Goal: Transaction & Acquisition: Book appointment/travel/reservation

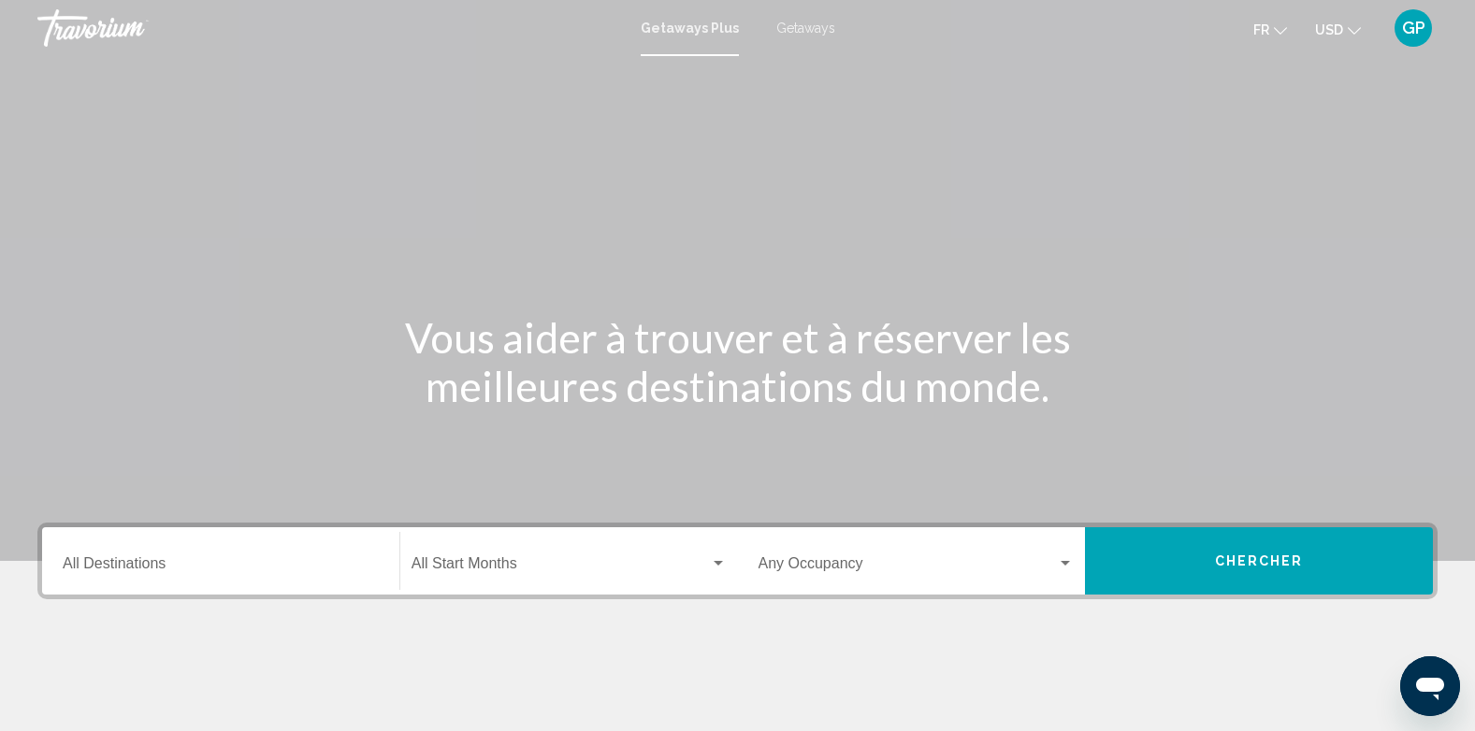
click at [803, 20] on div "Getaways Plus Getaways fr English Español Français Italiano Português русский U…" at bounding box center [737, 27] width 1475 height 39
click at [798, 25] on span "Getaways" at bounding box center [805, 28] width 59 height 15
click at [140, 549] on div "Destination All Destinations" at bounding box center [221, 561] width 316 height 59
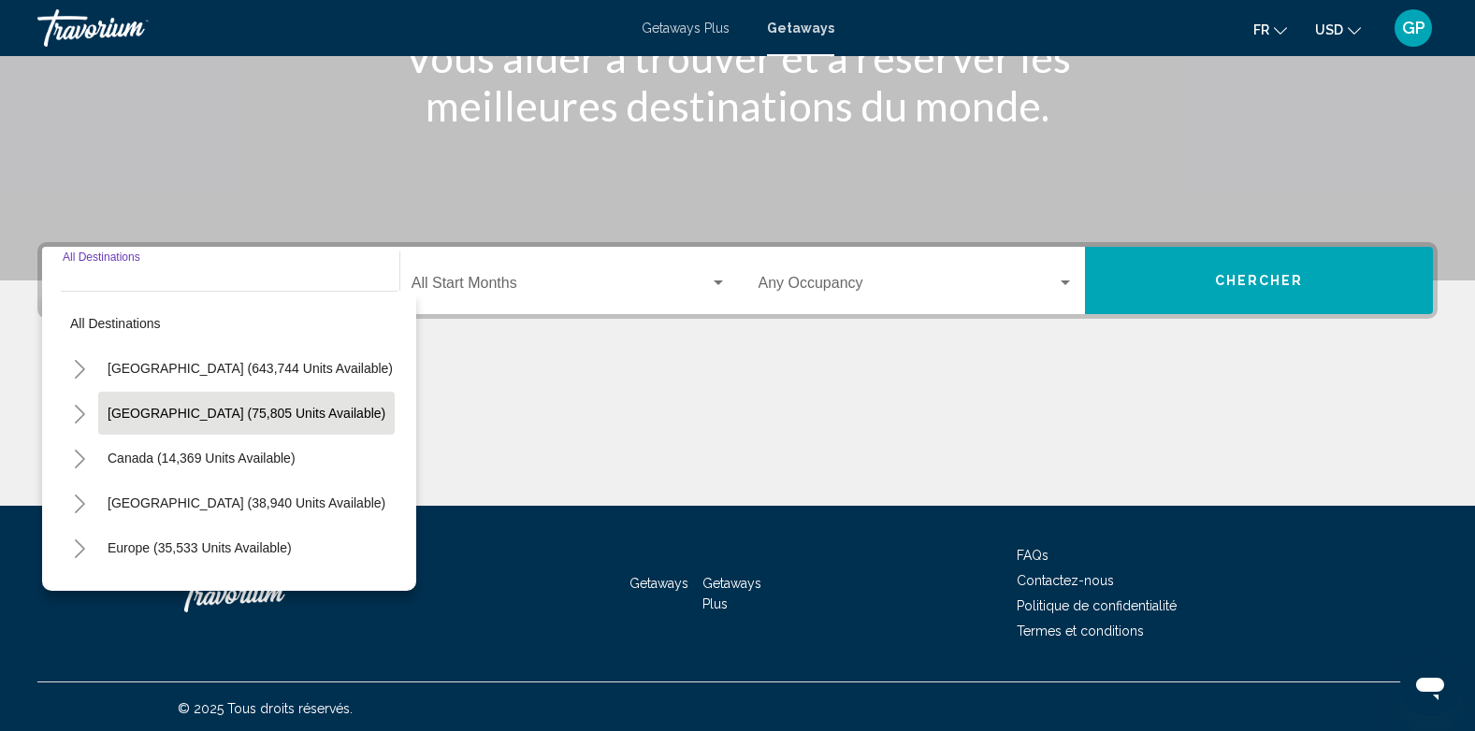
scroll to position [284, 0]
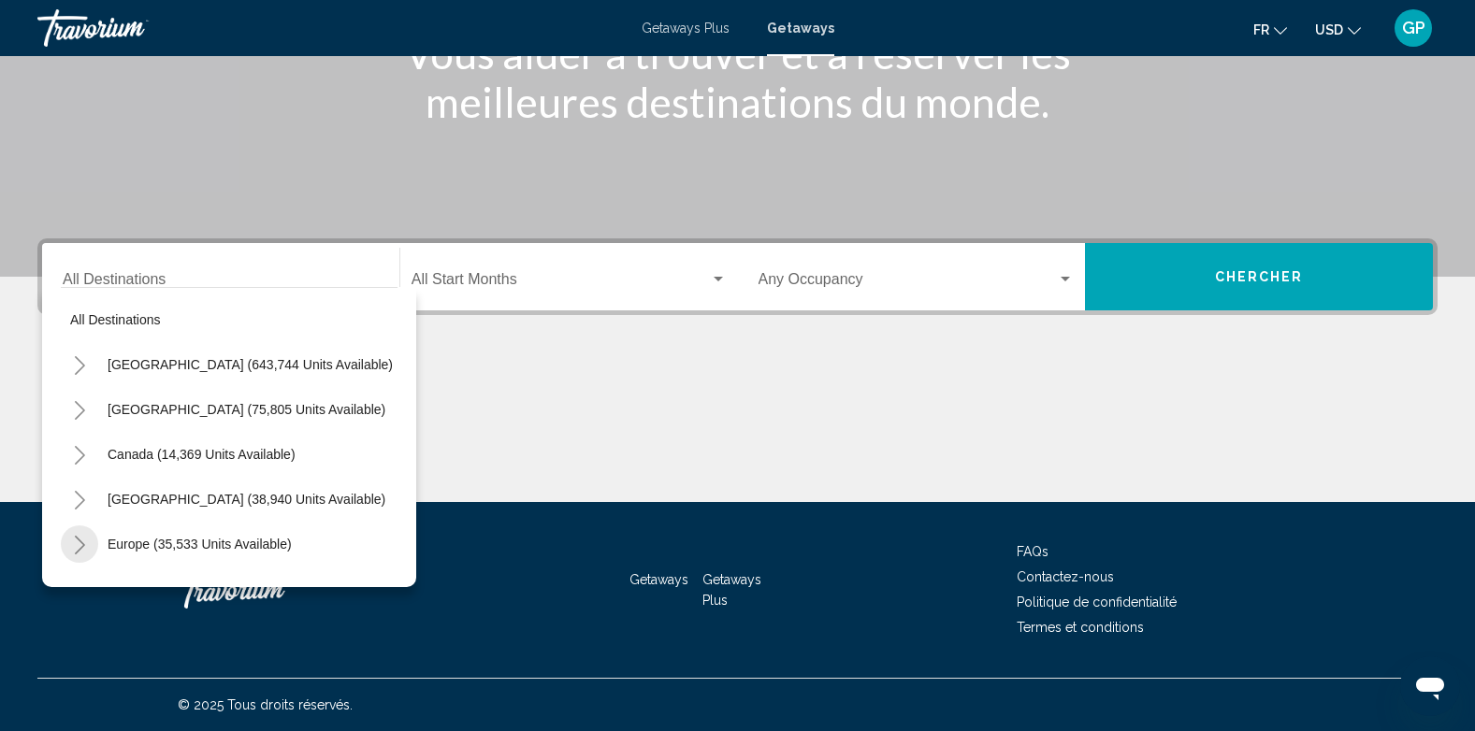
click at [80, 548] on icon "Toggle Europe (35,533 units available)" at bounding box center [80, 545] width 14 height 19
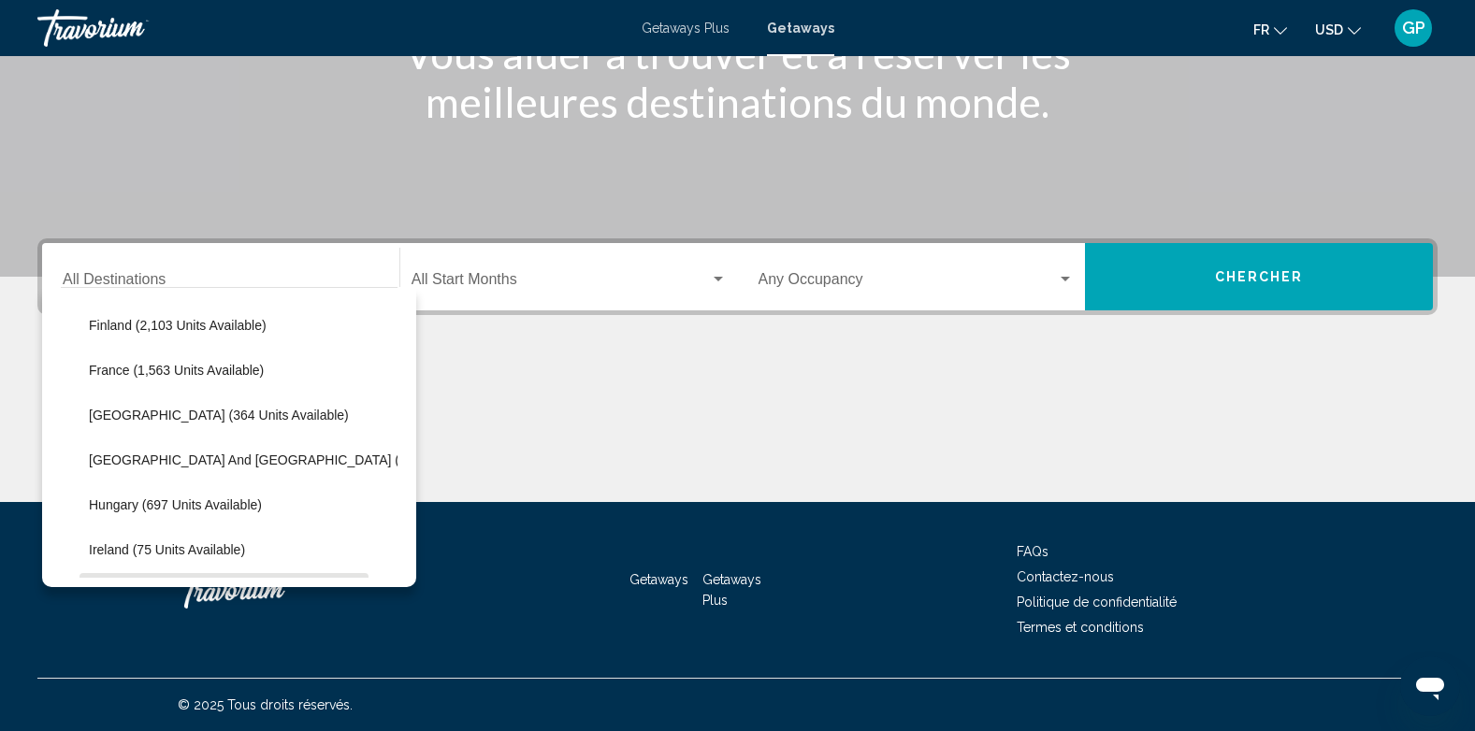
scroll to position [468, 0]
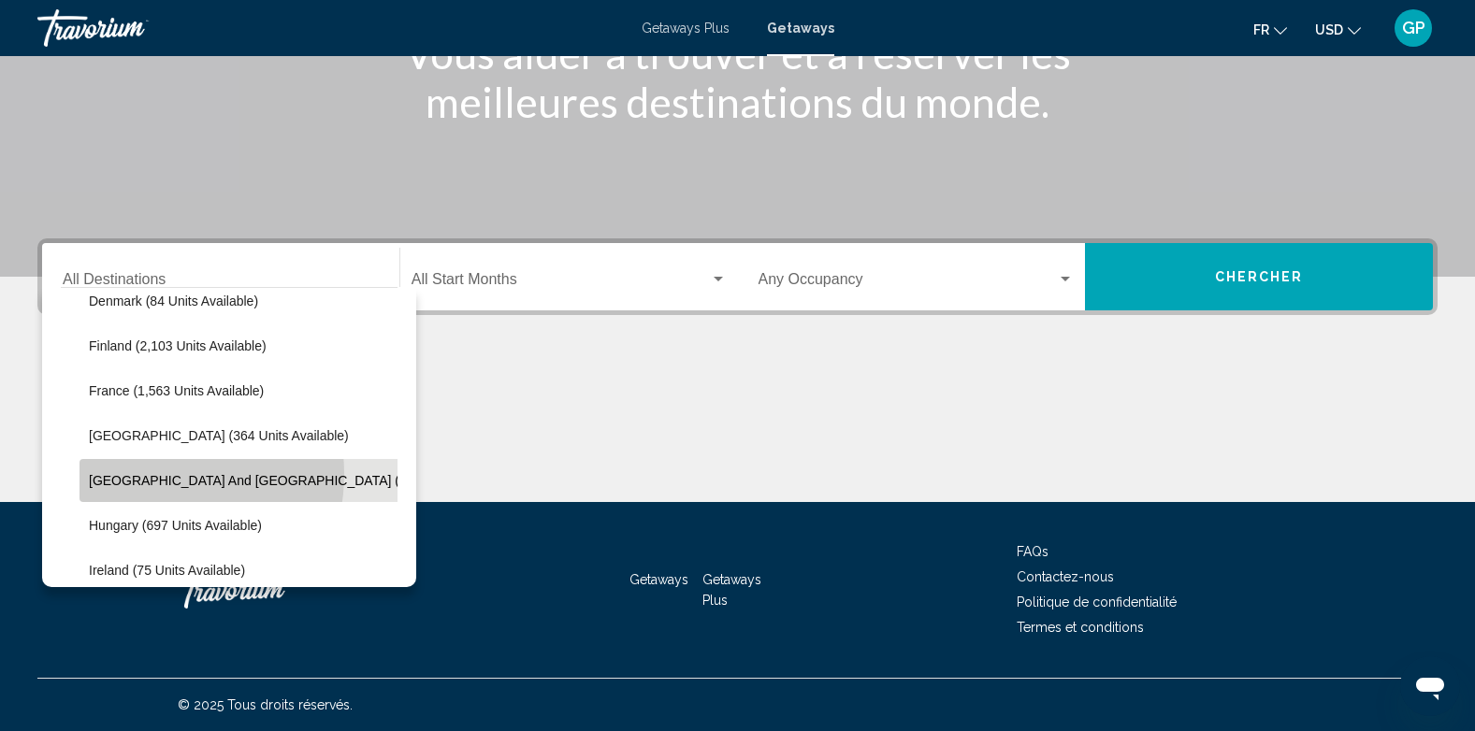
click at [140, 474] on span "Greece and Cyprus (1,024 units available)" at bounding box center [307, 480] width 437 height 15
type input "**********"
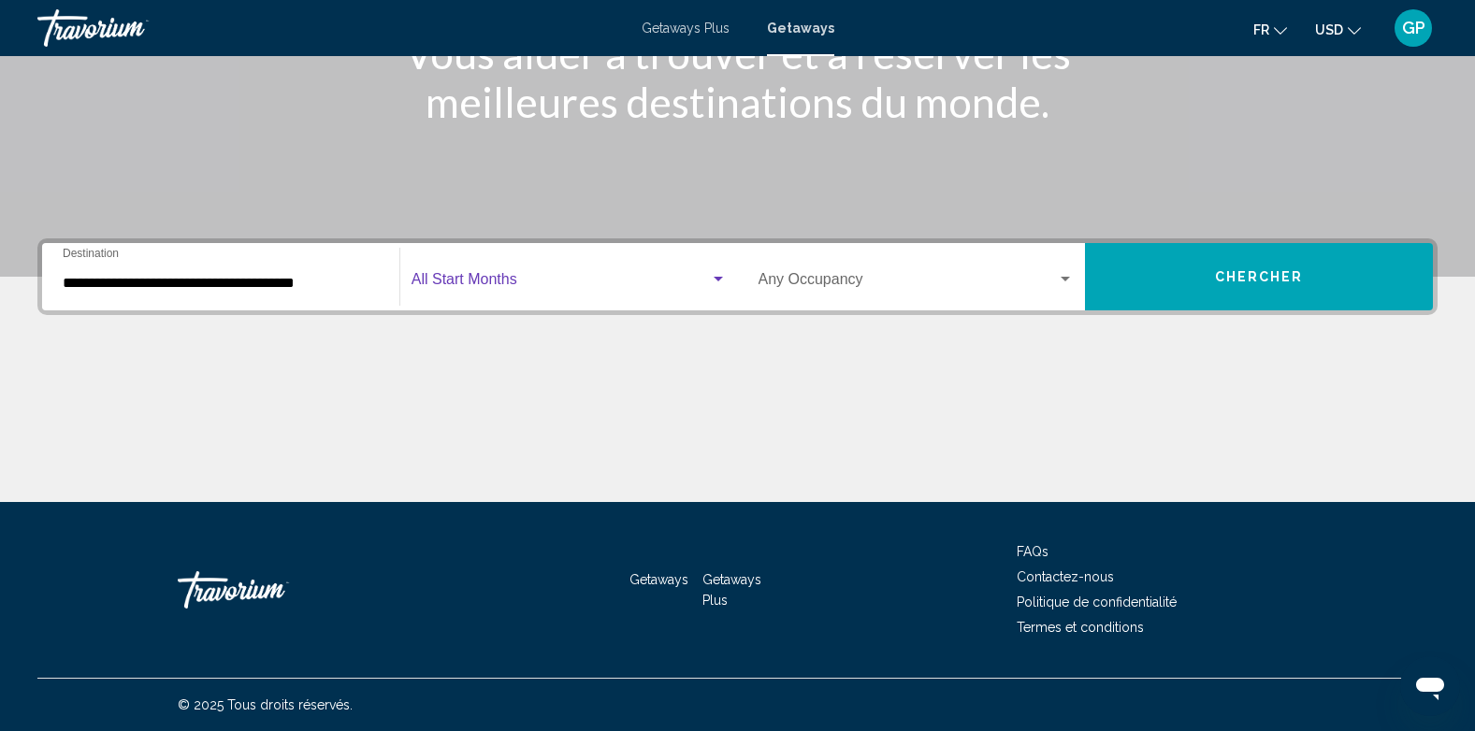
click at [465, 275] on span "Search widget" at bounding box center [561, 283] width 298 height 17
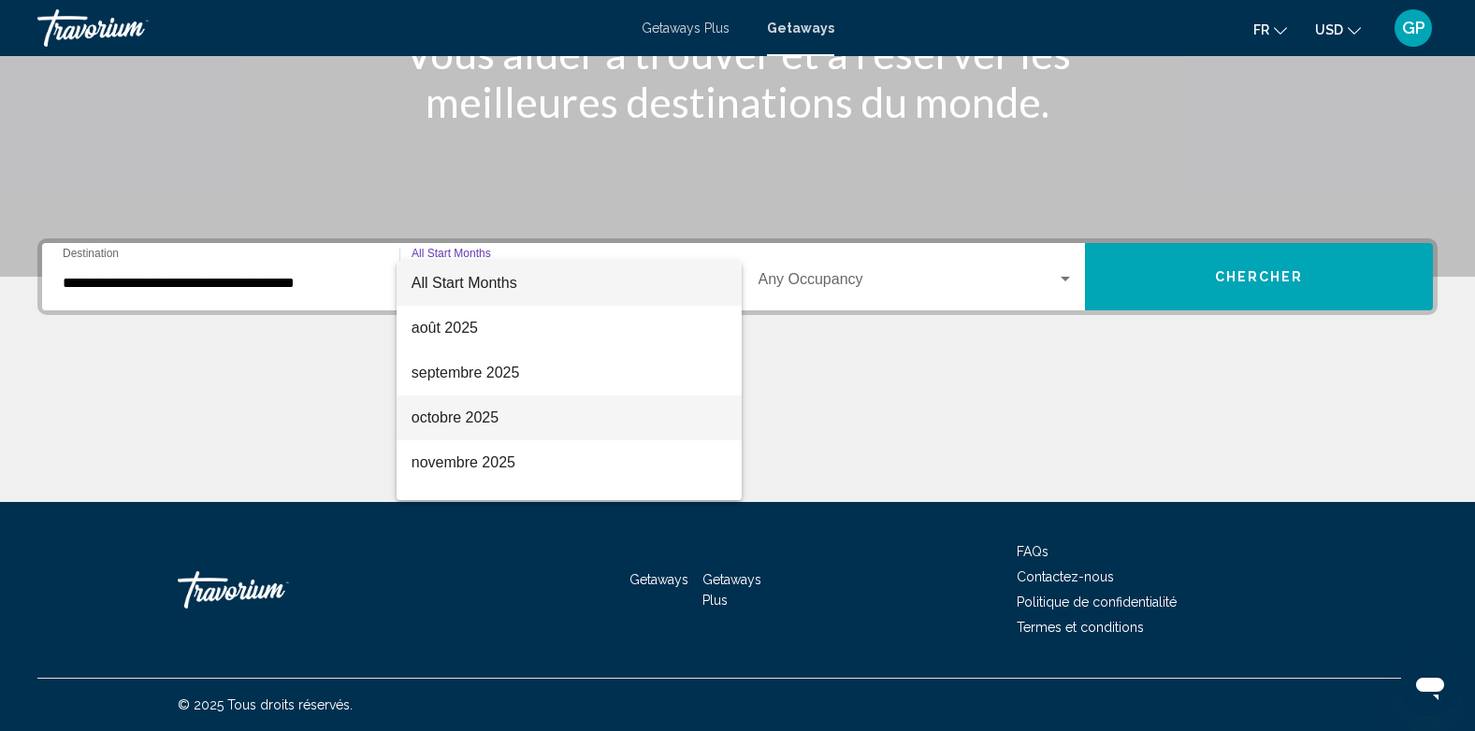
scroll to position [187, 0]
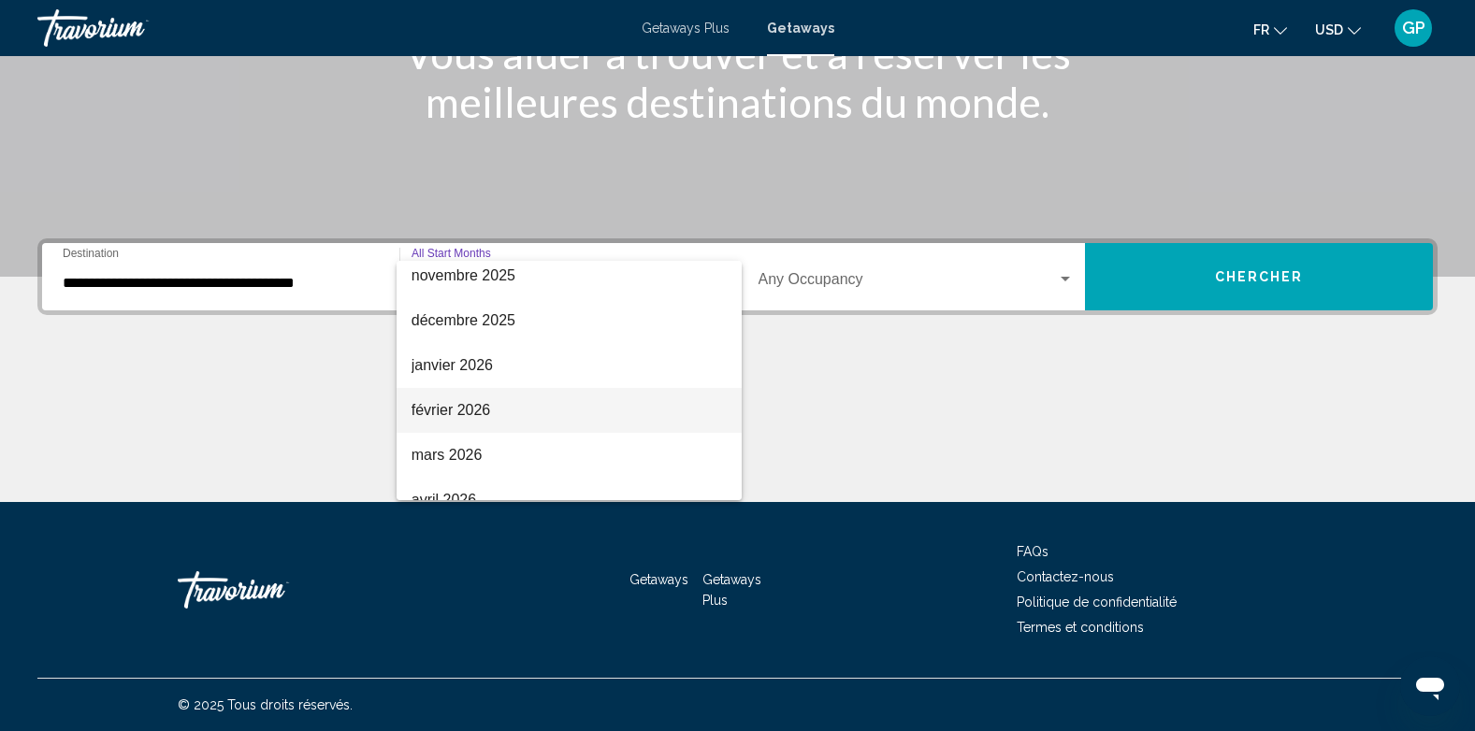
click at [445, 405] on span "février 2026" at bounding box center [569, 410] width 315 height 45
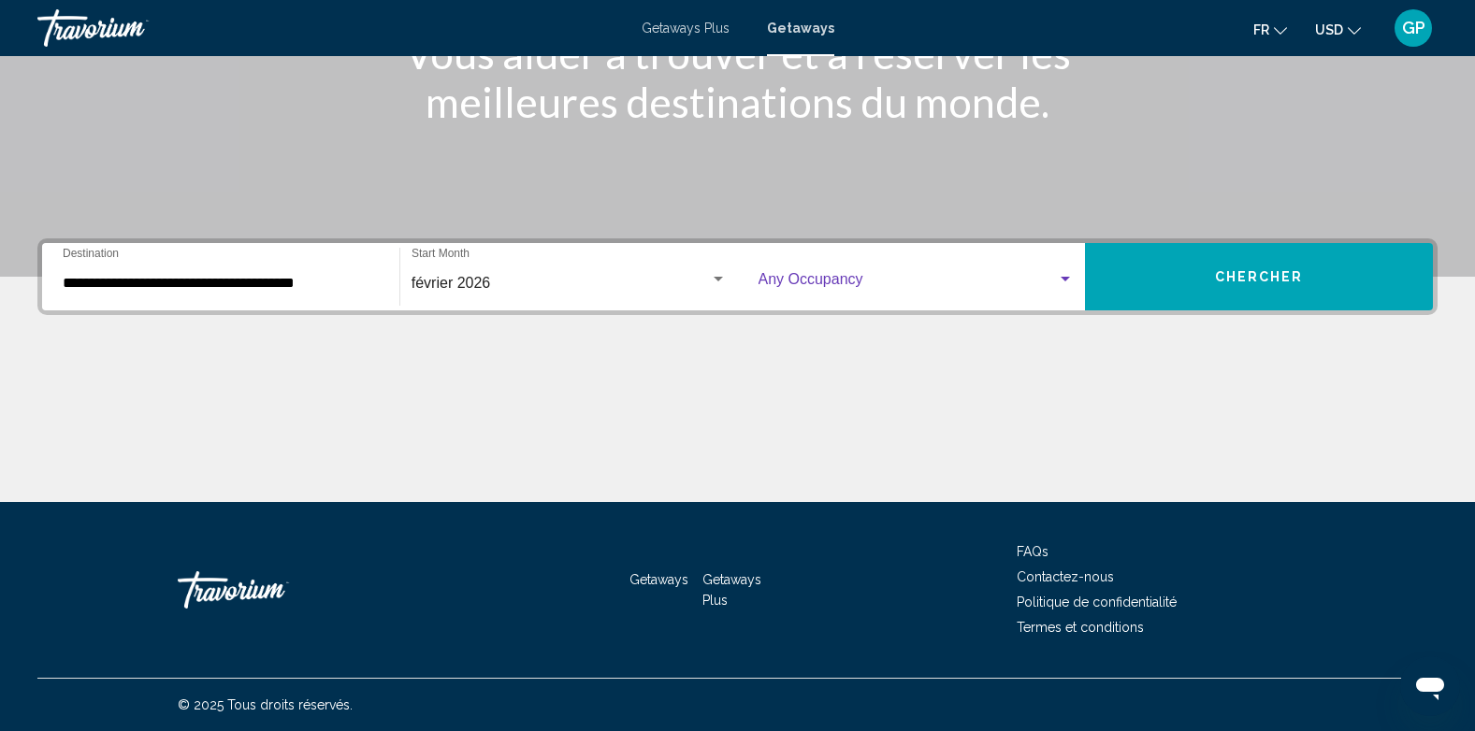
click at [877, 283] on span "Search widget" at bounding box center [908, 283] width 299 height 17
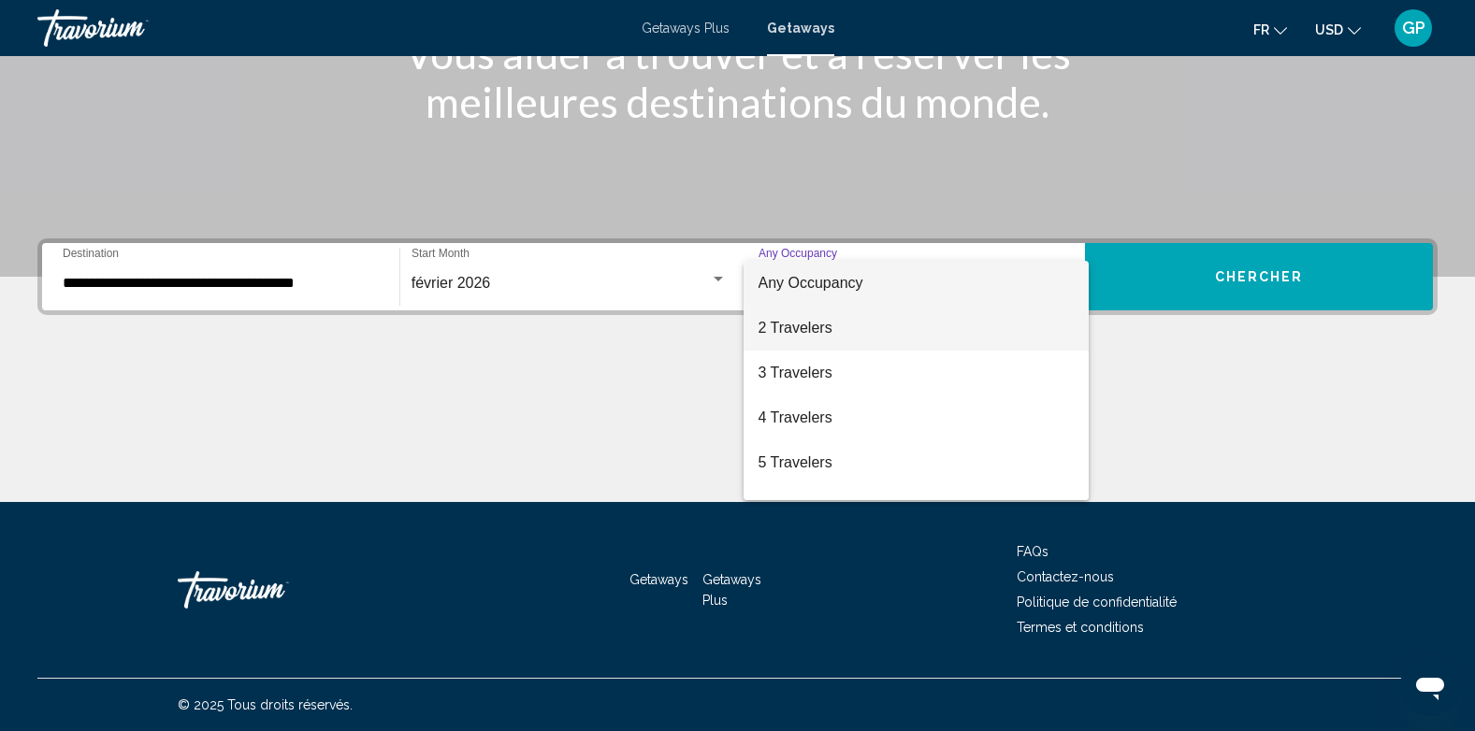
click at [858, 340] on span "2 Travelers" at bounding box center [917, 328] width 316 height 45
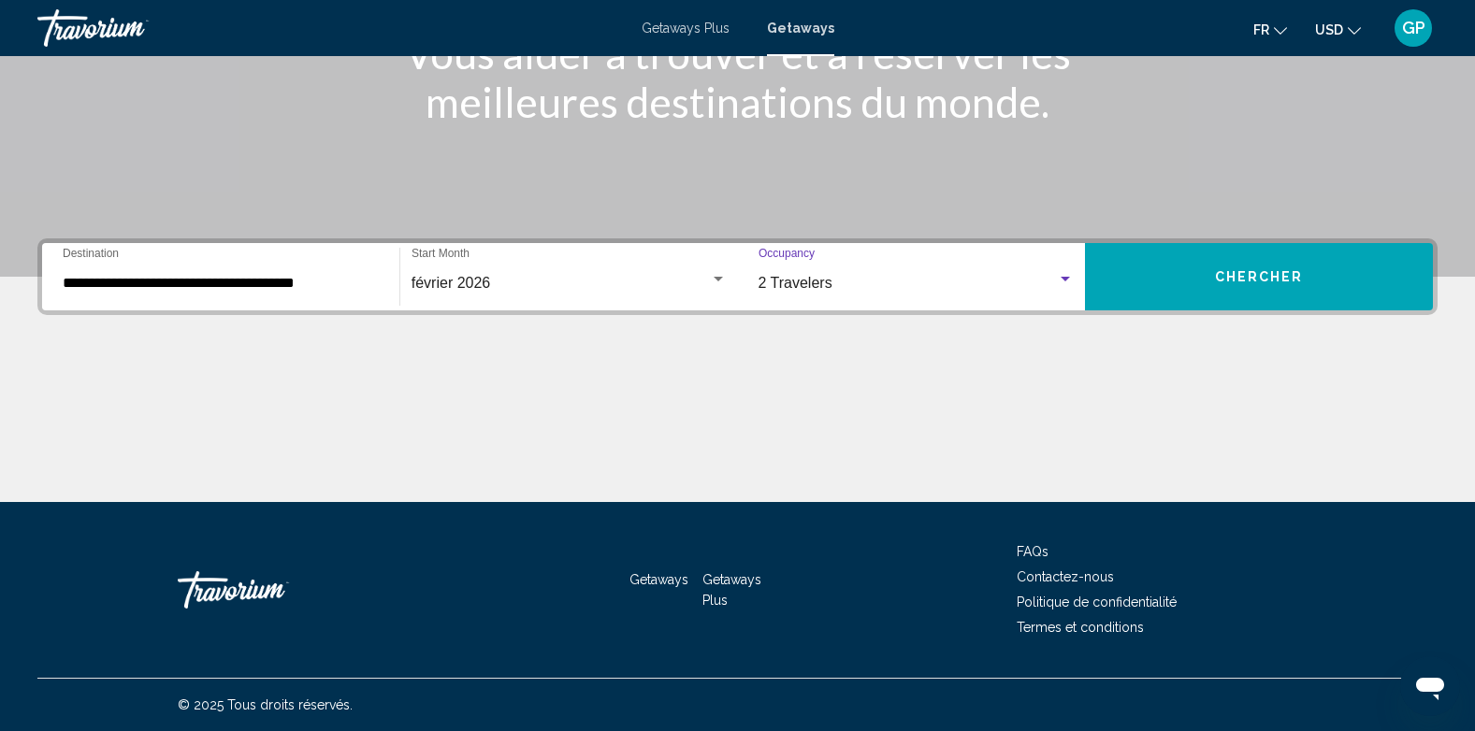
click at [1242, 283] on span "Chercher" at bounding box center [1259, 277] width 89 height 15
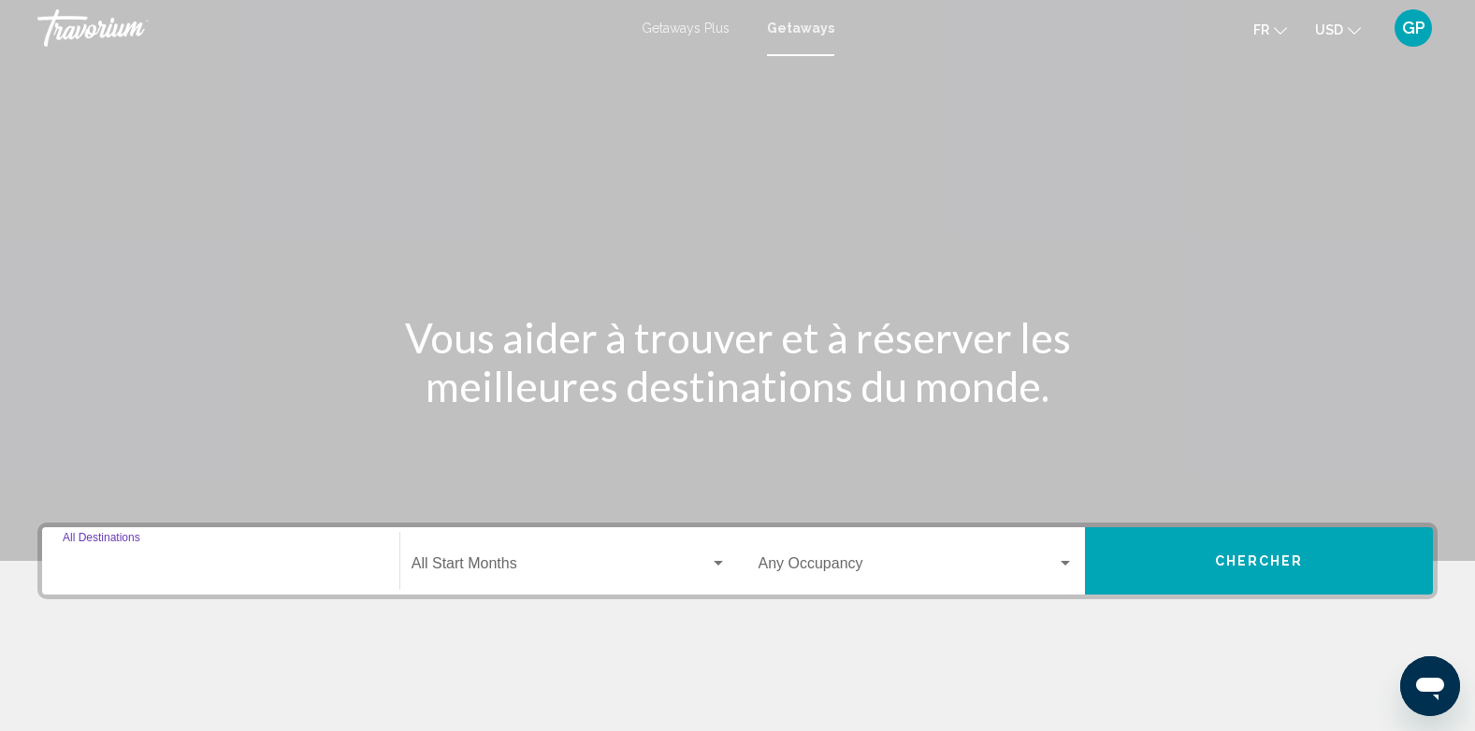
click at [122, 562] on input "Destination All Destinations" at bounding box center [221, 567] width 316 height 17
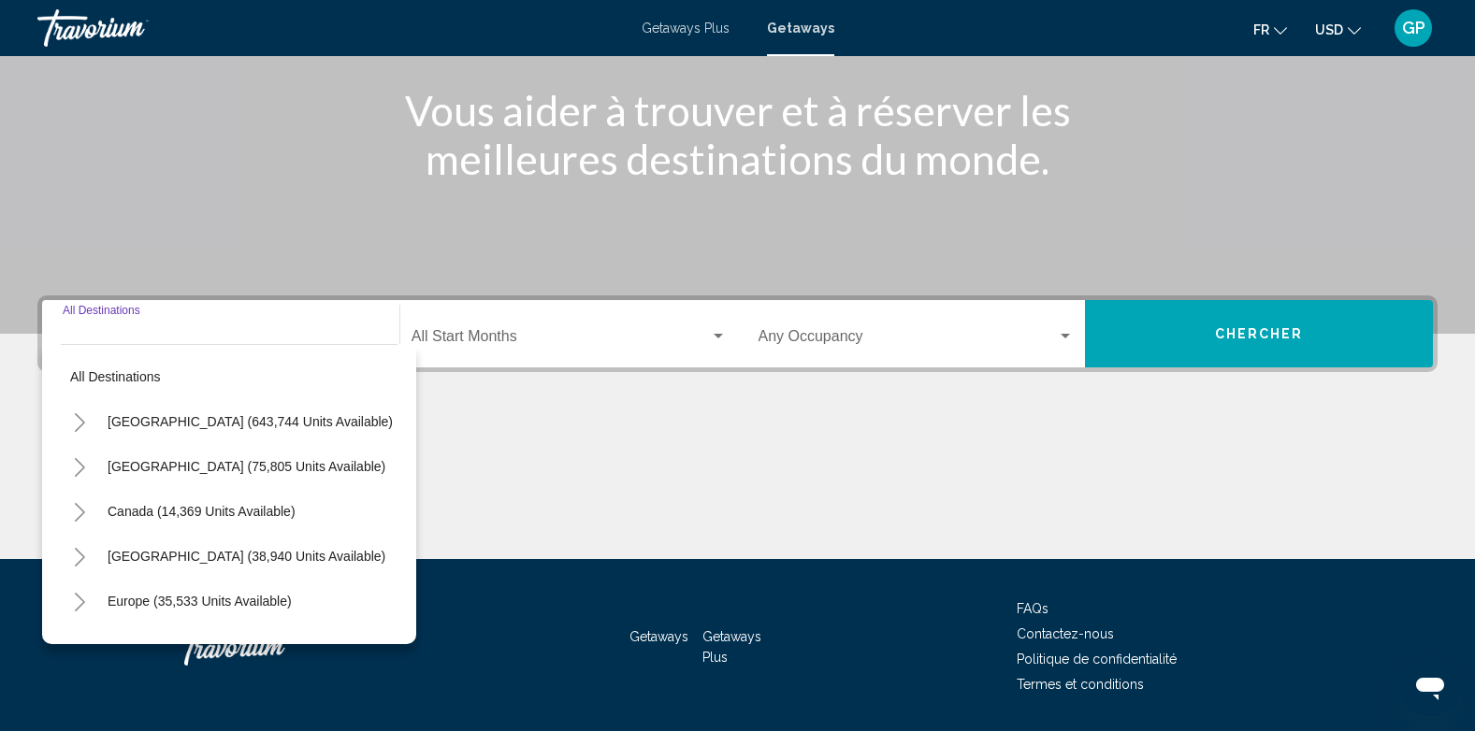
scroll to position [284, 0]
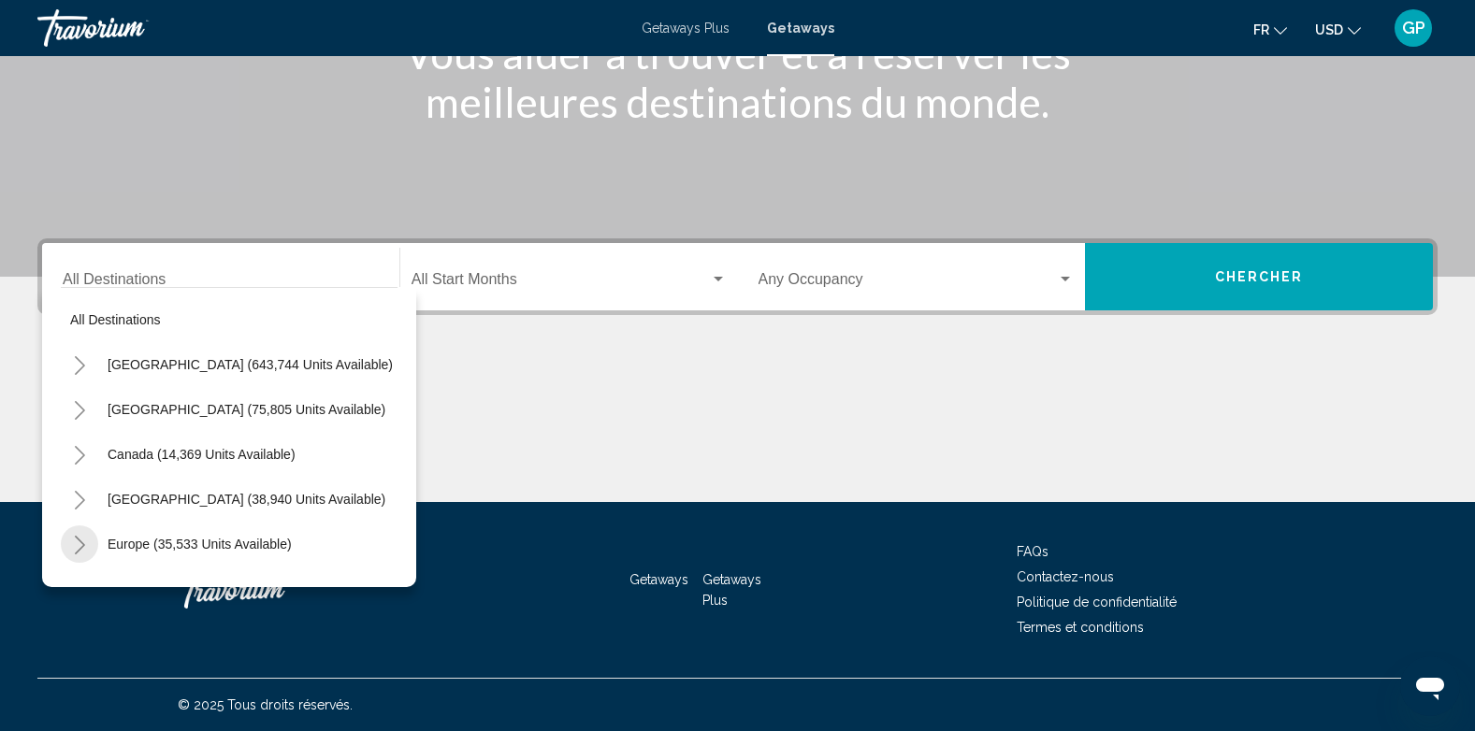
drag, startPoint x: 73, startPoint y: 543, endPoint x: 88, endPoint y: 544, distance: 15.1
click at [78, 543] on icon "Toggle Europe (35,533 units available)" at bounding box center [80, 545] width 14 height 19
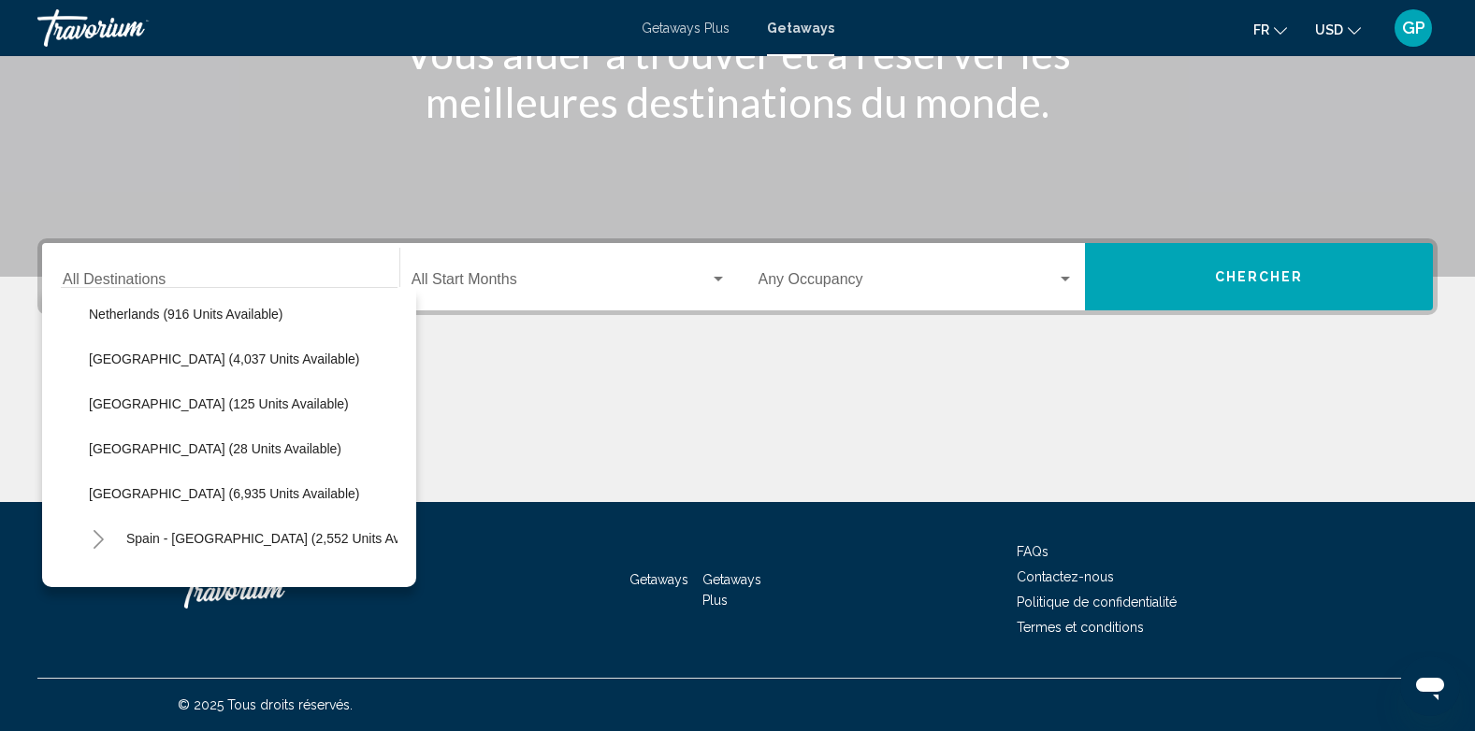
scroll to position [842, 0]
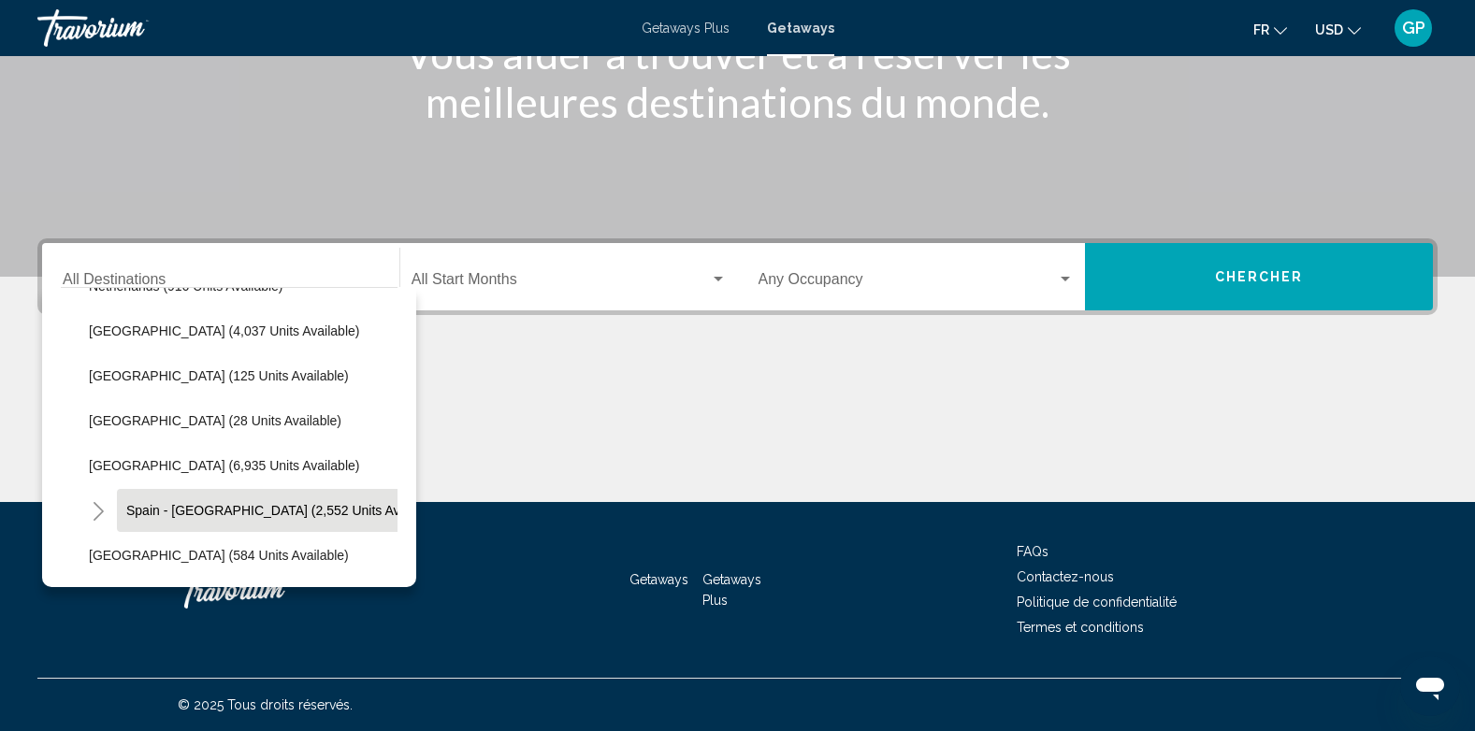
click at [163, 503] on span "Spain - Canary Islands (2,552 units available)" at bounding box center [284, 510] width 316 height 15
type input "**********"
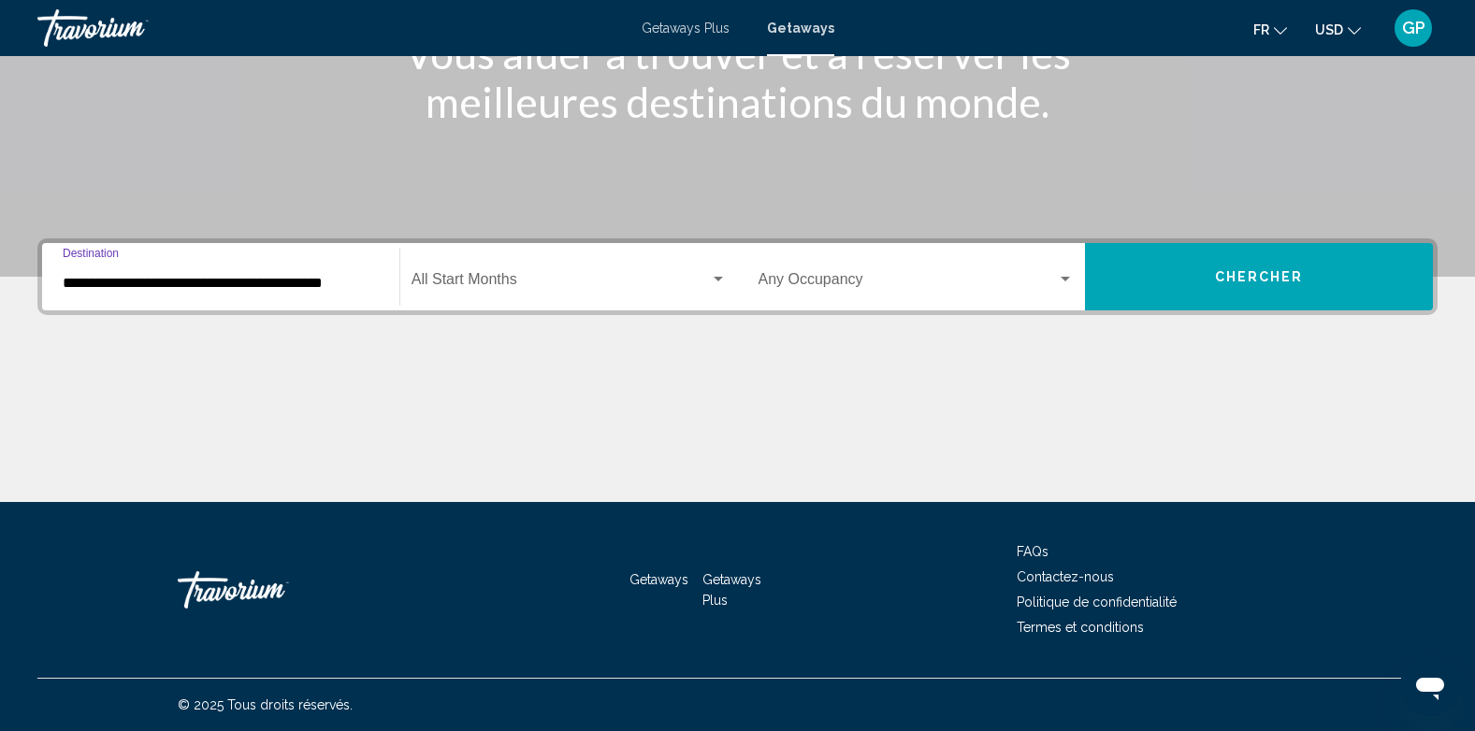
click at [499, 280] on span "Search widget" at bounding box center [561, 283] width 298 height 17
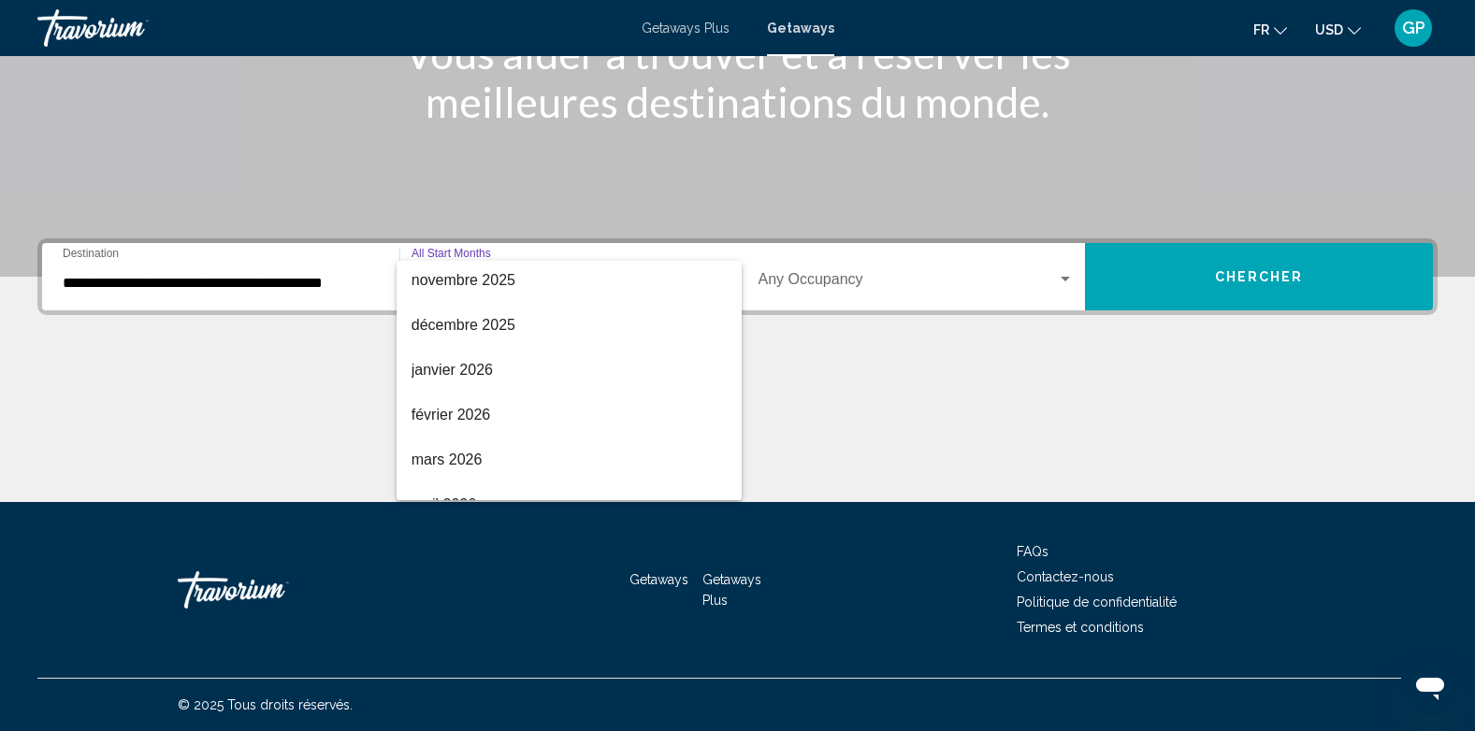
scroll to position [187, 0]
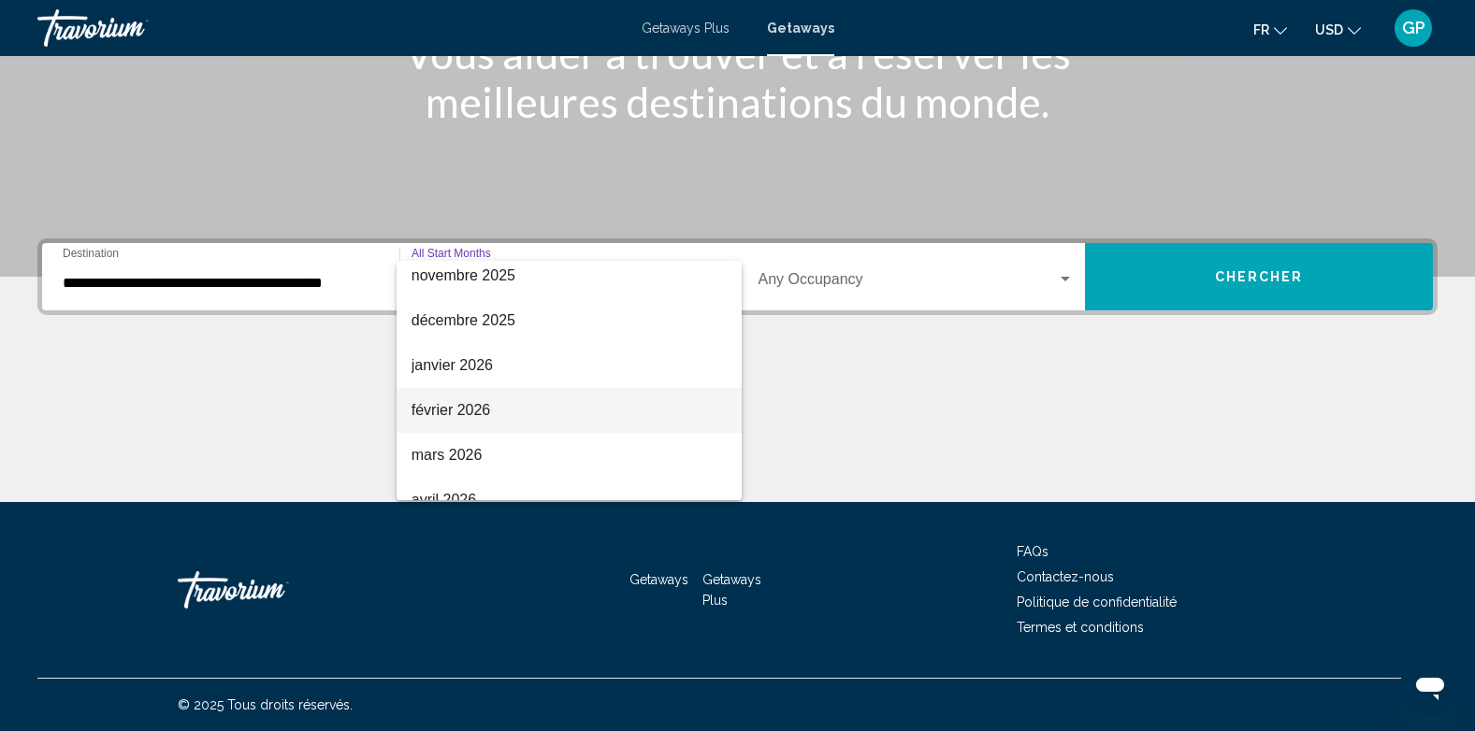
click at [441, 413] on span "février 2026" at bounding box center [569, 410] width 315 height 45
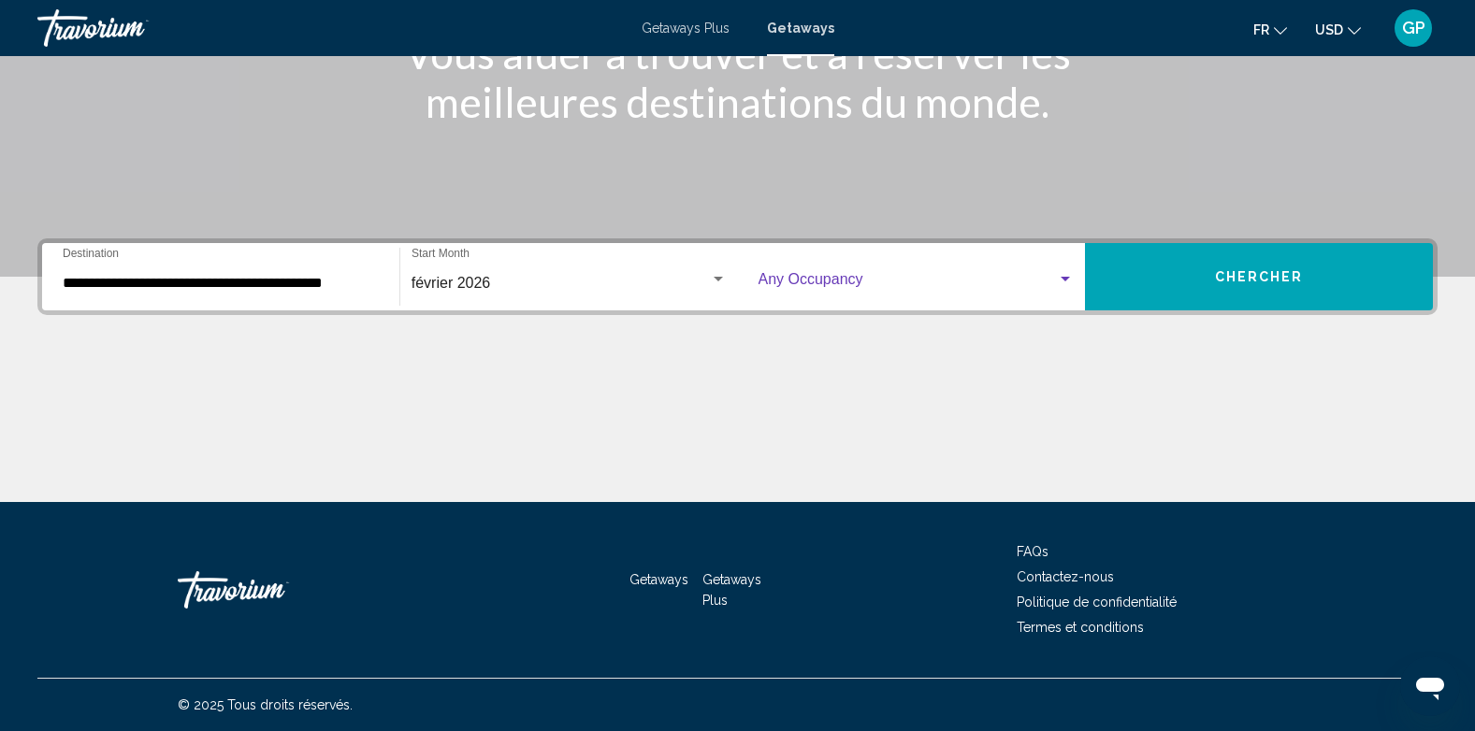
click at [860, 280] on span "Search widget" at bounding box center [908, 283] width 299 height 17
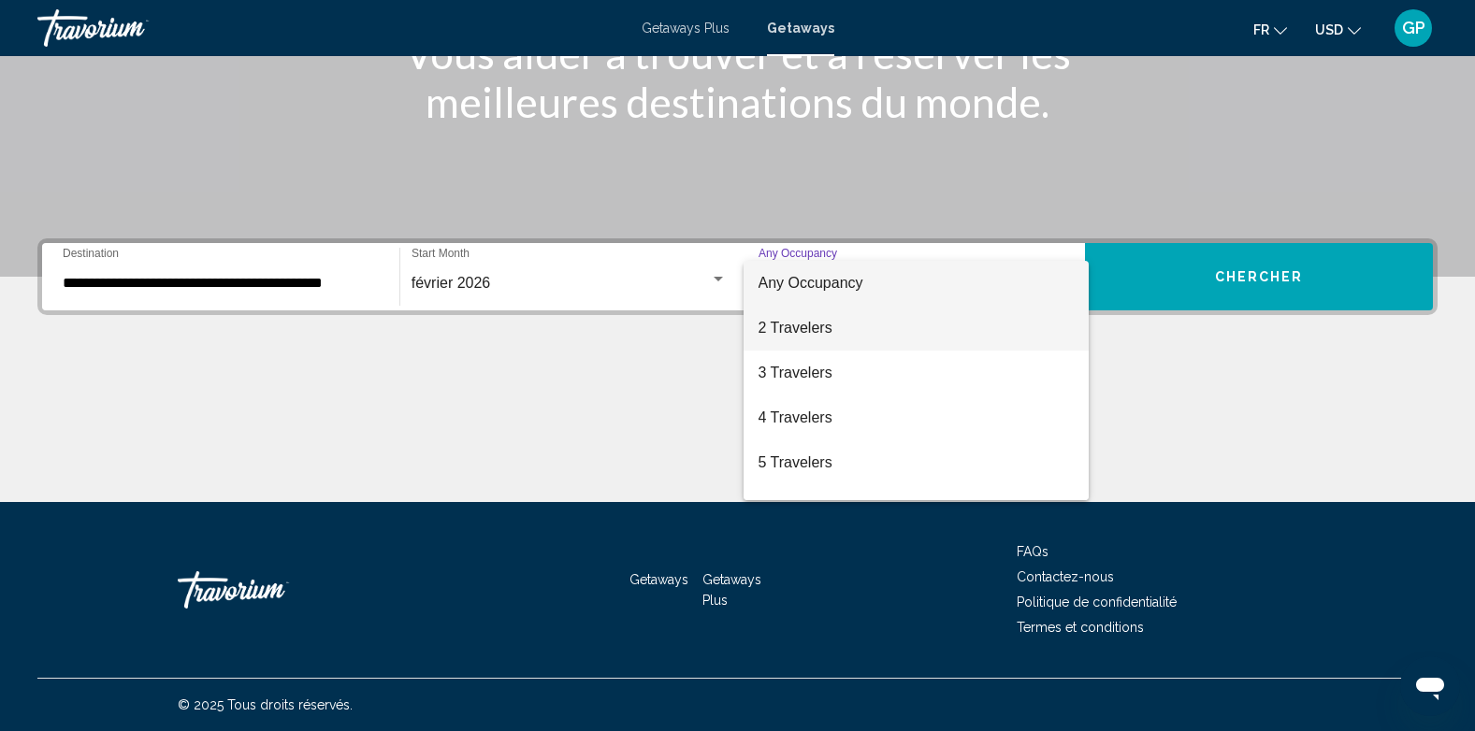
click at [803, 327] on span "2 Travelers" at bounding box center [917, 328] width 316 height 45
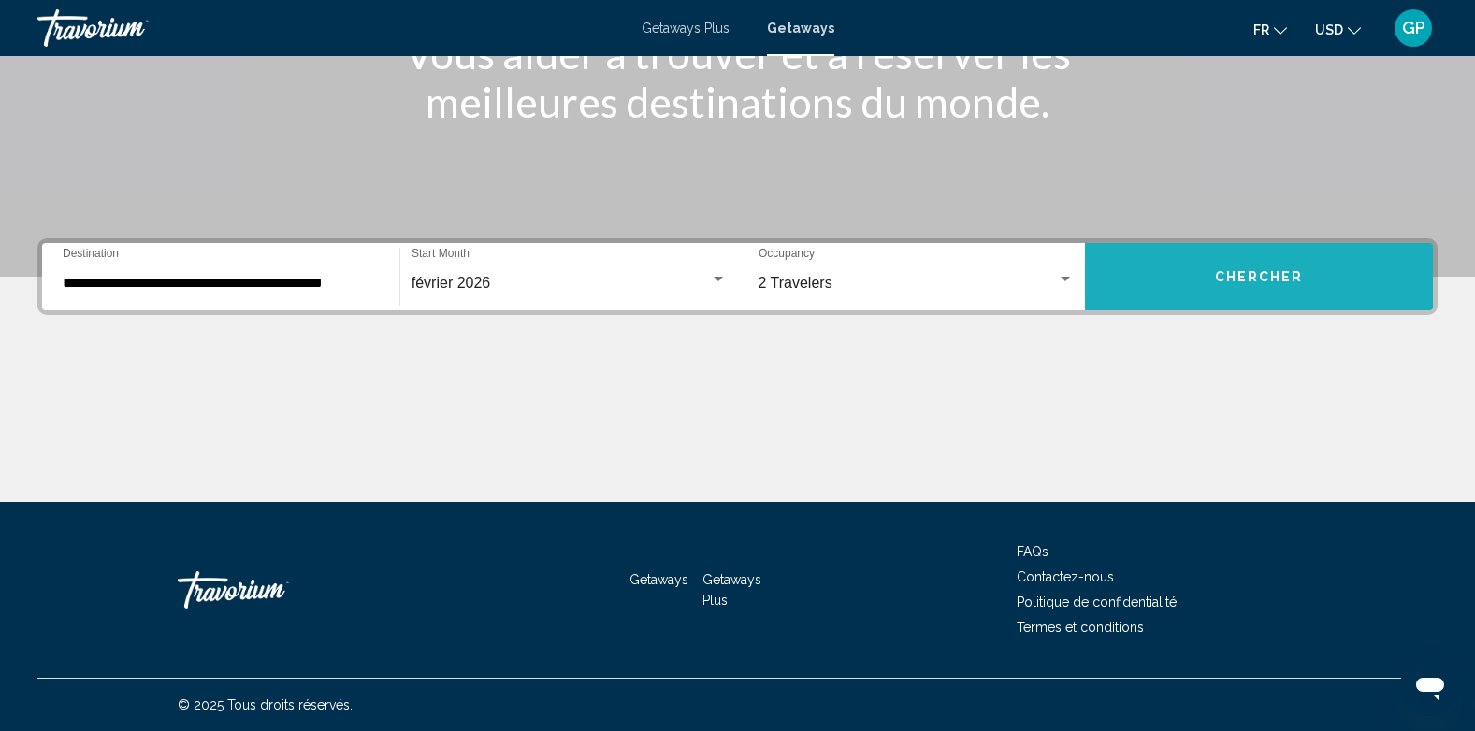
click at [1281, 273] on span "Chercher" at bounding box center [1259, 277] width 89 height 15
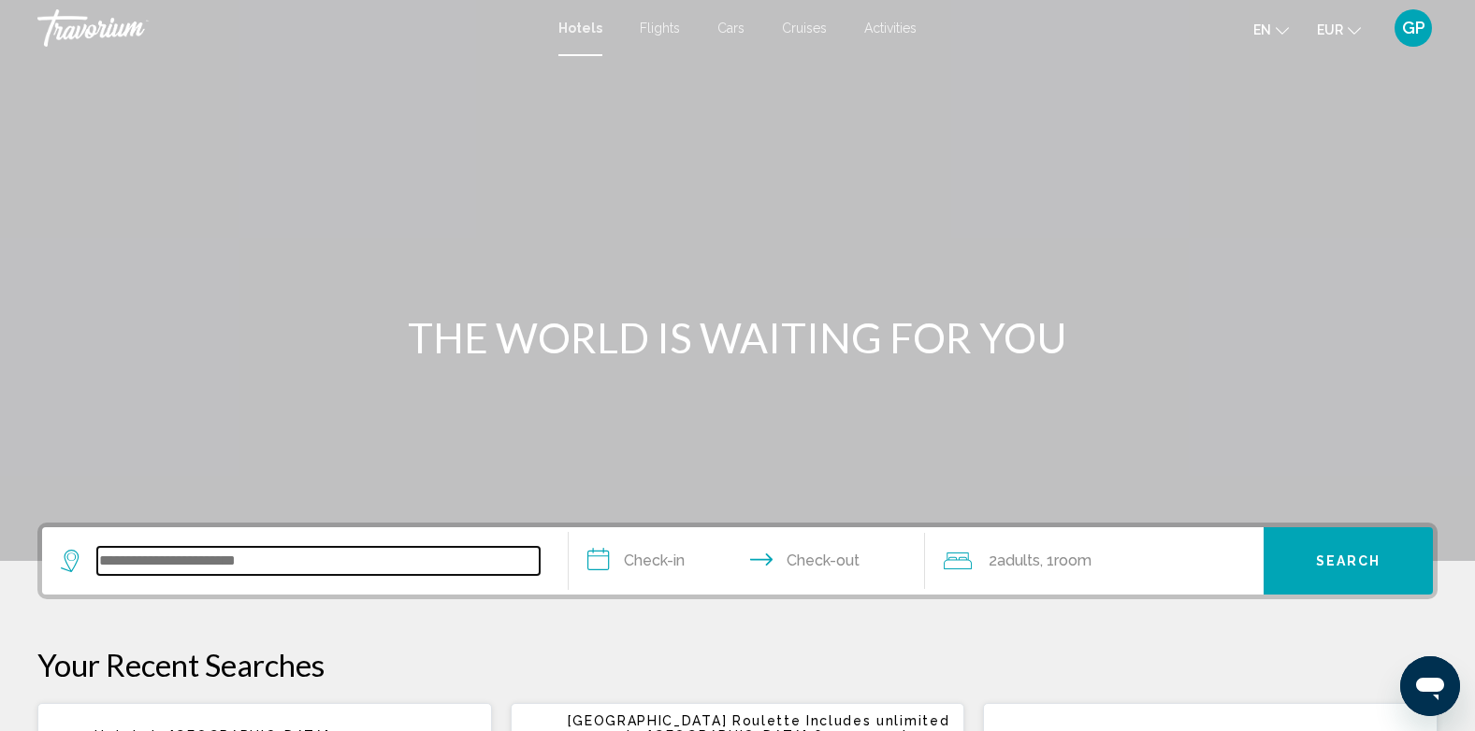
click at [137, 557] on input "Search widget" at bounding box center [318, 561] width 442 height 28
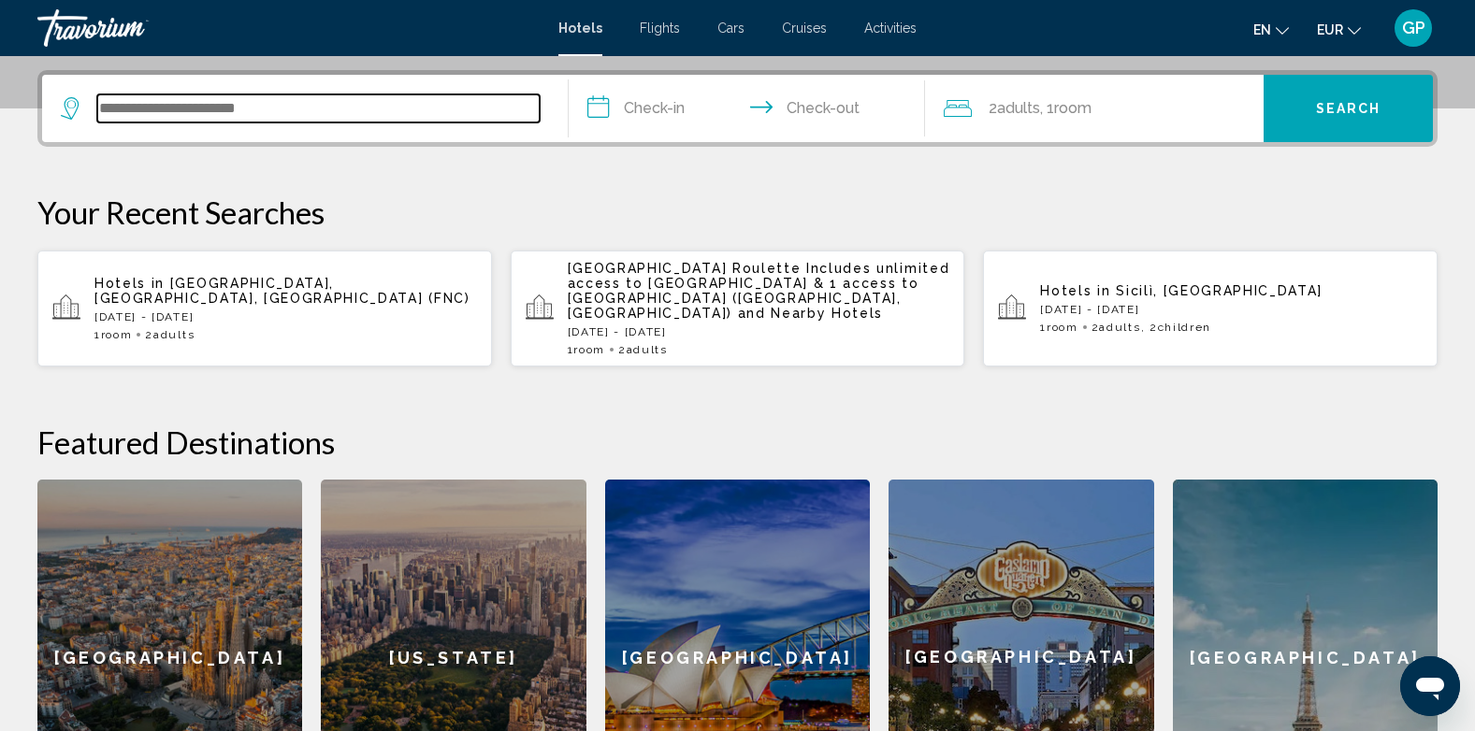
scroll to position [462, 0]
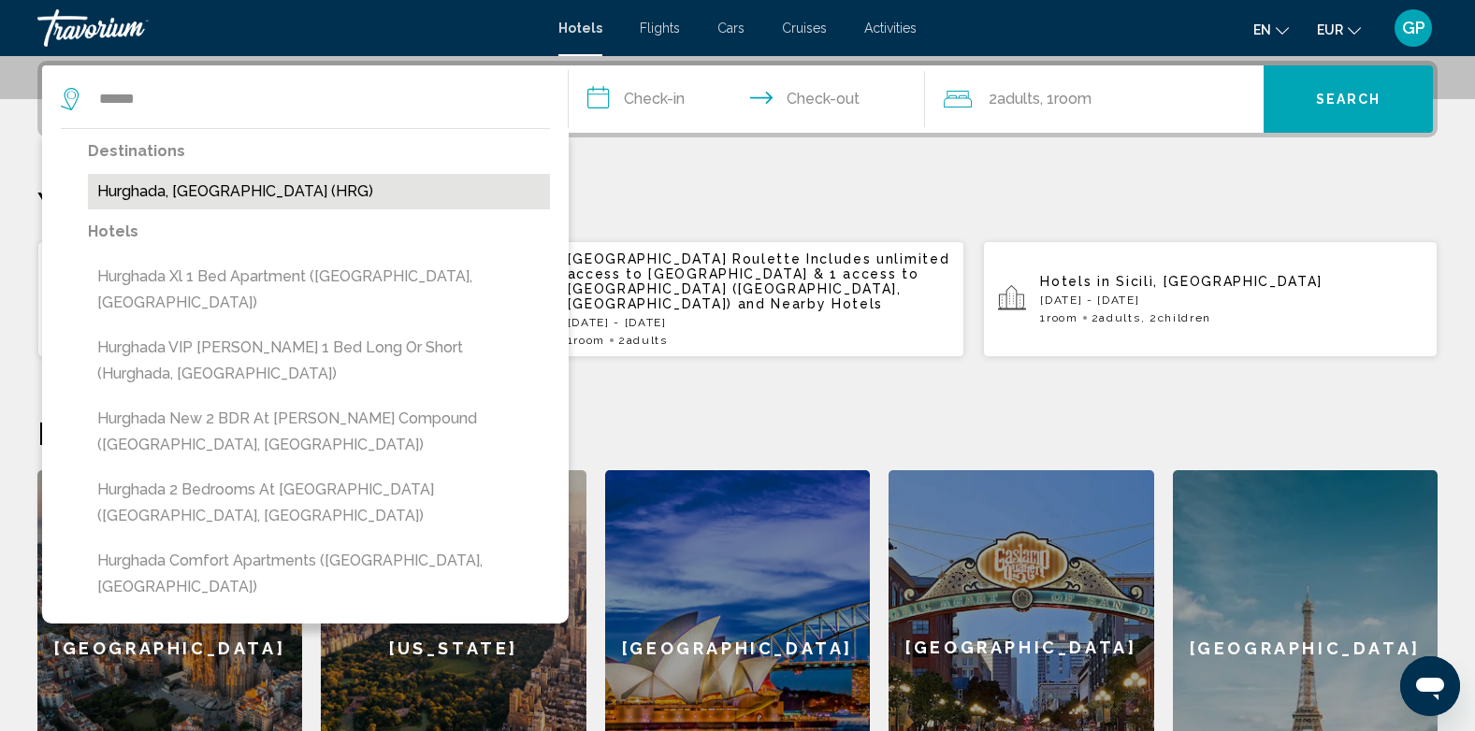
click at [200, 186] on button "Hurghada, [GEOGRAPHIC_DATA] (HRG)" at bounding box center [319, 192] width 462 height 36
type input "**********"
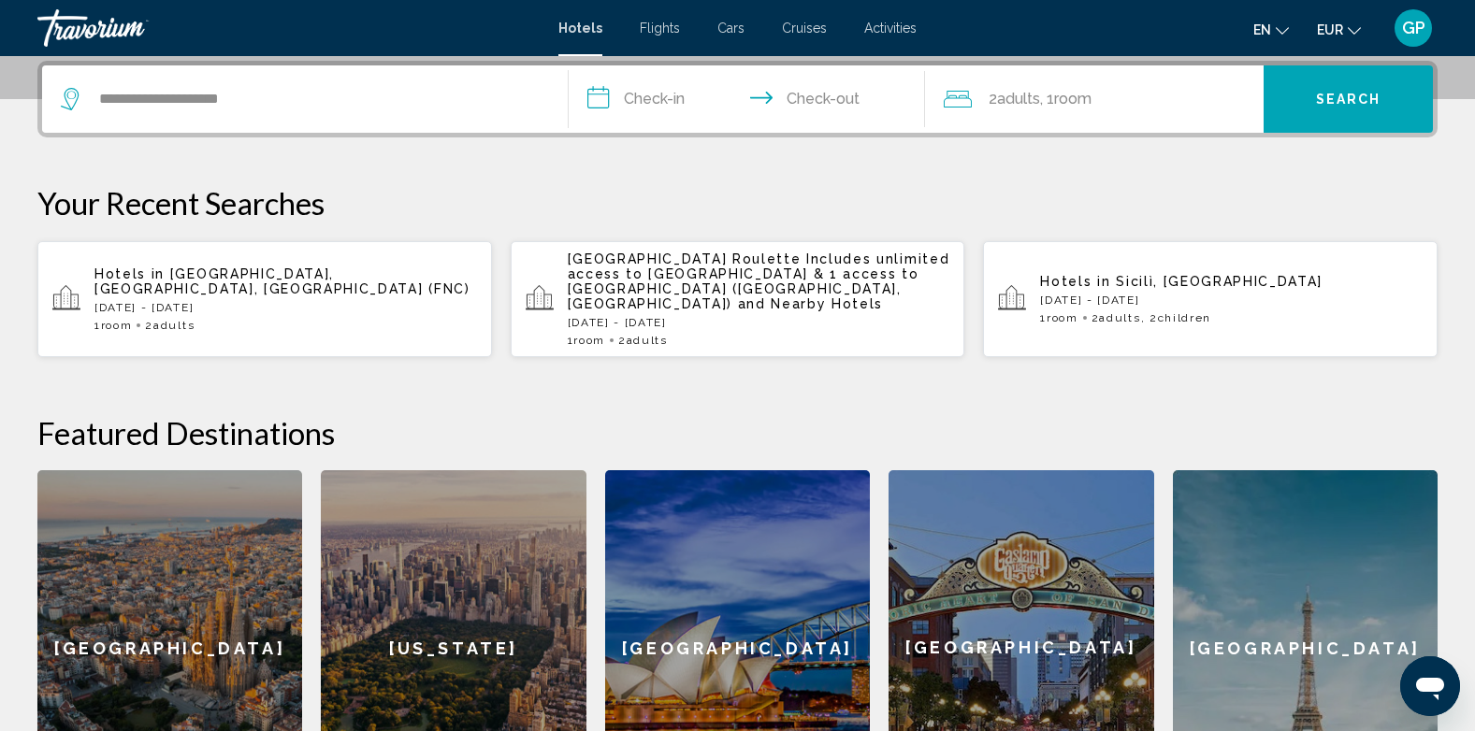
click at [663, 98] on input "**********" at bounding box center [751, 101] width 365 height 73
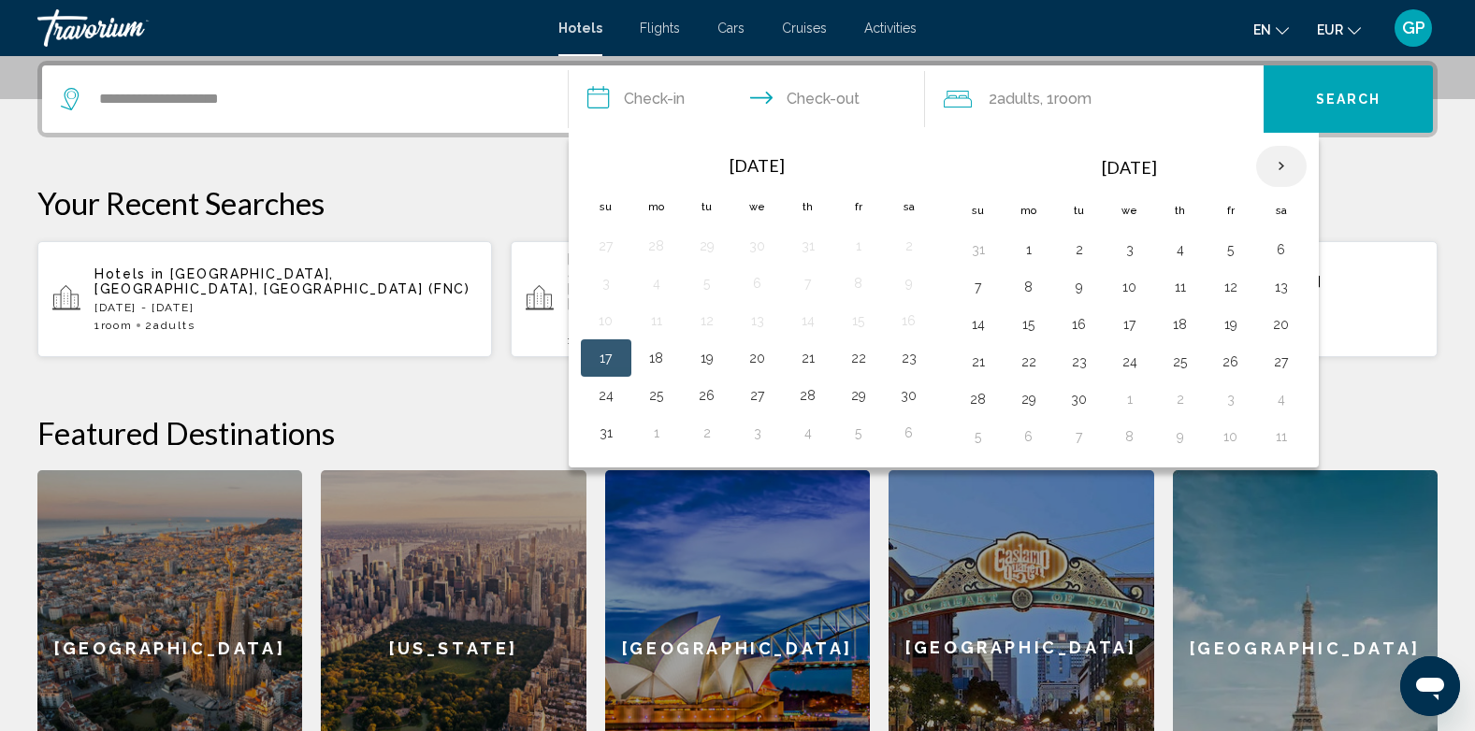
click at [1282, 167] on th "Next month" at bounding box center [1281, 166] width 51 height 41
click at [1283, 167] on th "Next month" at bounding box center [1281, 166] width 51 height 41
click at [981, 363] on button "21" at bounding box center [978, 362] width 30 height 26
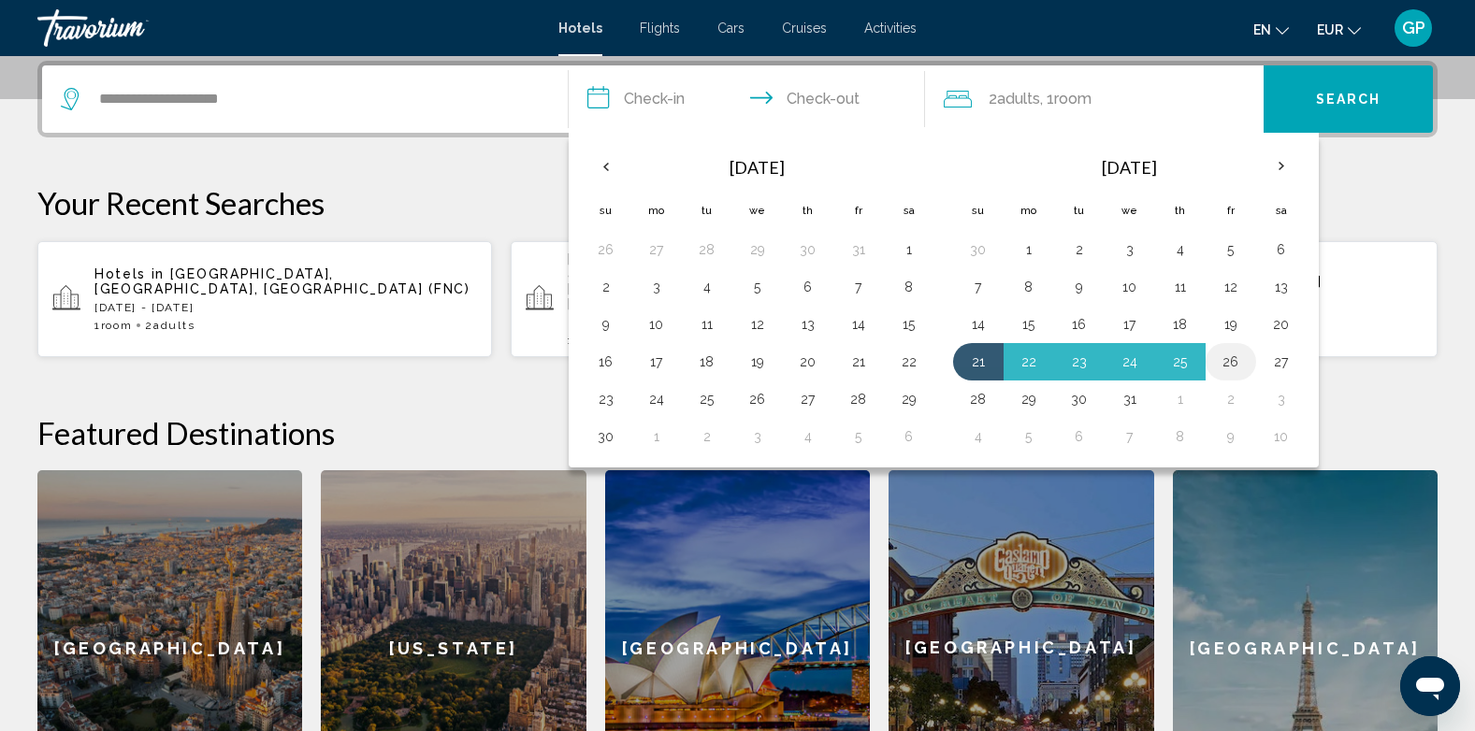
click at [1237, 355] on button "26" at bounding box center [1231, 362] width 30 height 26
type input "**********"
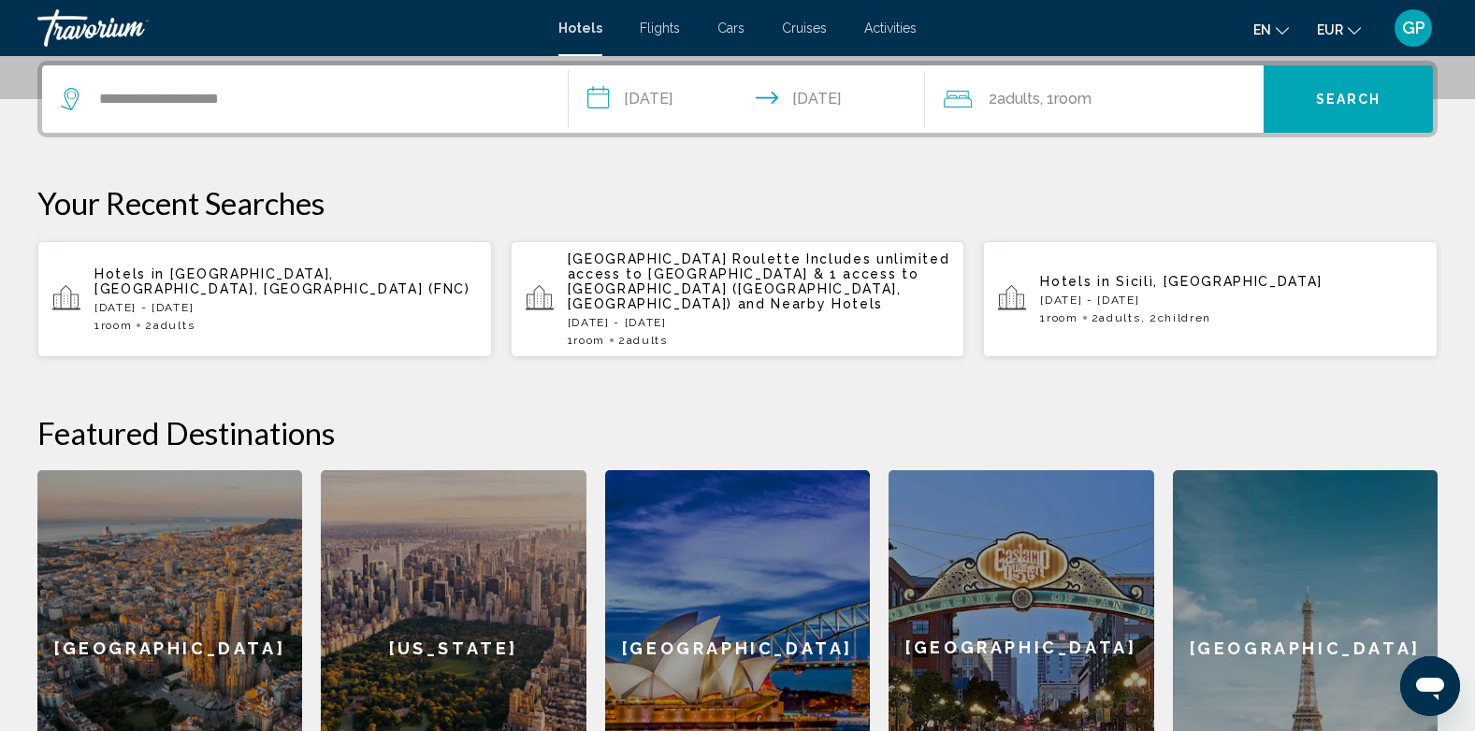
click at [1021, 94] on span "Adults" at bounding box center [1018, 99] width 43 height 18
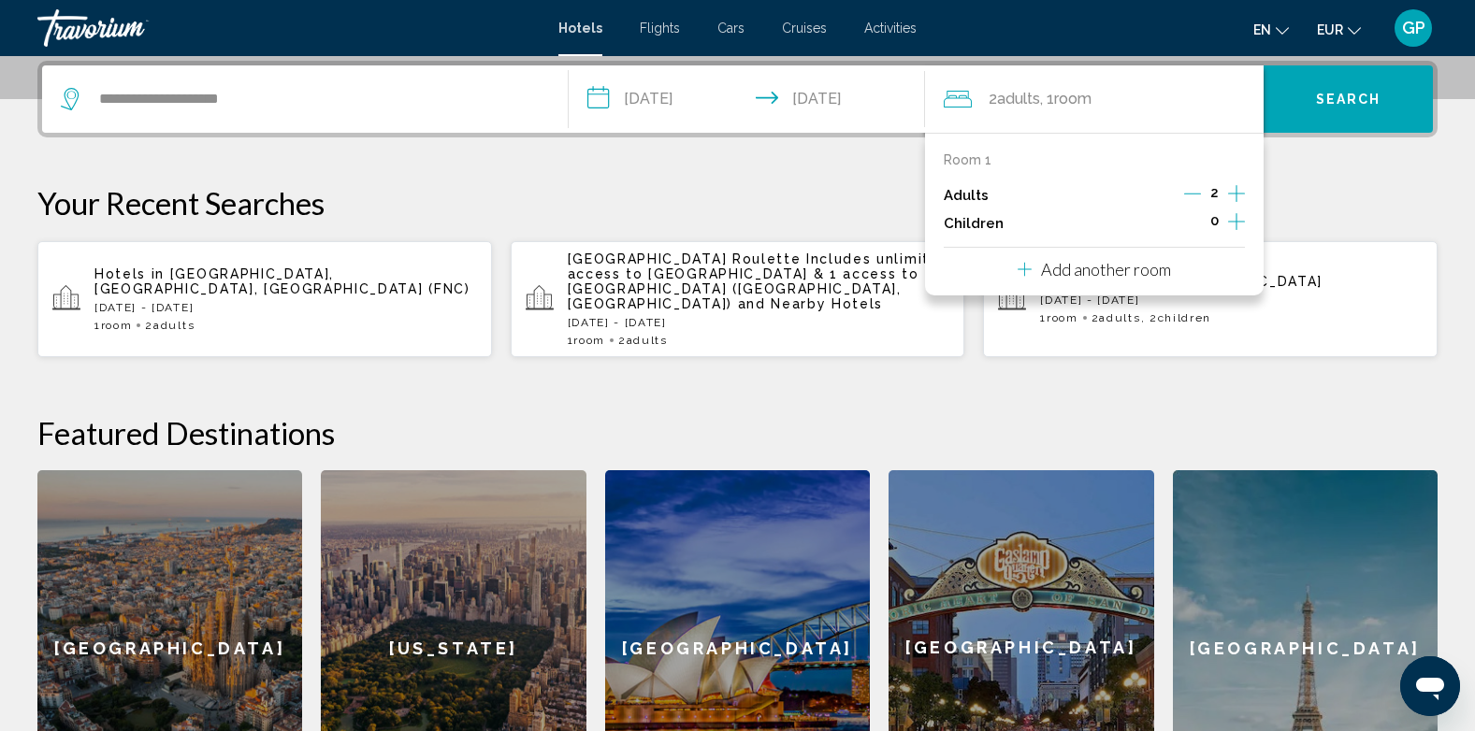
click at [1232, 216] on icon "Increment children" at bounding box center [1236, 221] width 17 height 22
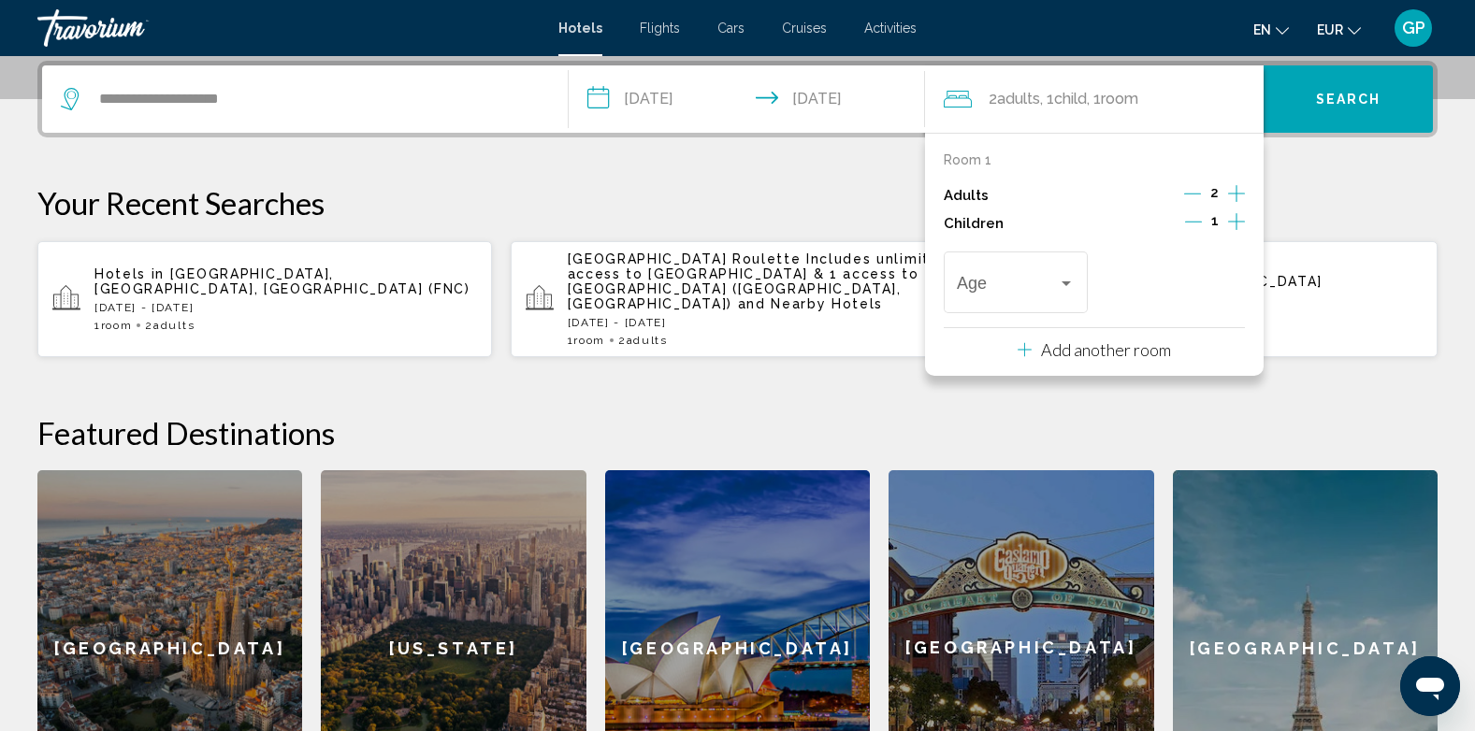
click at [1232, 216] on icon "Increment children" at bounding box center [1236, 221] width 17 height 22
click at [1192, 282] on span "Travelers: 2 adults, 2 children" at bounding box center [1164, 287] width 101 height 19
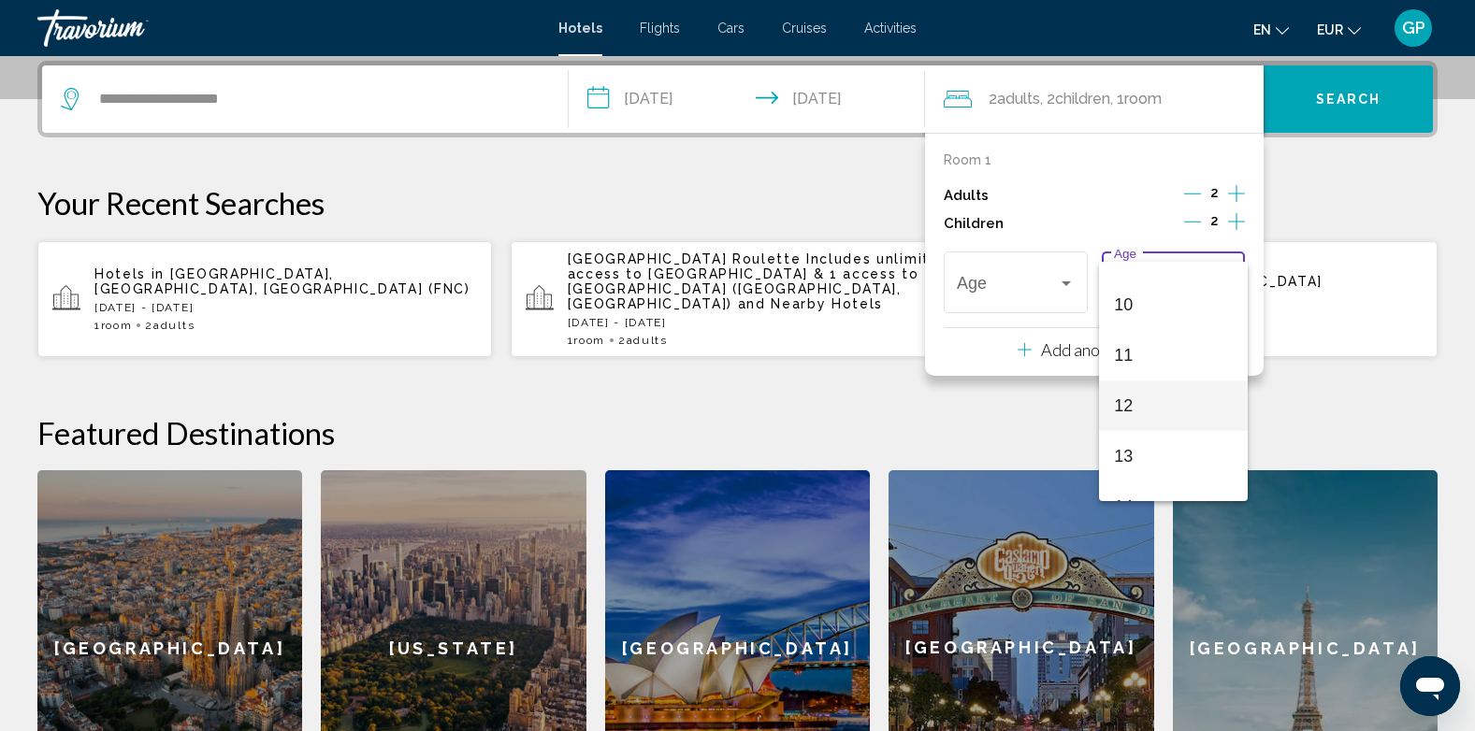
scroll to position [483, 0]
click at [1140, 402] on span "12" at bounding box center [1173, 410] width 118 height 51
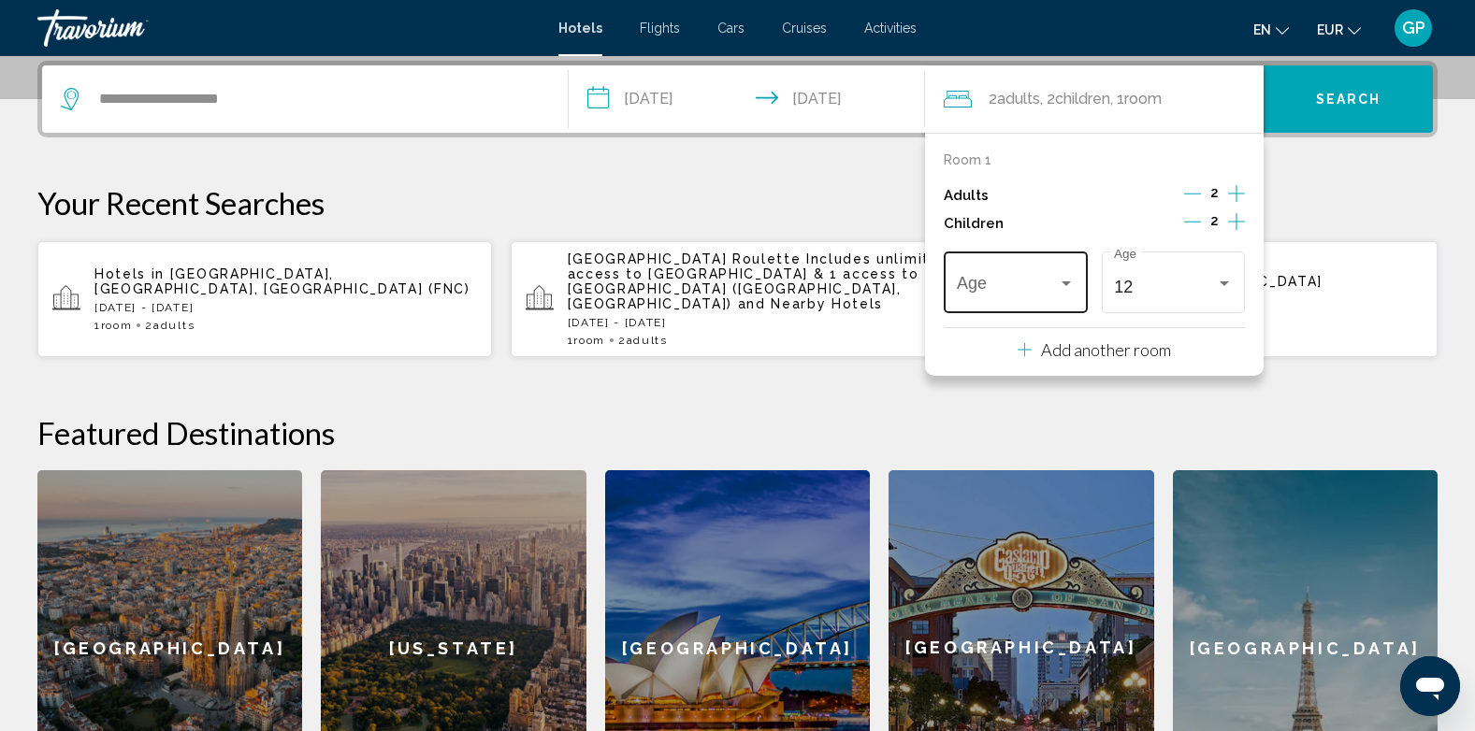
click at [1006, 276] on div "Age" at bounding box center [1016, 280] width 118 height 66
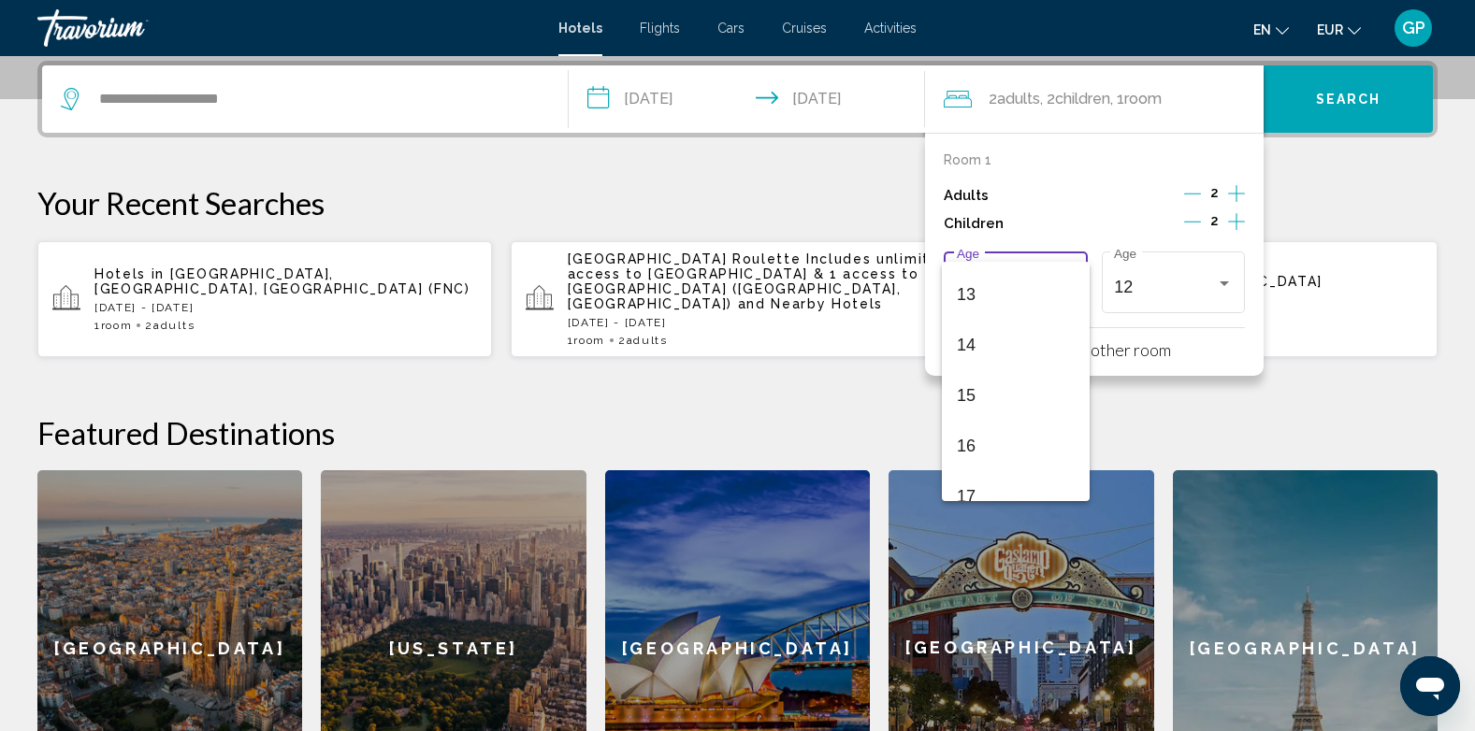
scroll to position [670, 0]
click at [986, 323] on span "14" at bounding box center [1016, 324] width 118 height 51
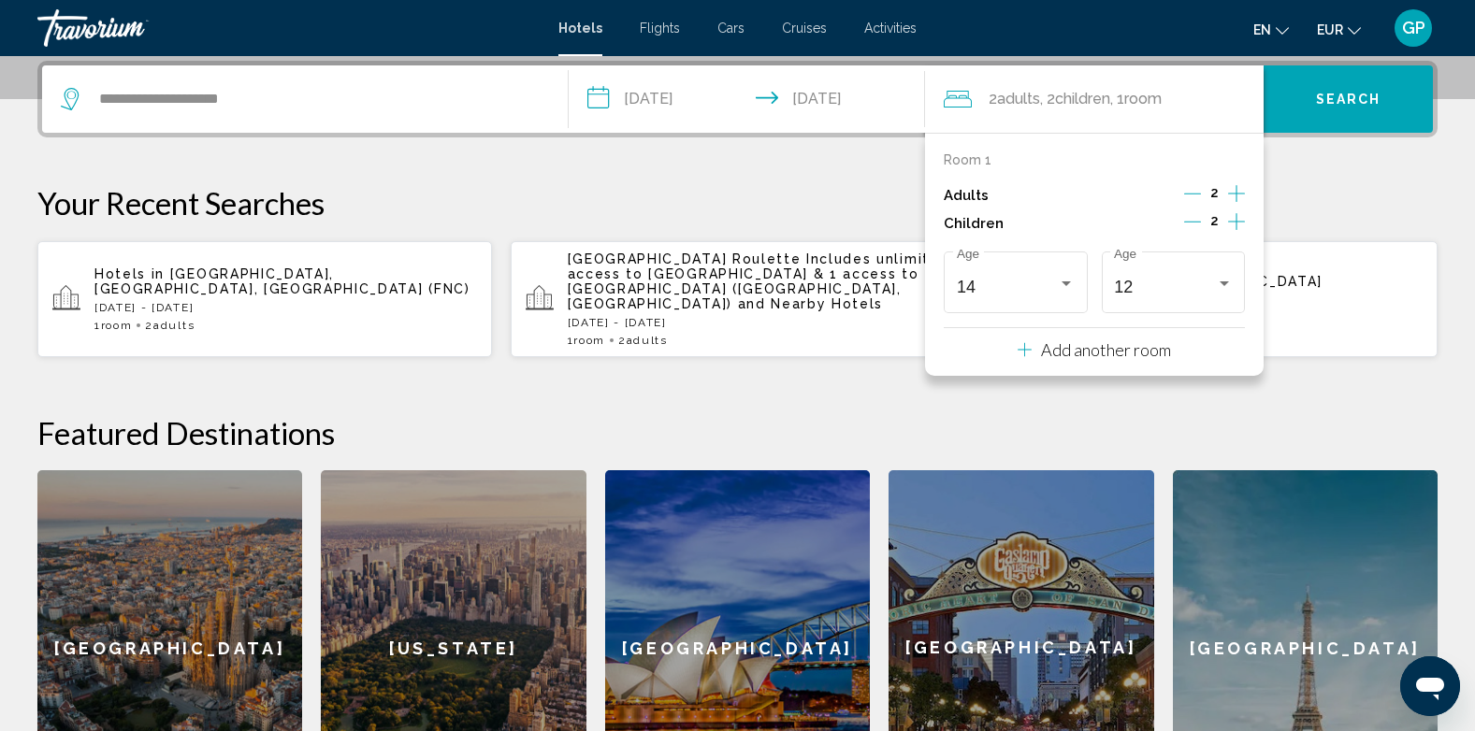
click at [1328, 197] on p "Your Recent Searches" at bounding box center [737, 202] width 1400 height 37
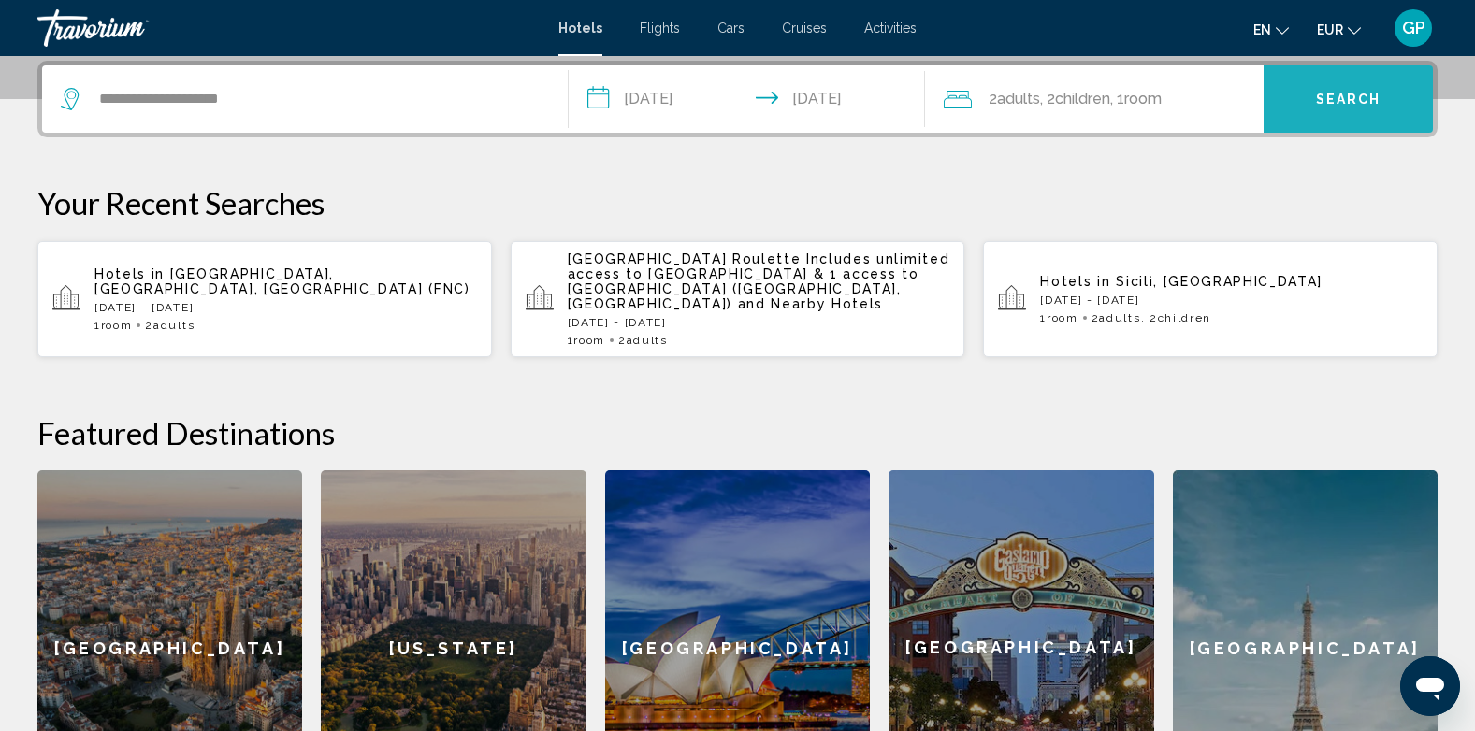
click at [1326, 100] on span "Search" at bounding box center [1348, 100] width 65 height 15
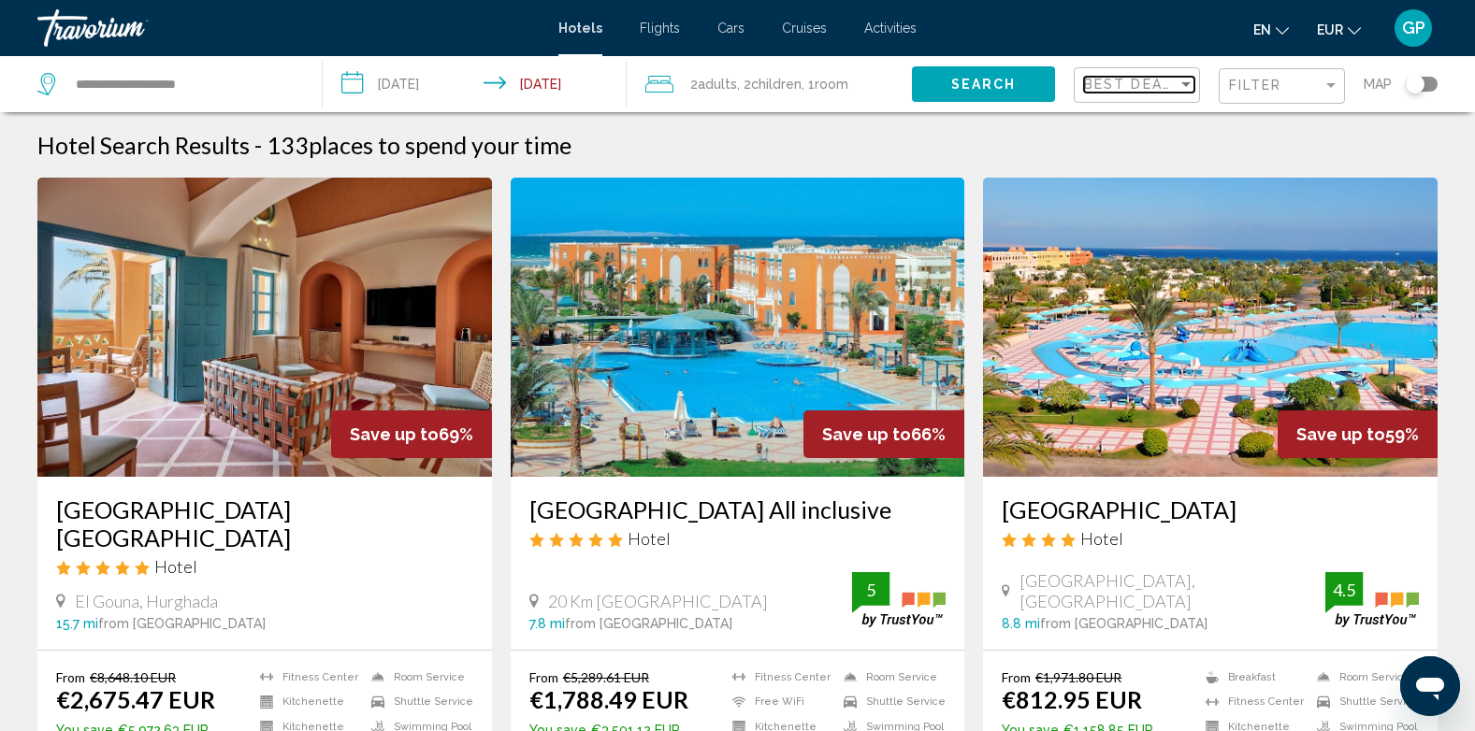
click at [1150, 92] on span "Best Deals" at bounding box center [1133, 84] width 98 height 15
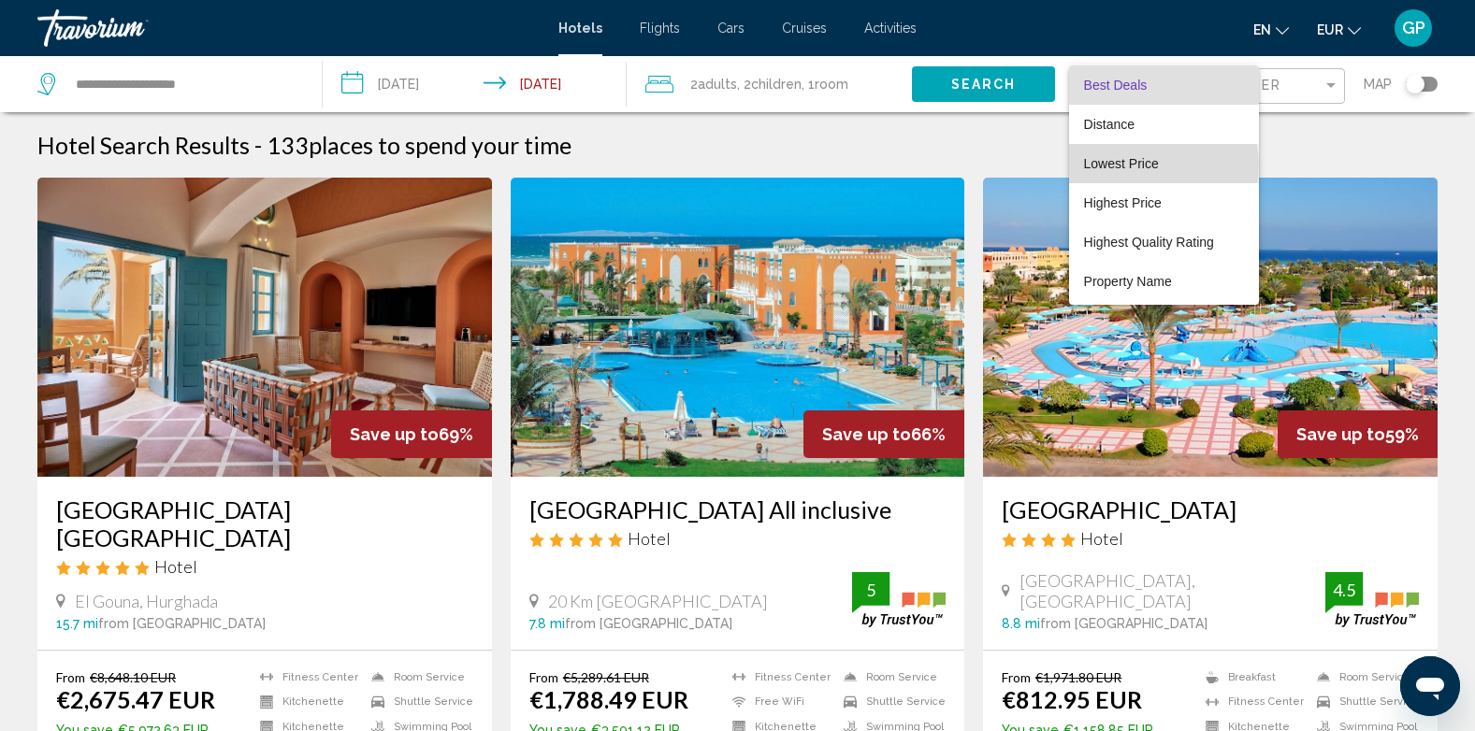
click at [1136, 166] on span "Lowest Price" at bounding box center [1121, 163] width 75 height 15
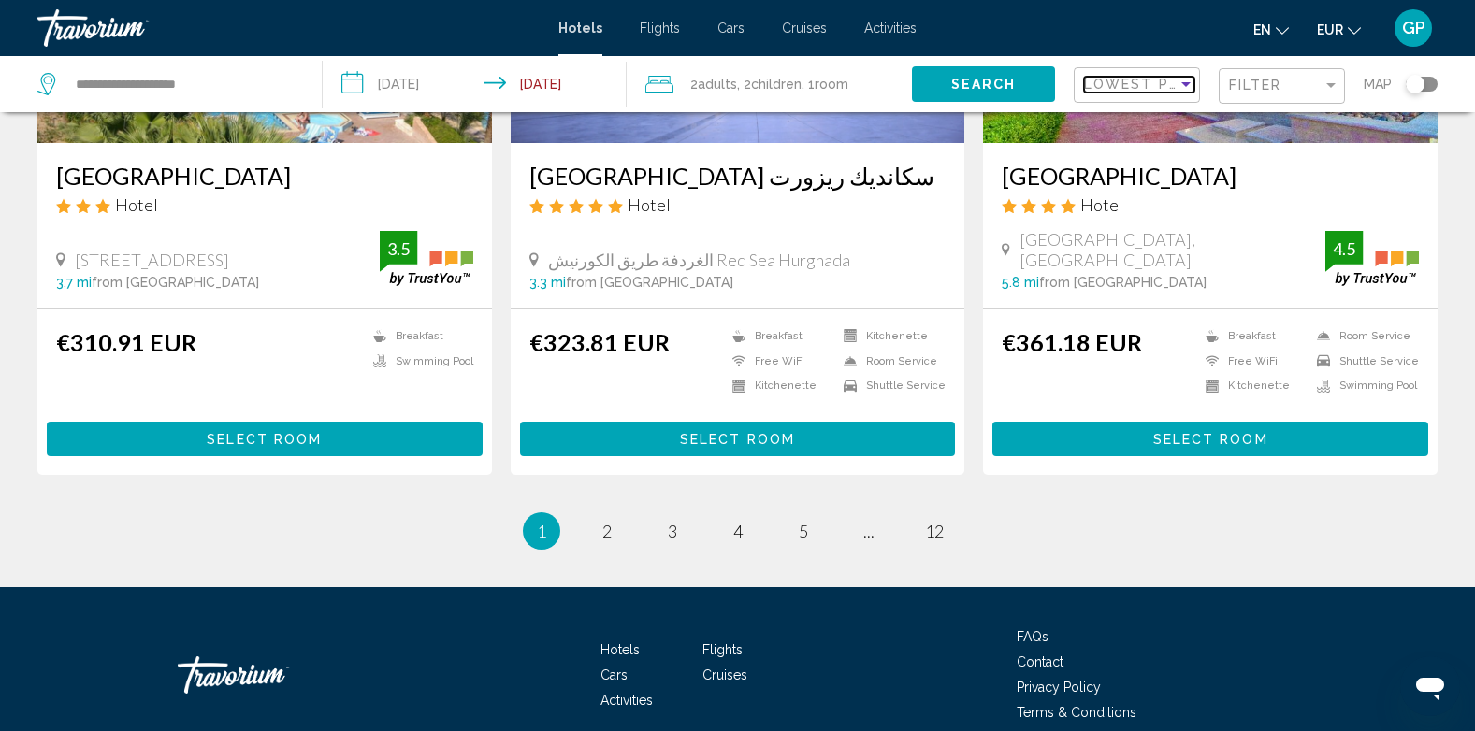
scroll to position [2403, 0]
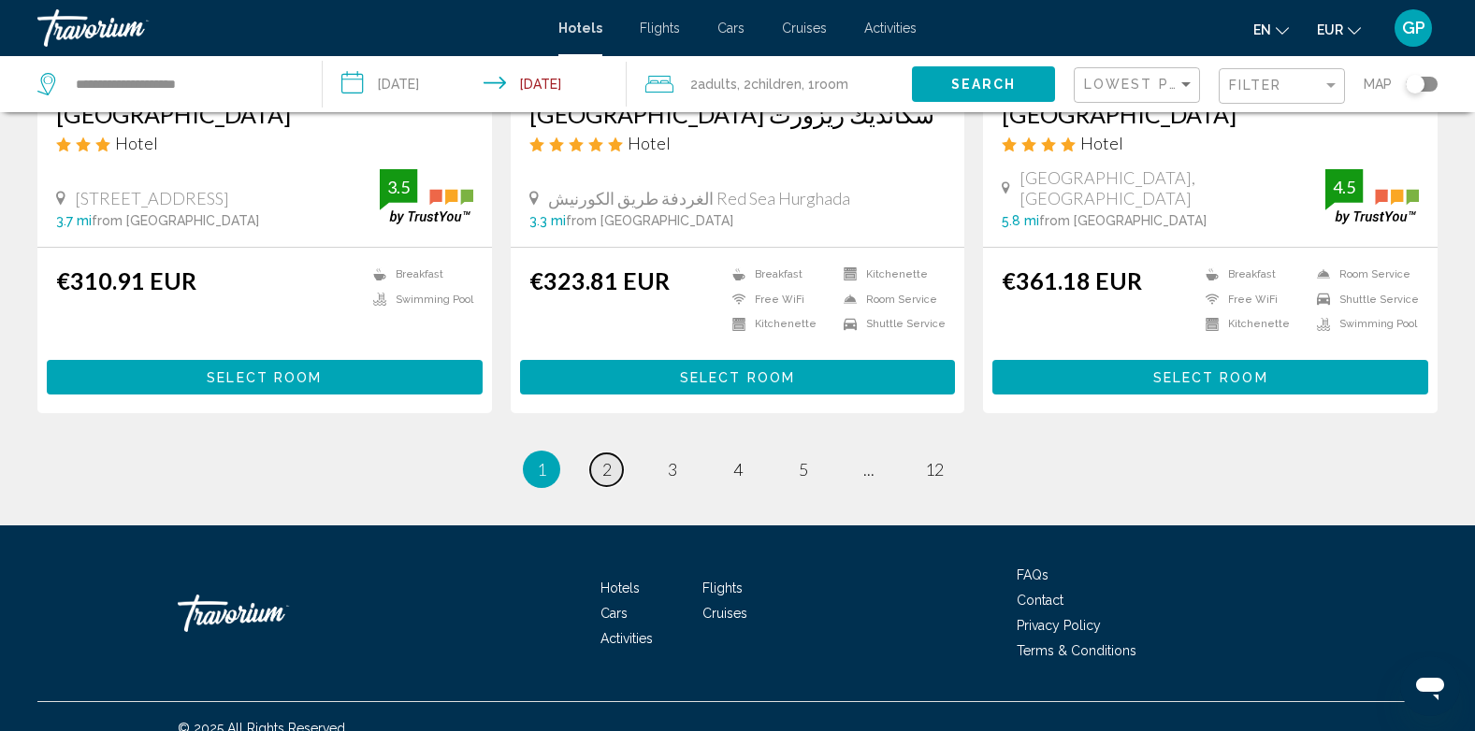
click at [607, 459] on span "2" at bounding box center [606, 469] width 9 height 21
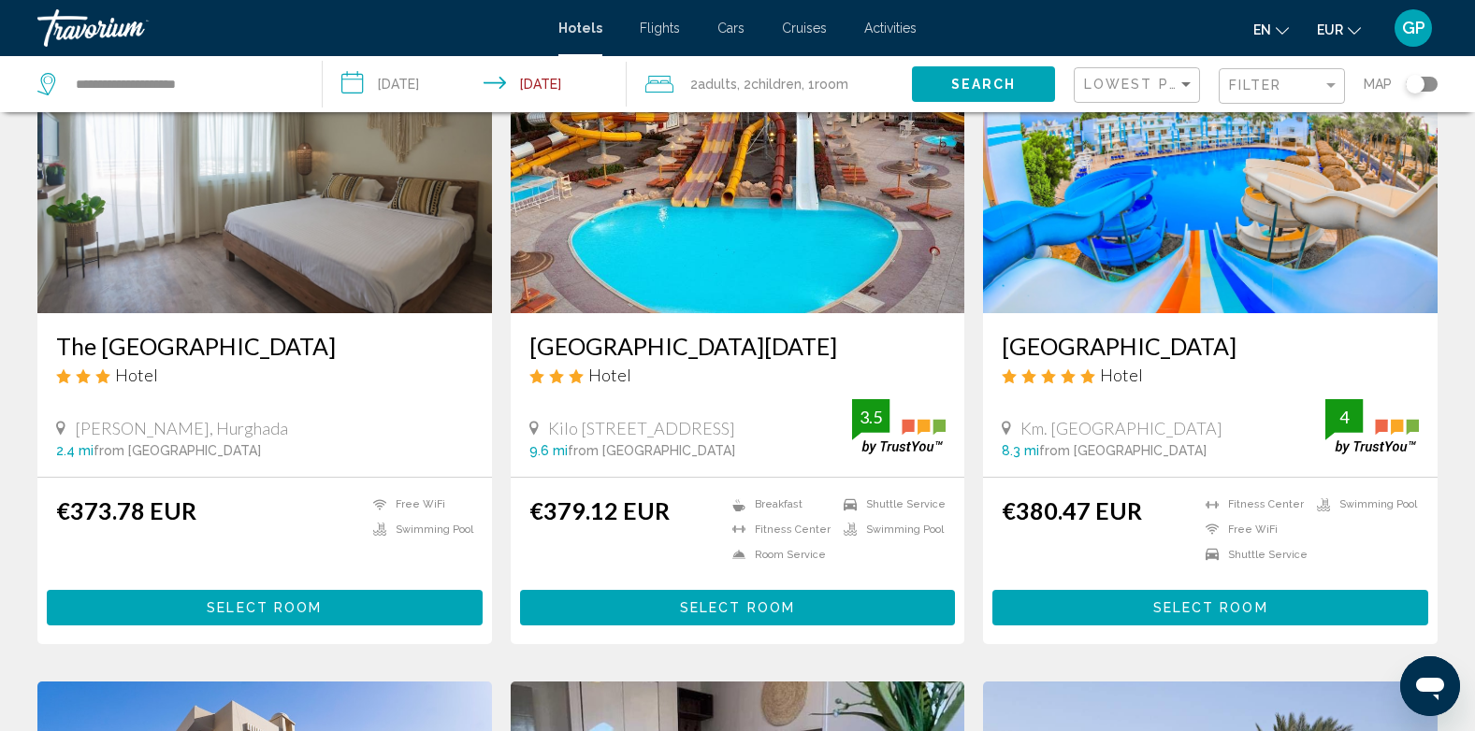
scroll to position [187, 0]
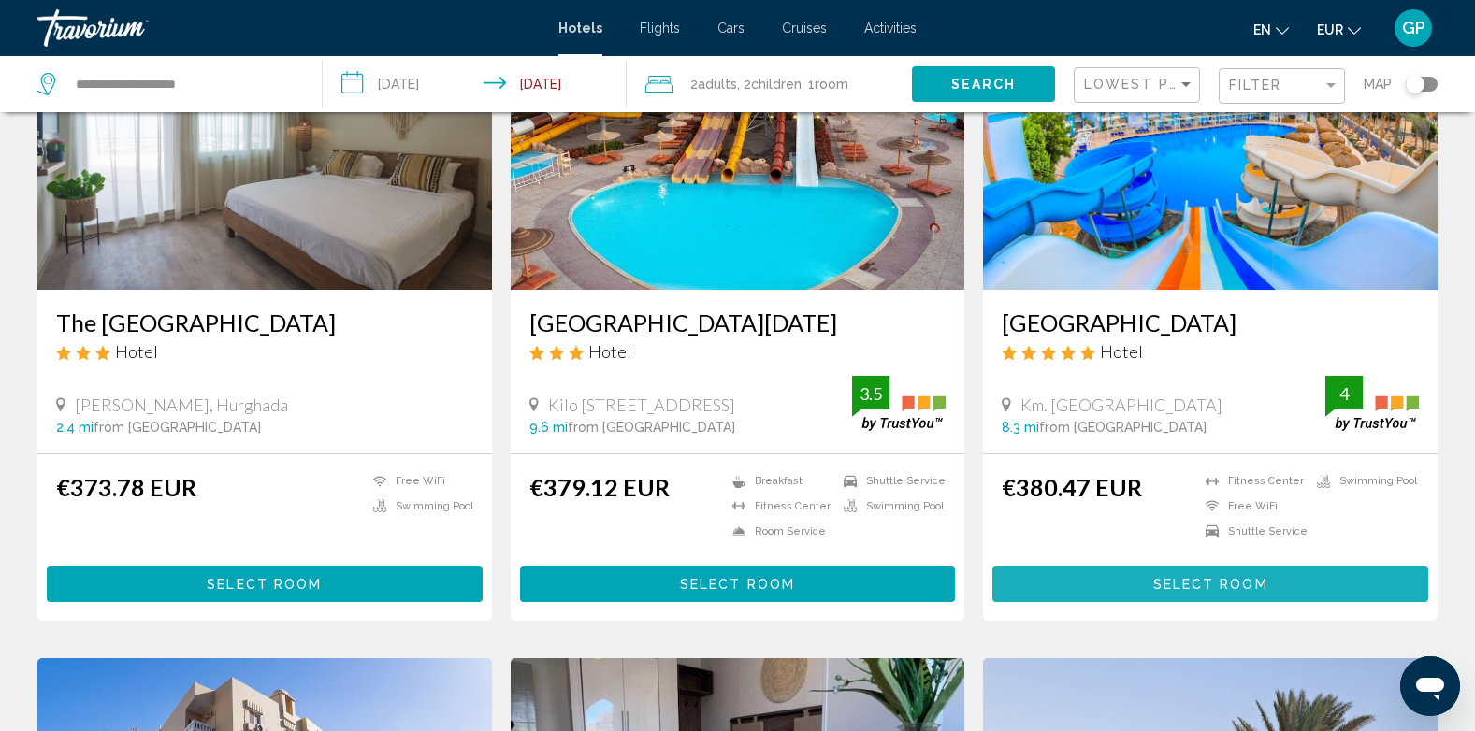
click at [1216, 601] on button "Select Room" at bounding box center [1210, 584] width 436 height 35
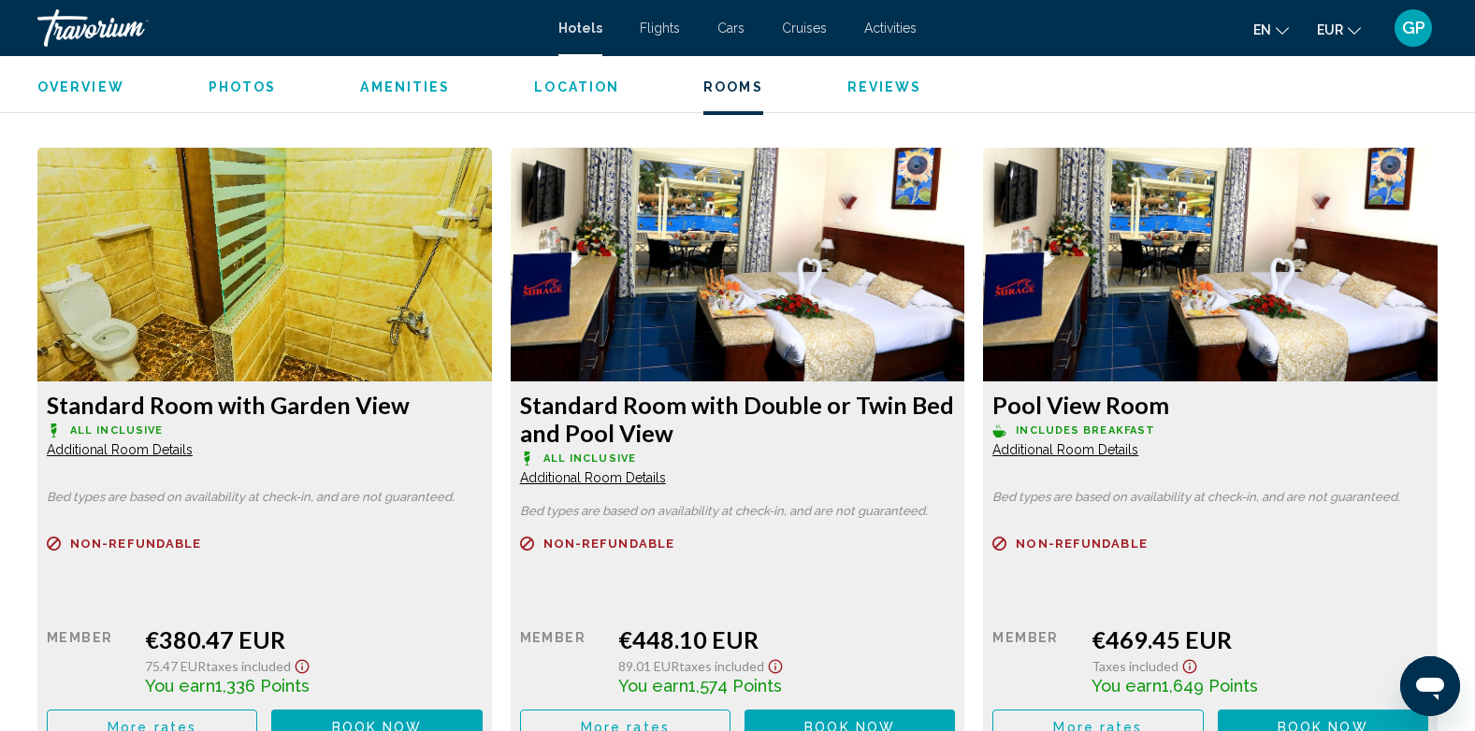
scroll to position [2526, 0]
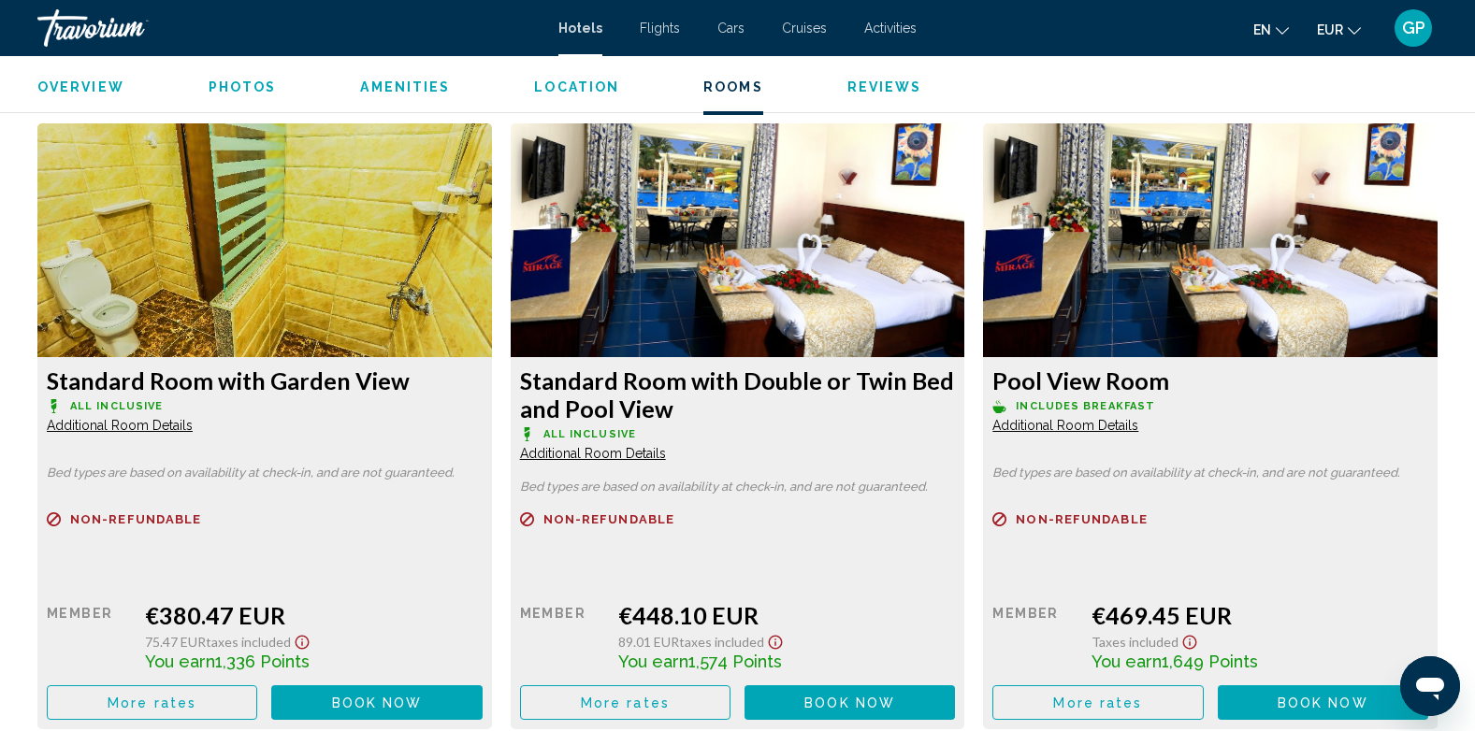
click at [80, 427] on span "Additional Room Details" at bounding box center [120, 425] width 146 height 15
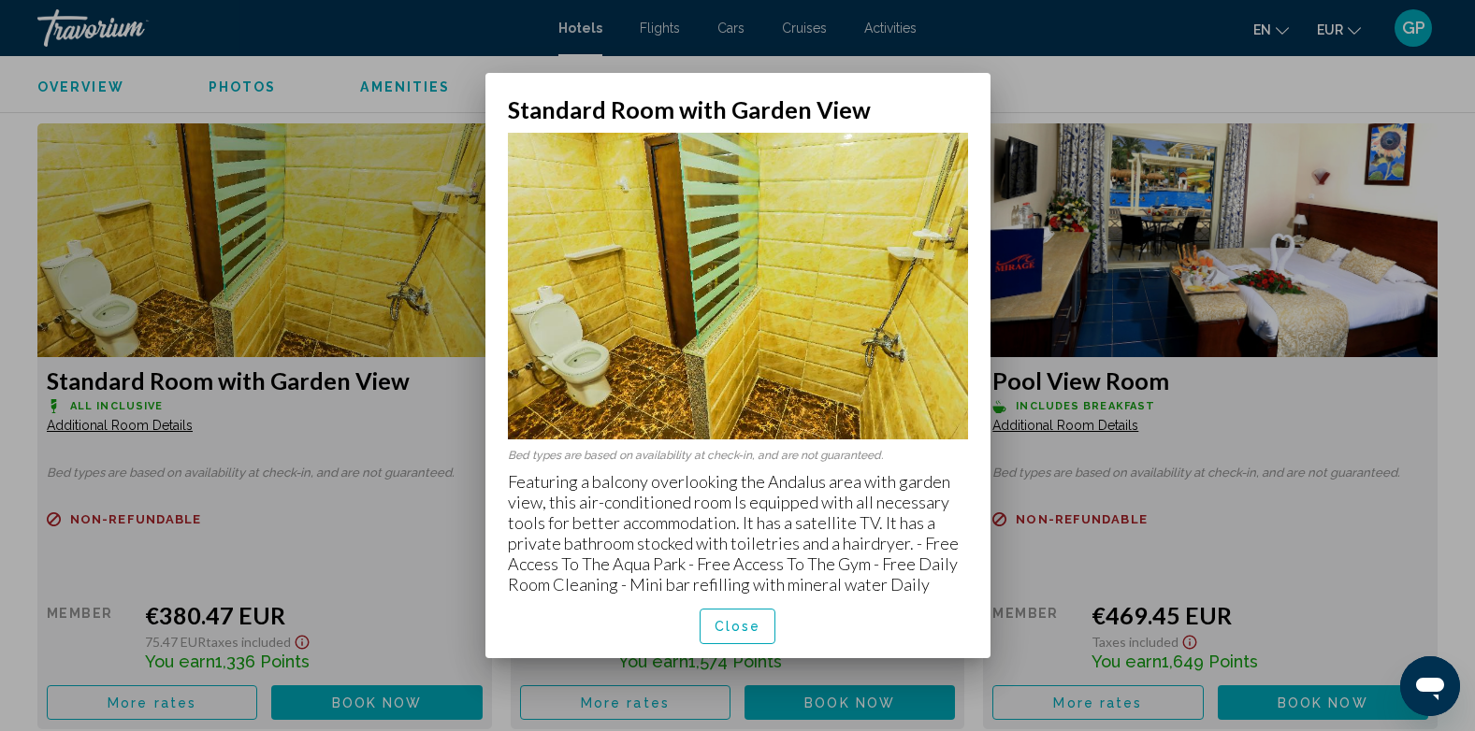
scroll to position [0, 0]
click at [741, 629] on span "Close" at bounding box center [738, 627] width 47 height 15
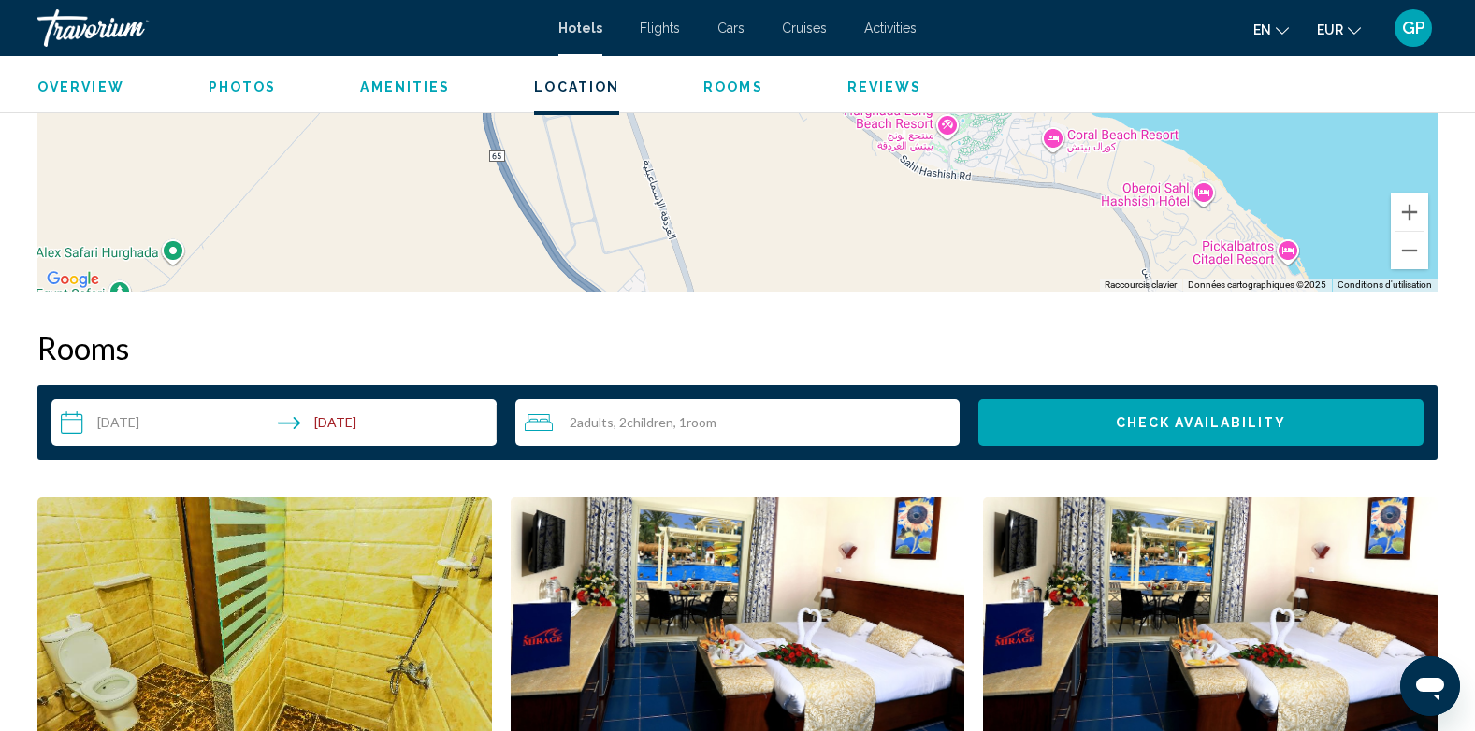
scroll to position [1777, 0]
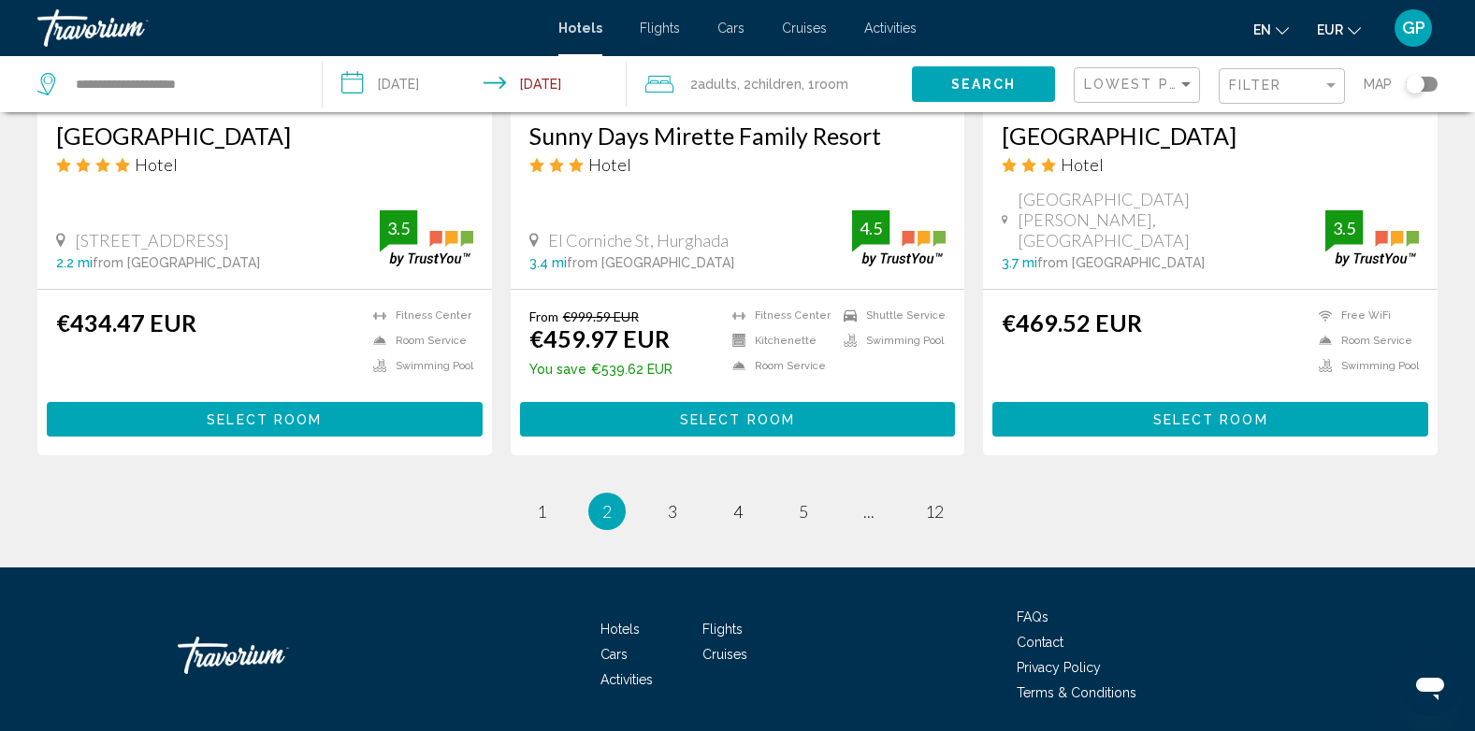
scroll to position [2458, 0]
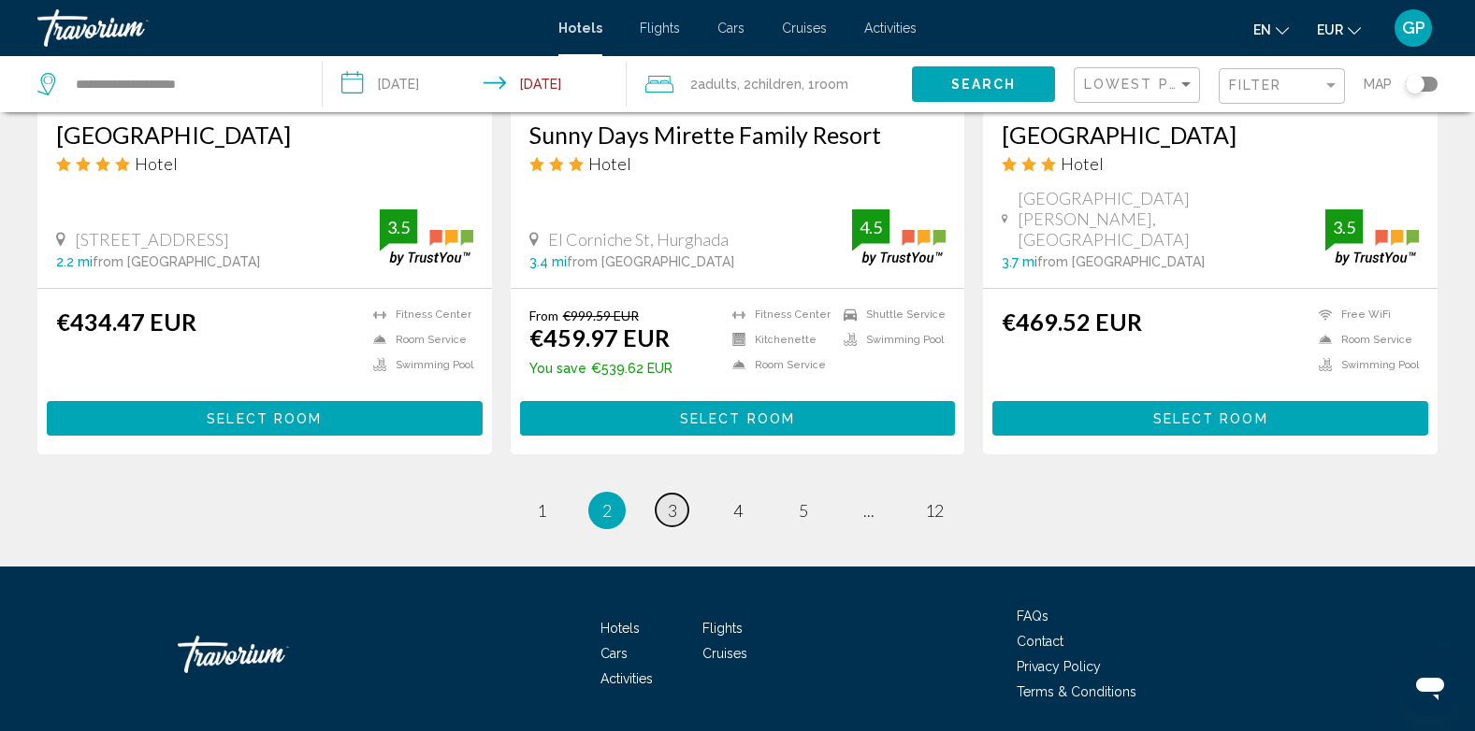
click at [675, 500] on span "3" at bounding box center [672, 510] width 9 height 21
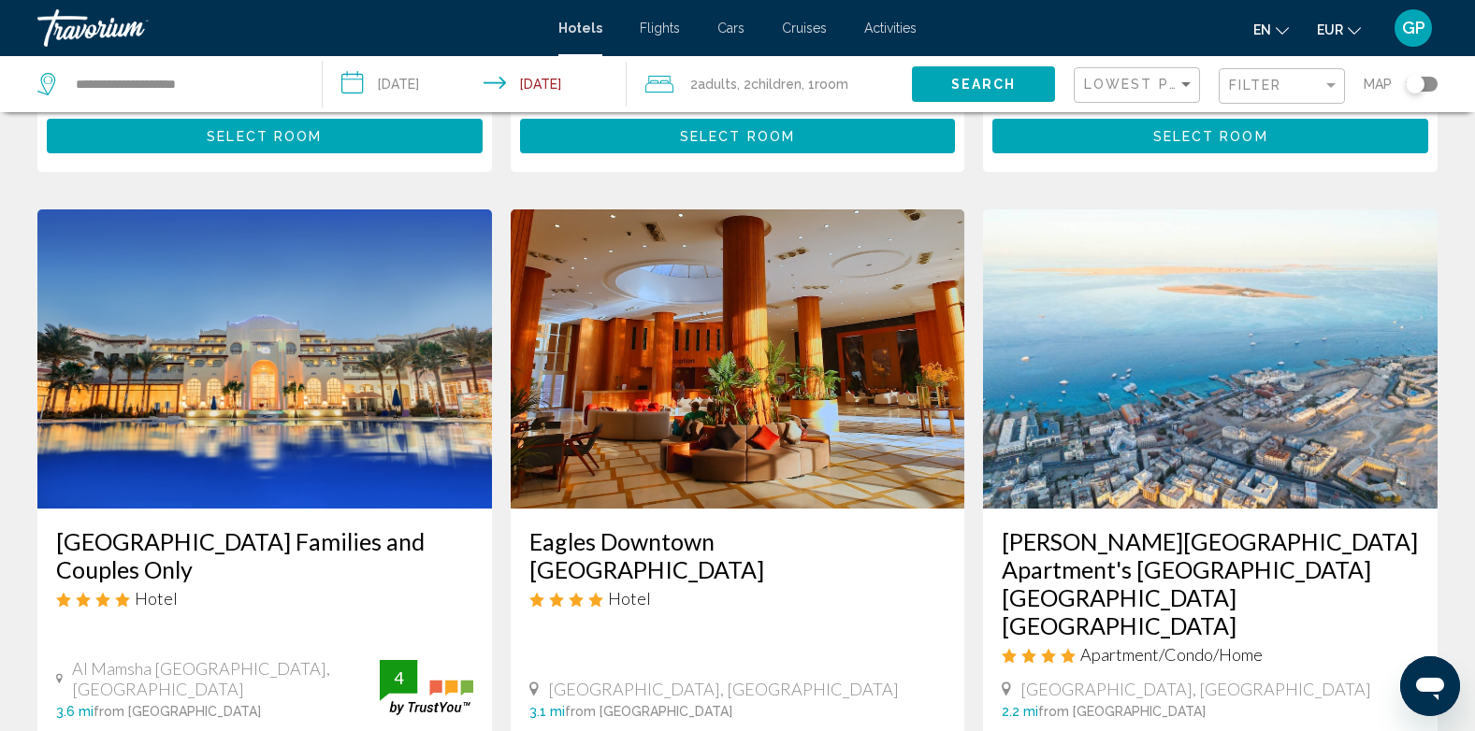
scroll to position [1925, 0]
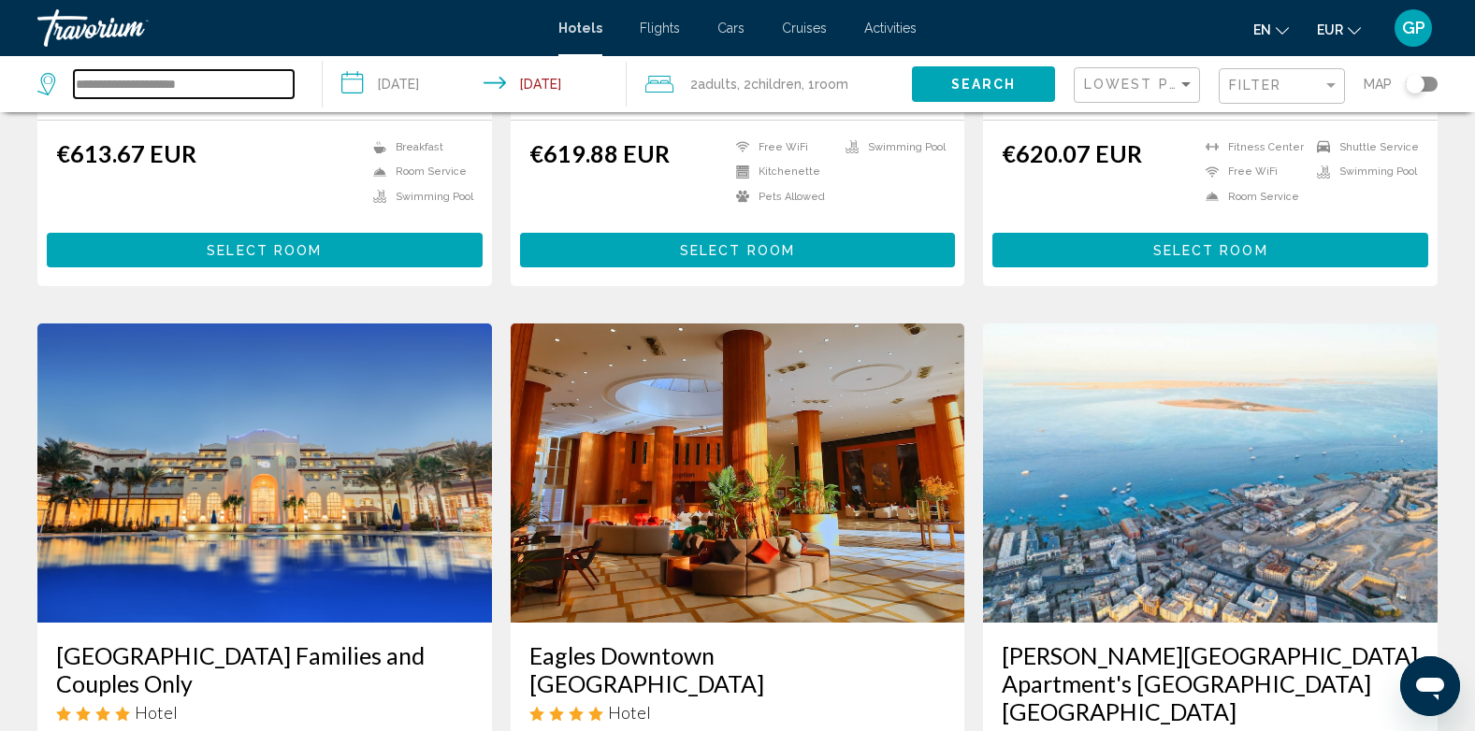
drag, startPoint x: 224, startPoint y: 86, endPoint x: 51, endPoint y: 84, distance: 173.1
click at [51, 84] on div "**********" at bounding box center [165, 84] width 256 height 28
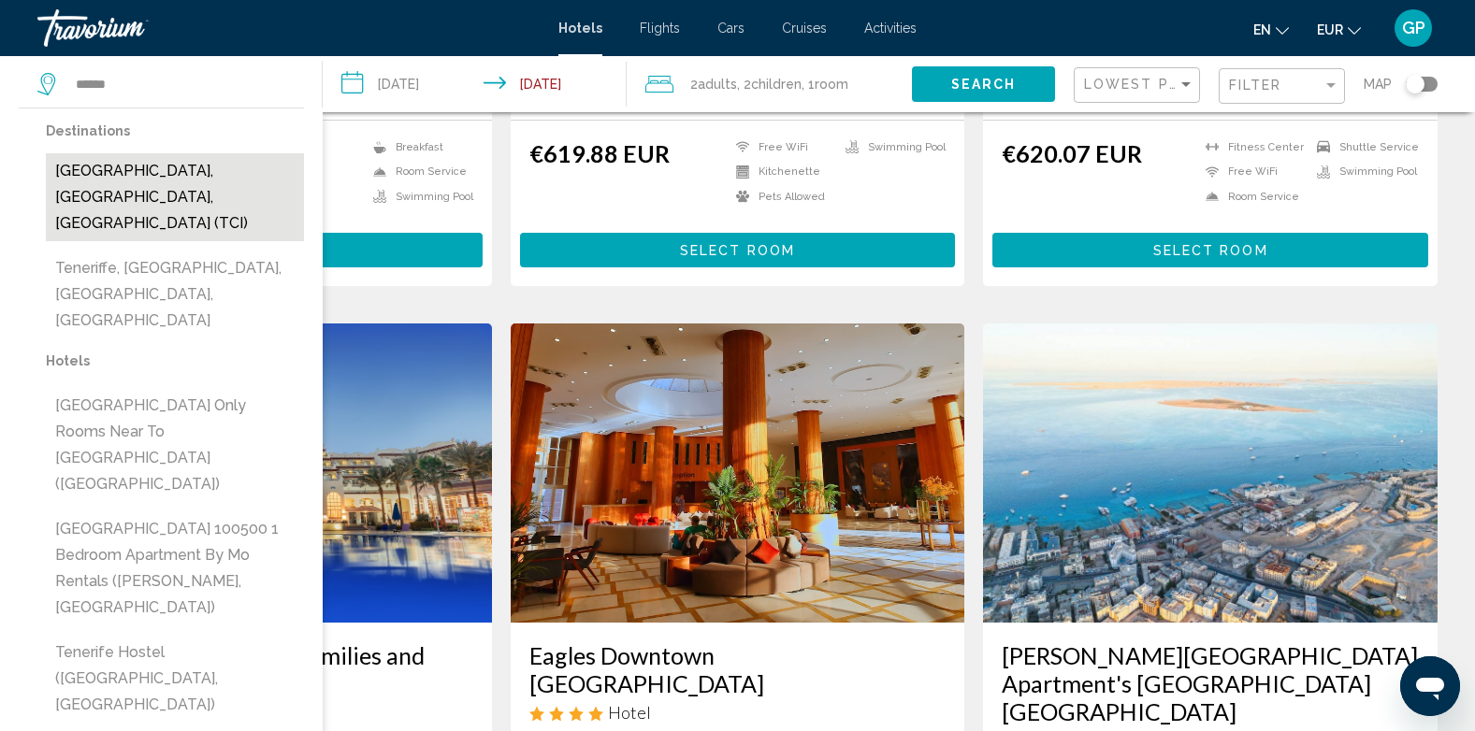
click at [181, 166] on button "[GEOGRAPHIC_DATA], [GEOGRAPHIC_DATA], [GEOGRAPHIC_DATA] (TCI)" at bounding box center [175, 197] width 258 height 88
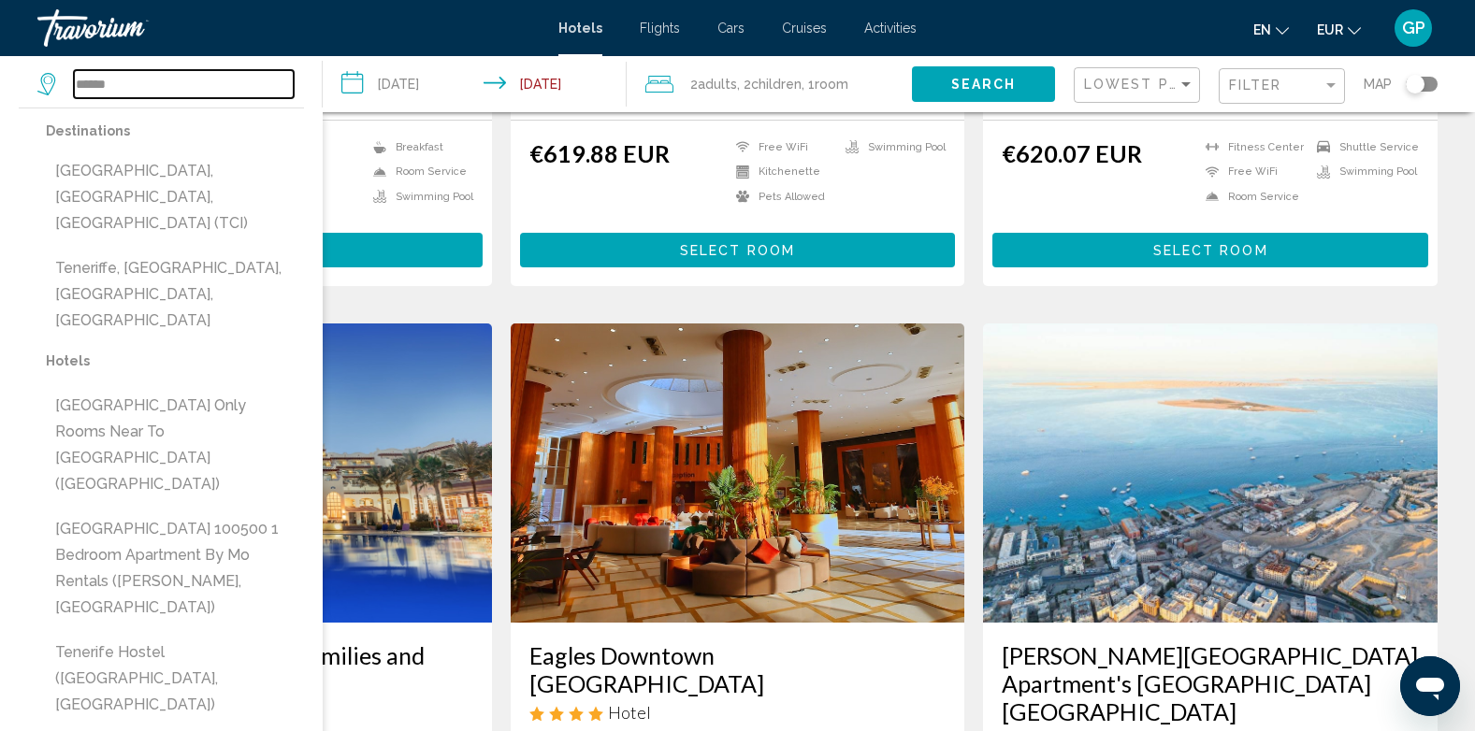
type input "**********"
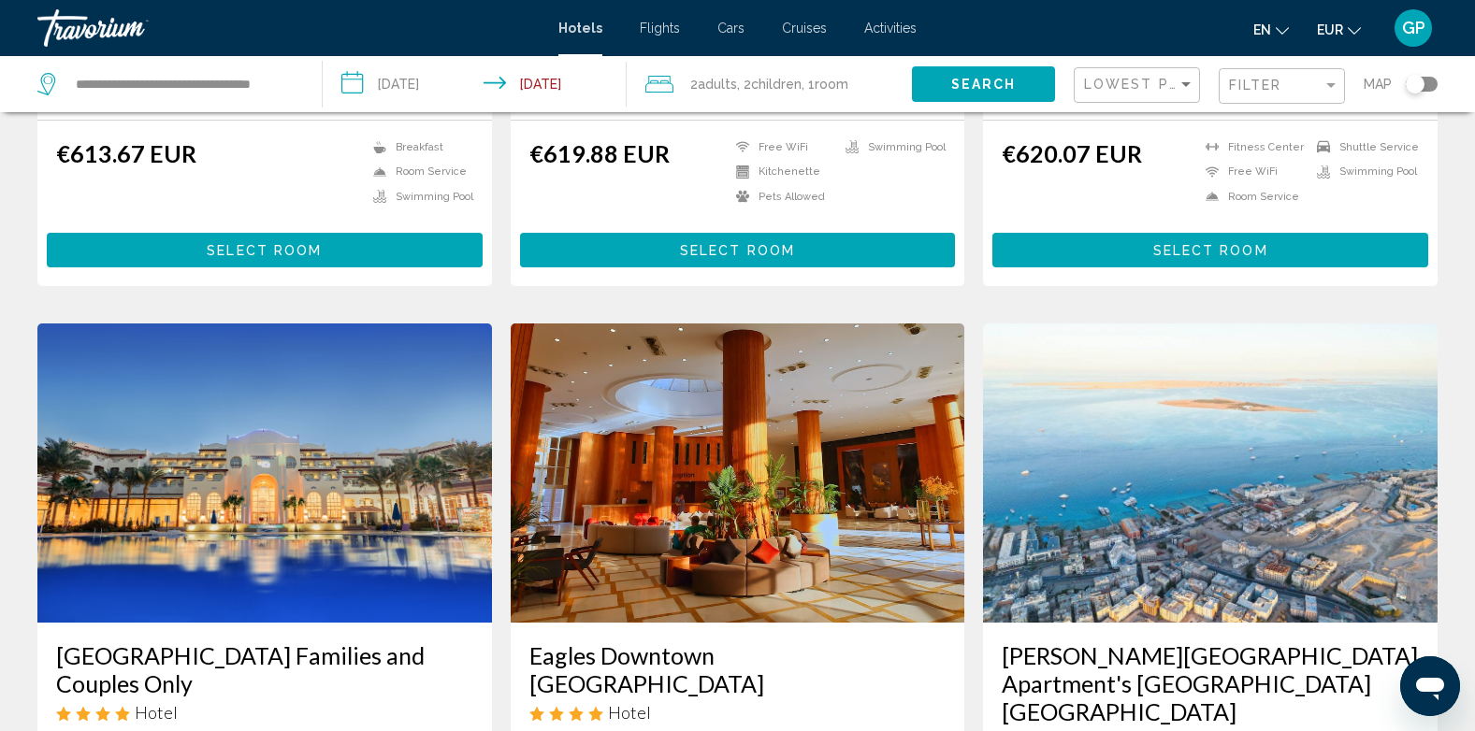
click at [407, 78] on input "**********" at bounding box center [478, 87] width 311 height 62
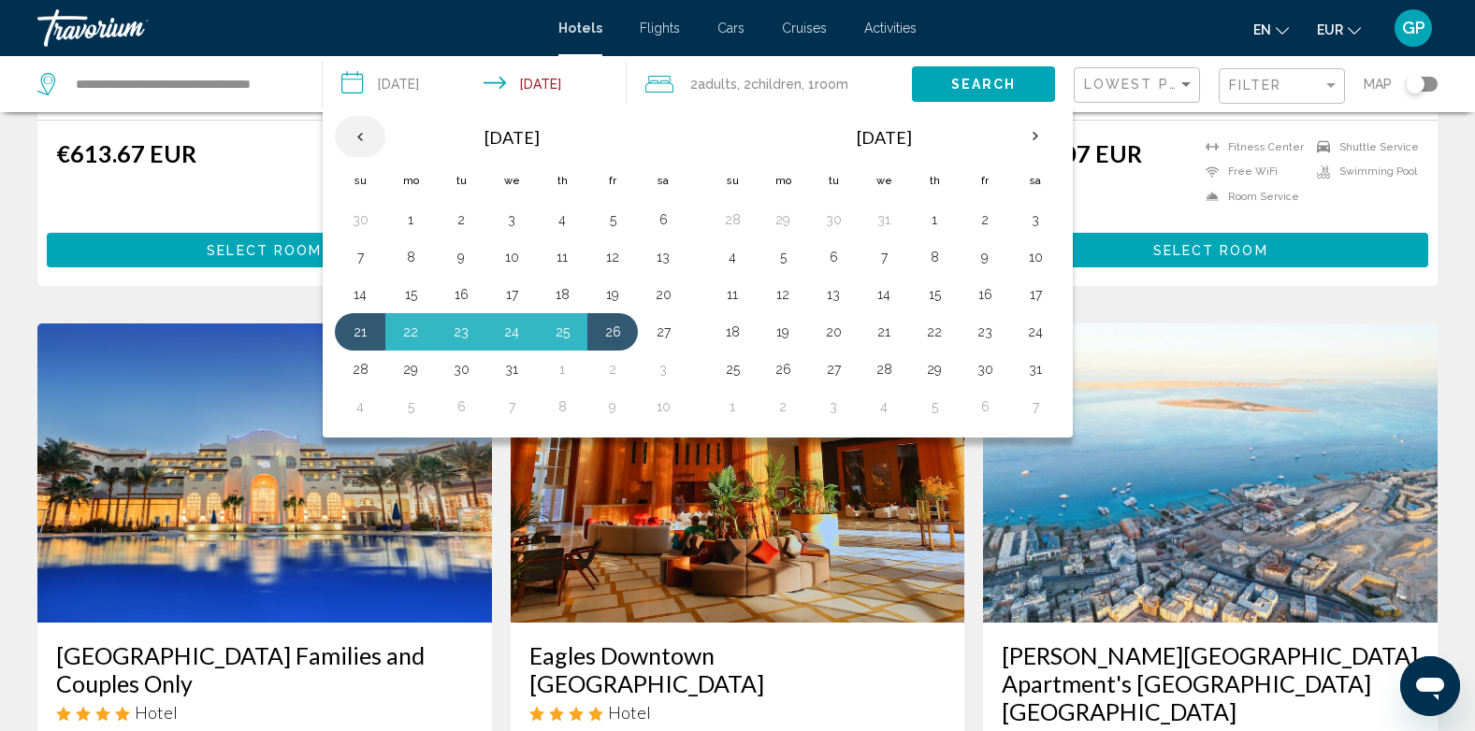
click at [363, 139] on th "Previous month" at bounding box center [360, 136] width 51 height 41
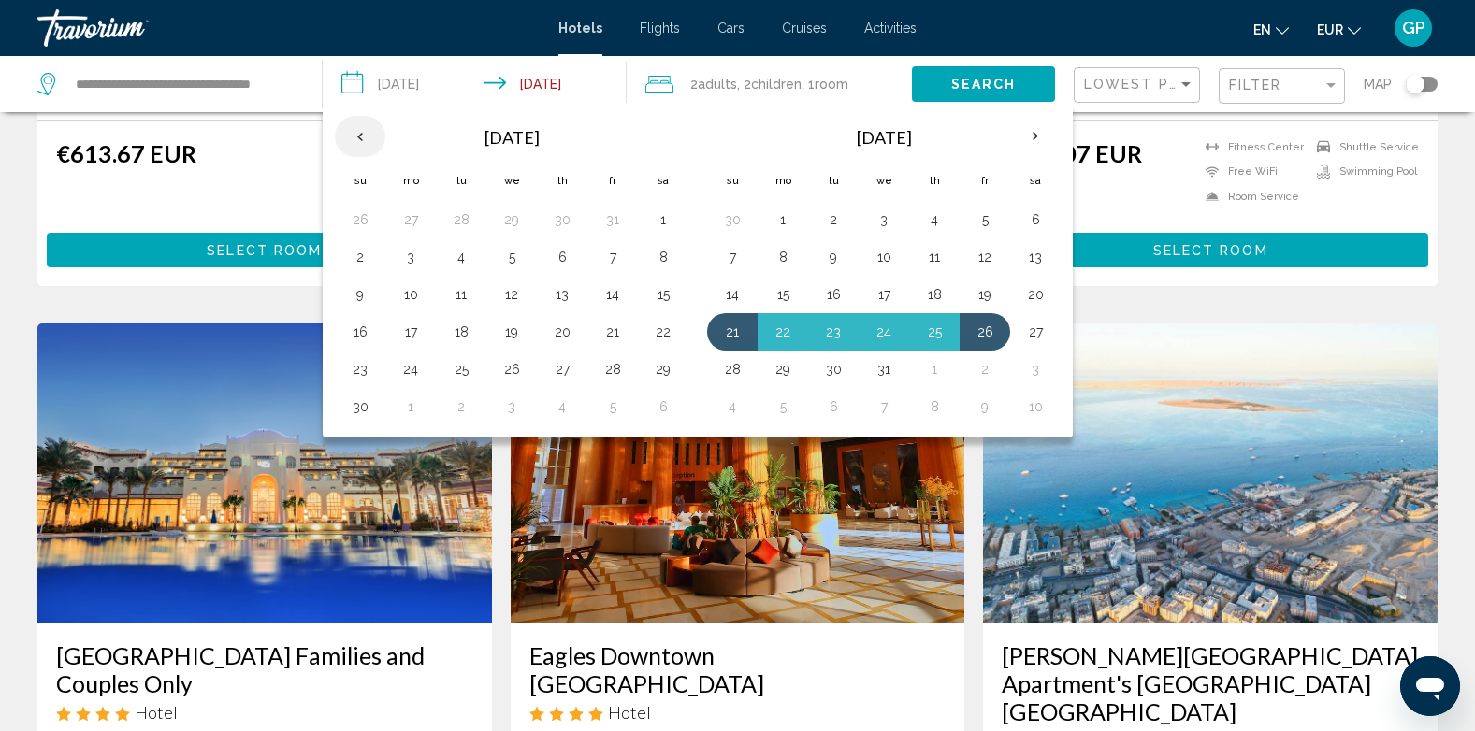
click at [363, 139] on th "Previous month" at bounding box center [360, 136] width 51 height 41
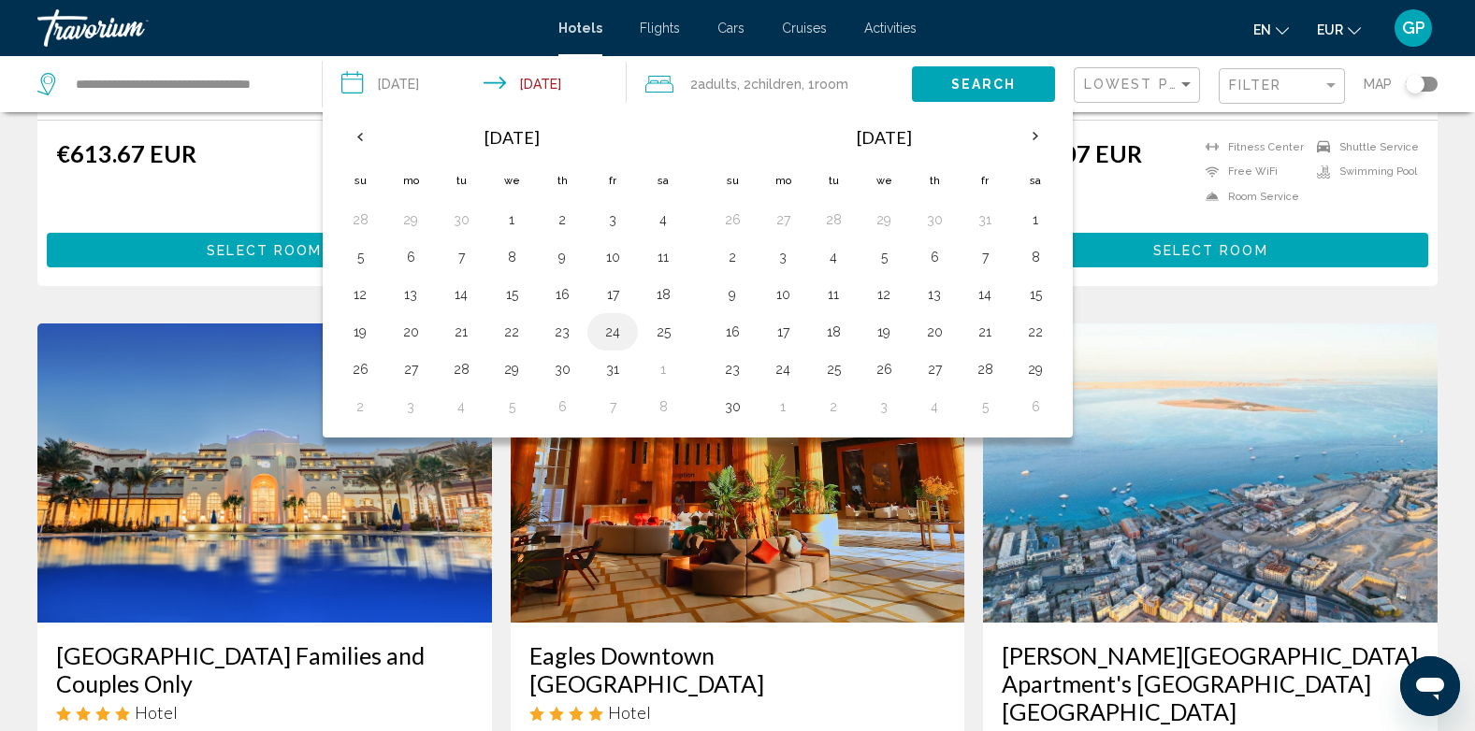
click at [618, 337] on button "24" at bounding box center [613, 332] width 30 height 26
click at [372, 369] on button "26" at bounding box center [360, 369] width 30 height 26
type input "**********"
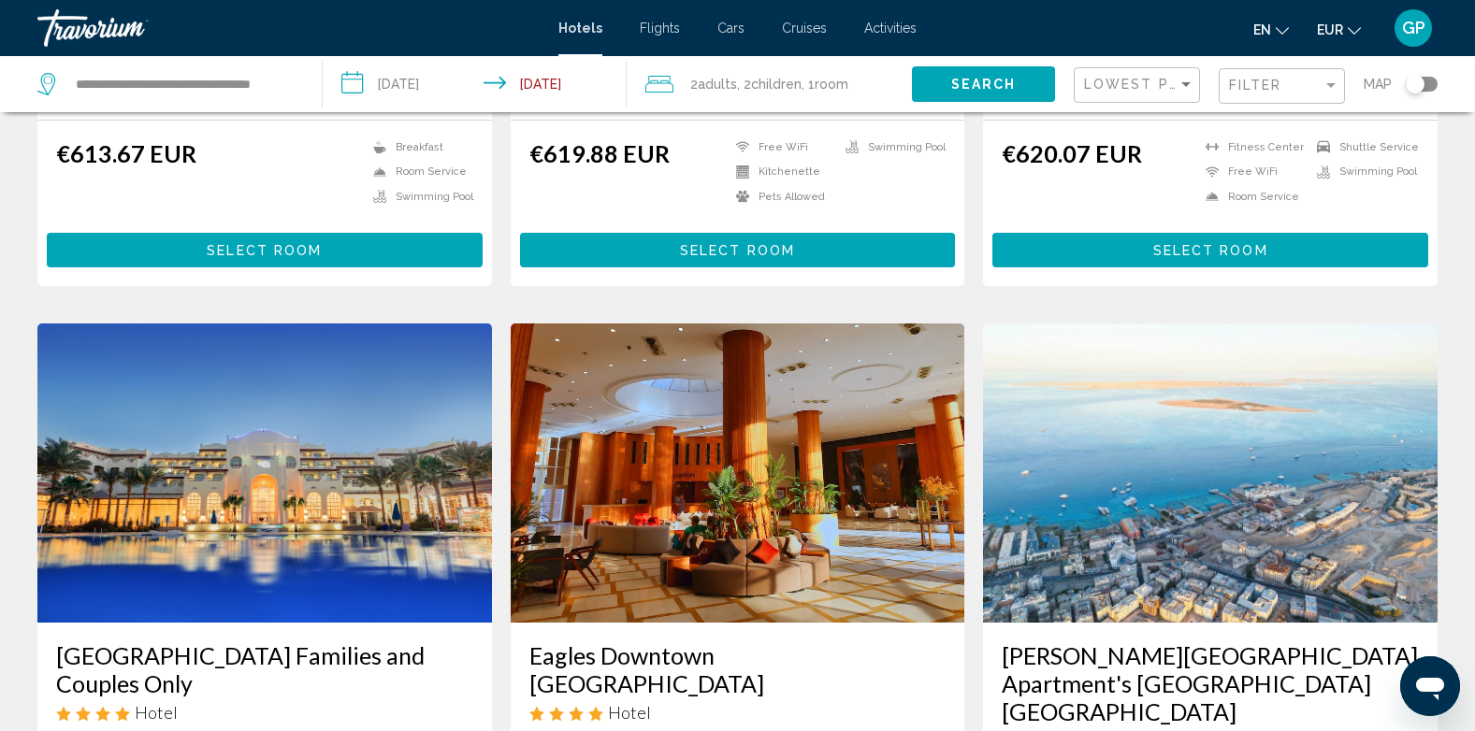
click at [802, 84] on span "Children" at bounding box center [776, 84] width 51 height 15
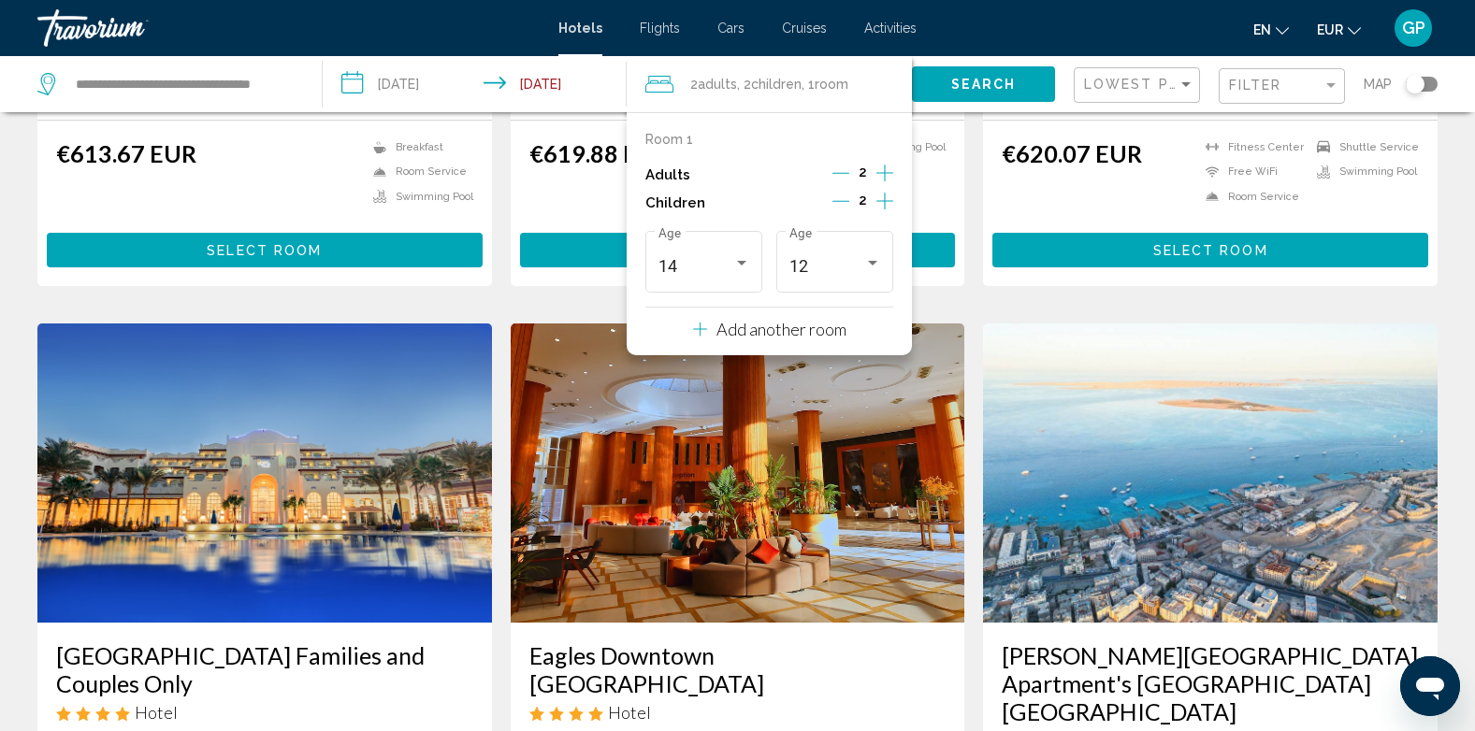
click at [841, 197] on icon "Decrement children" at bounding box center [840, 201] width 17 height 17
click at [841, 197] on icon "Decrement children" at bounding box center [841, 201] width 17 height 17
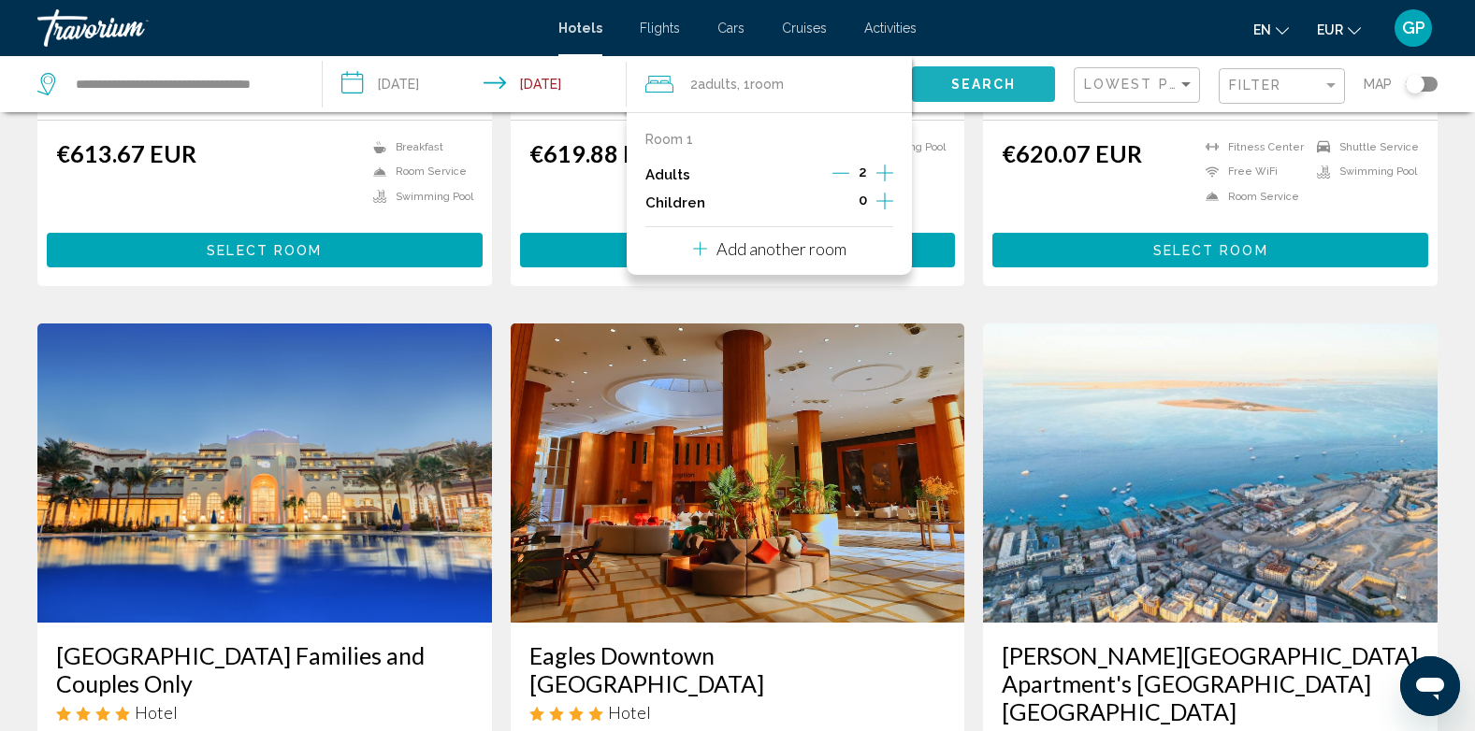
click at [977, 83] on span "Search" at bounding box center [983, 85] width 65 height 15
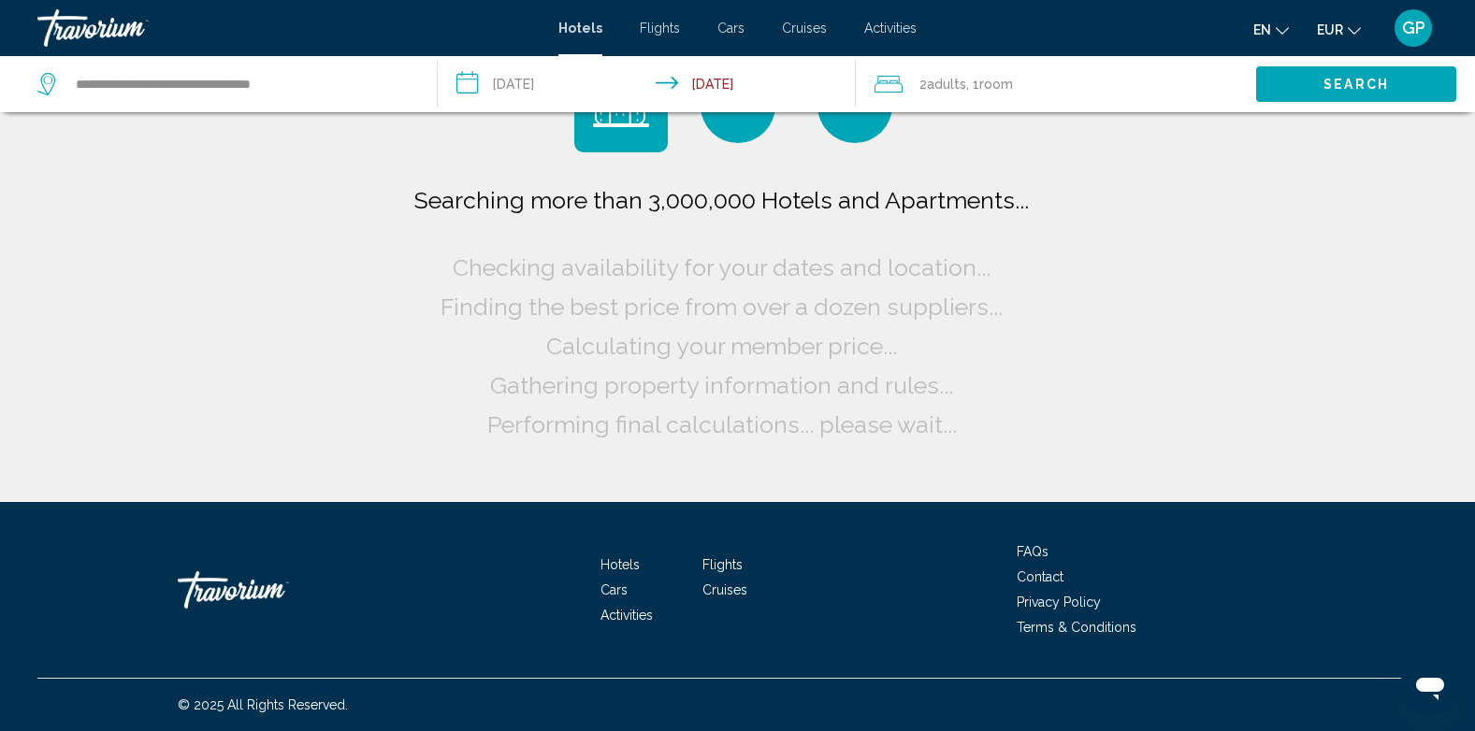
scroll to position [0, 0]
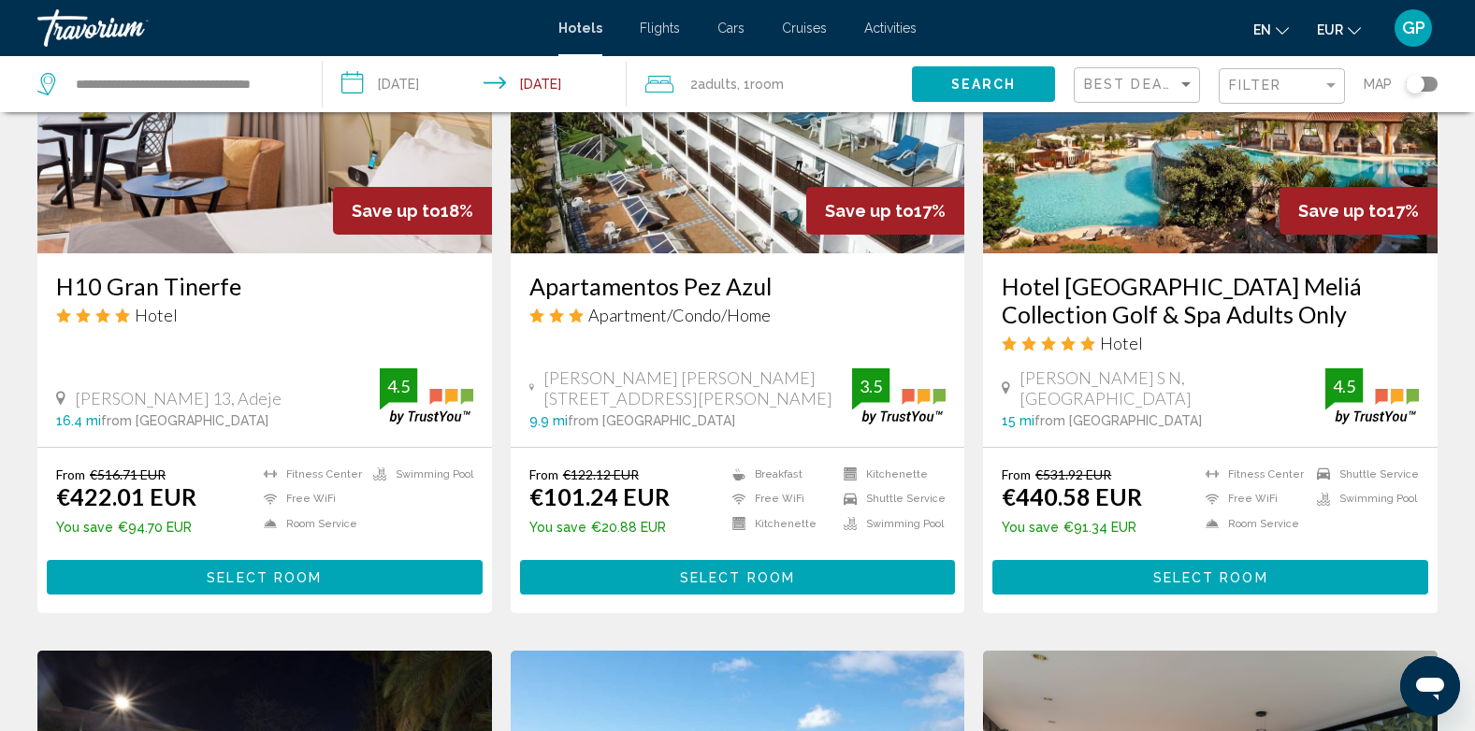
scroll to position [1122, 0]
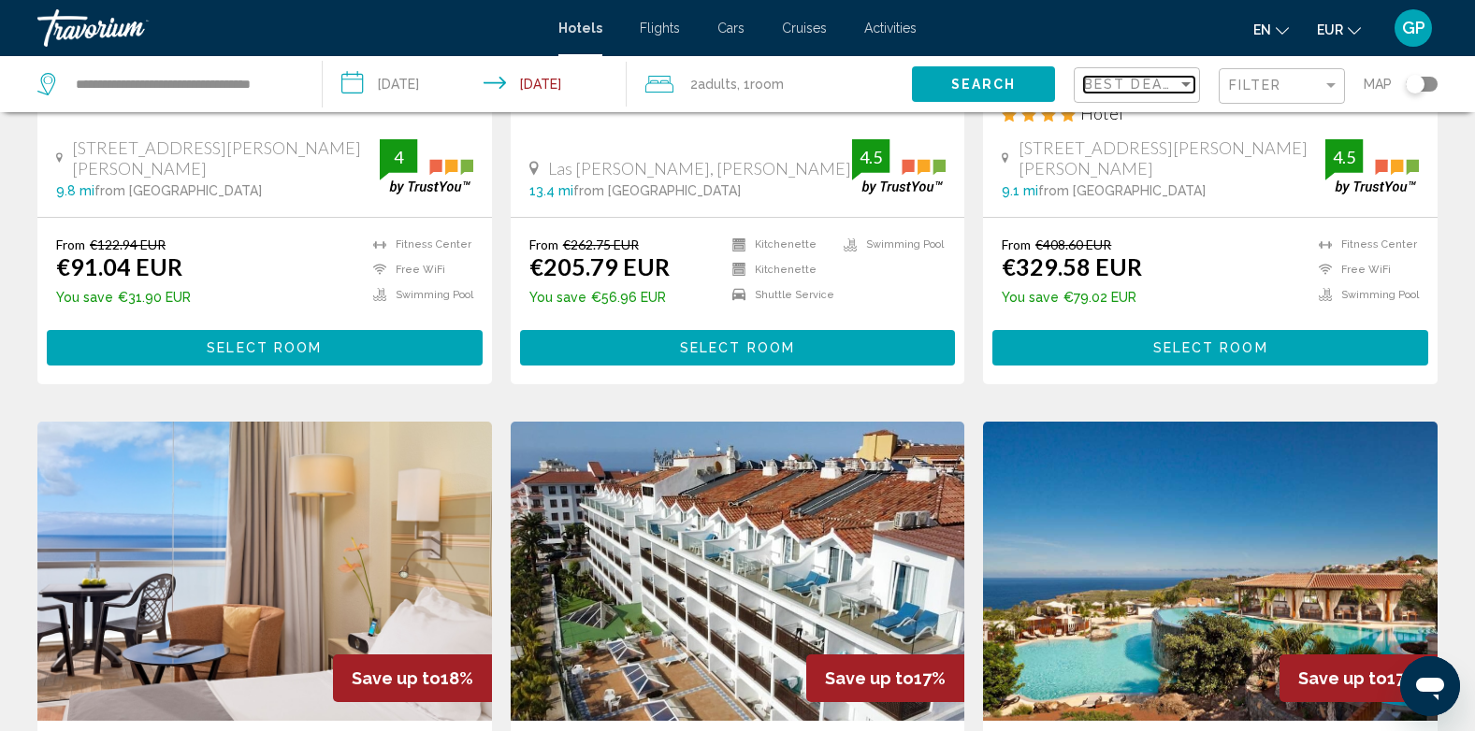
click at [1160, 92] on span "Best Deals" at bounding box center [1133, 84] width 98 height 15
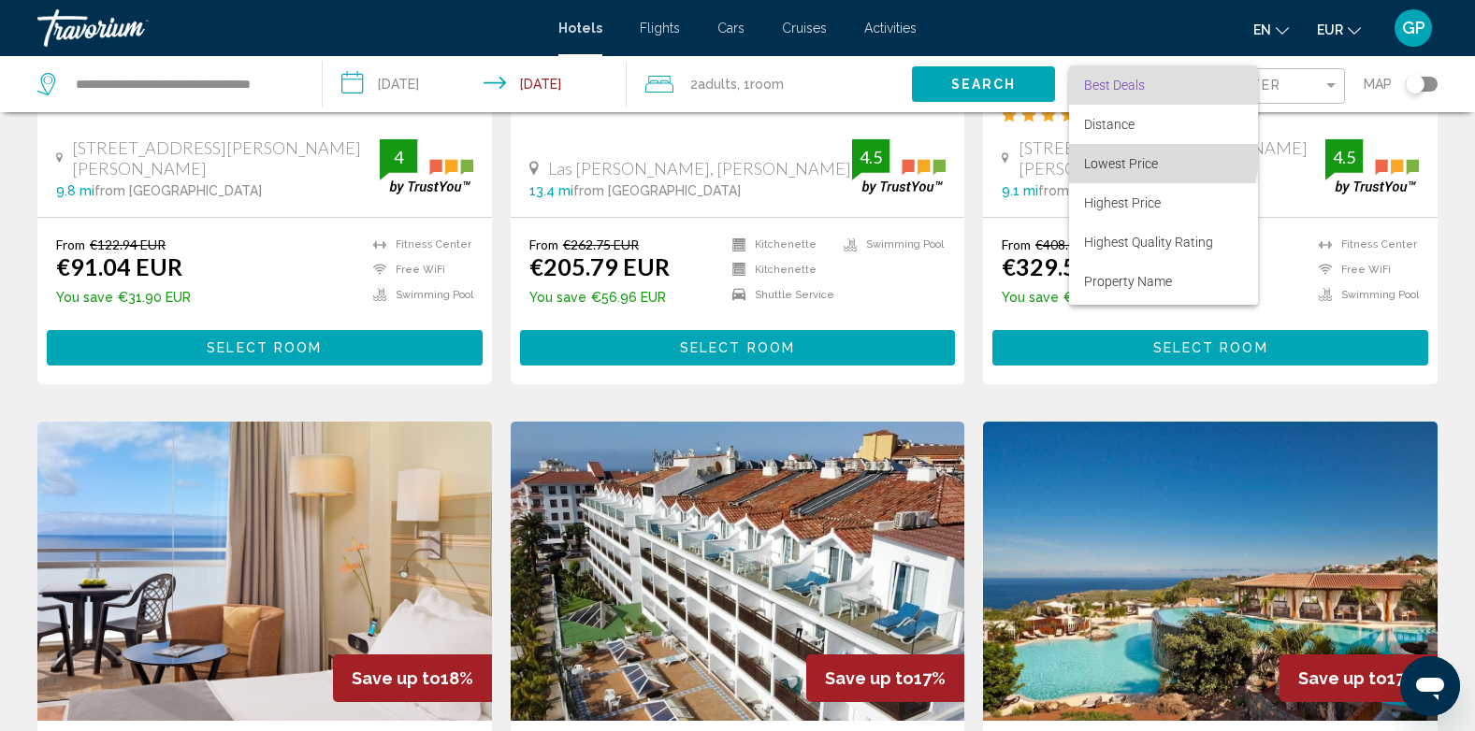
click at [1159, 156] on span "Lowest Price" at bounding box center [1163, 163] width 159 height 39
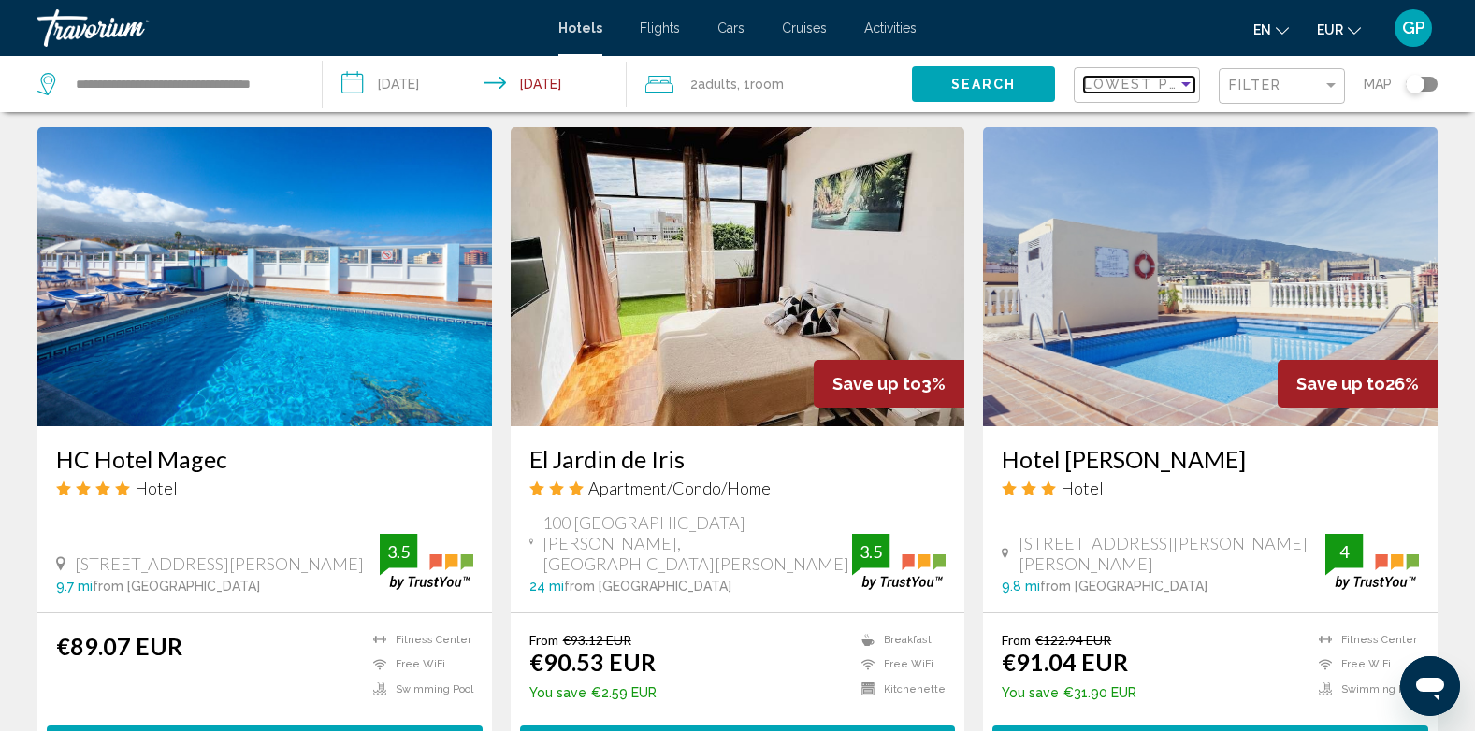
scroll to position [748, 0]
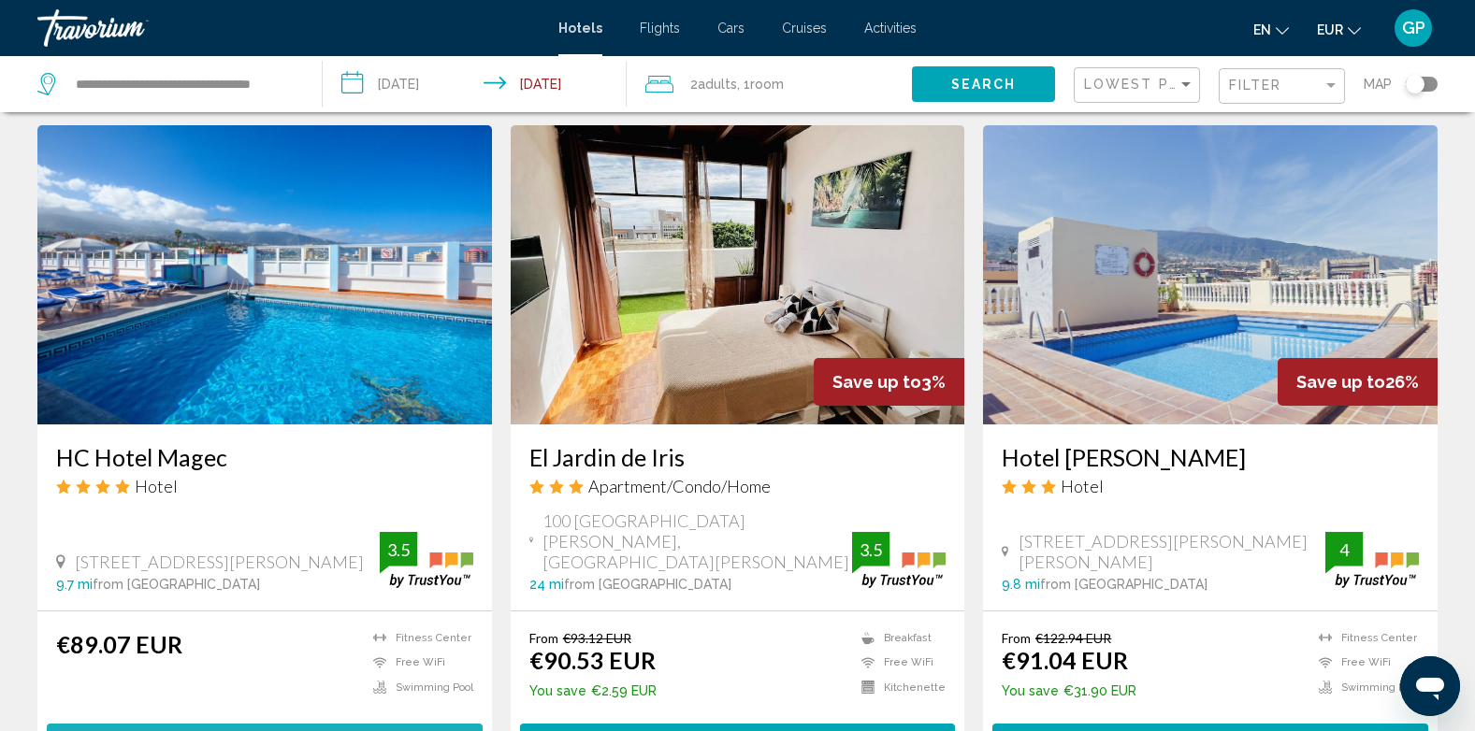
click at [266, 731] on span "Select Room" at bounding box center [264, 741] width 115 height 15
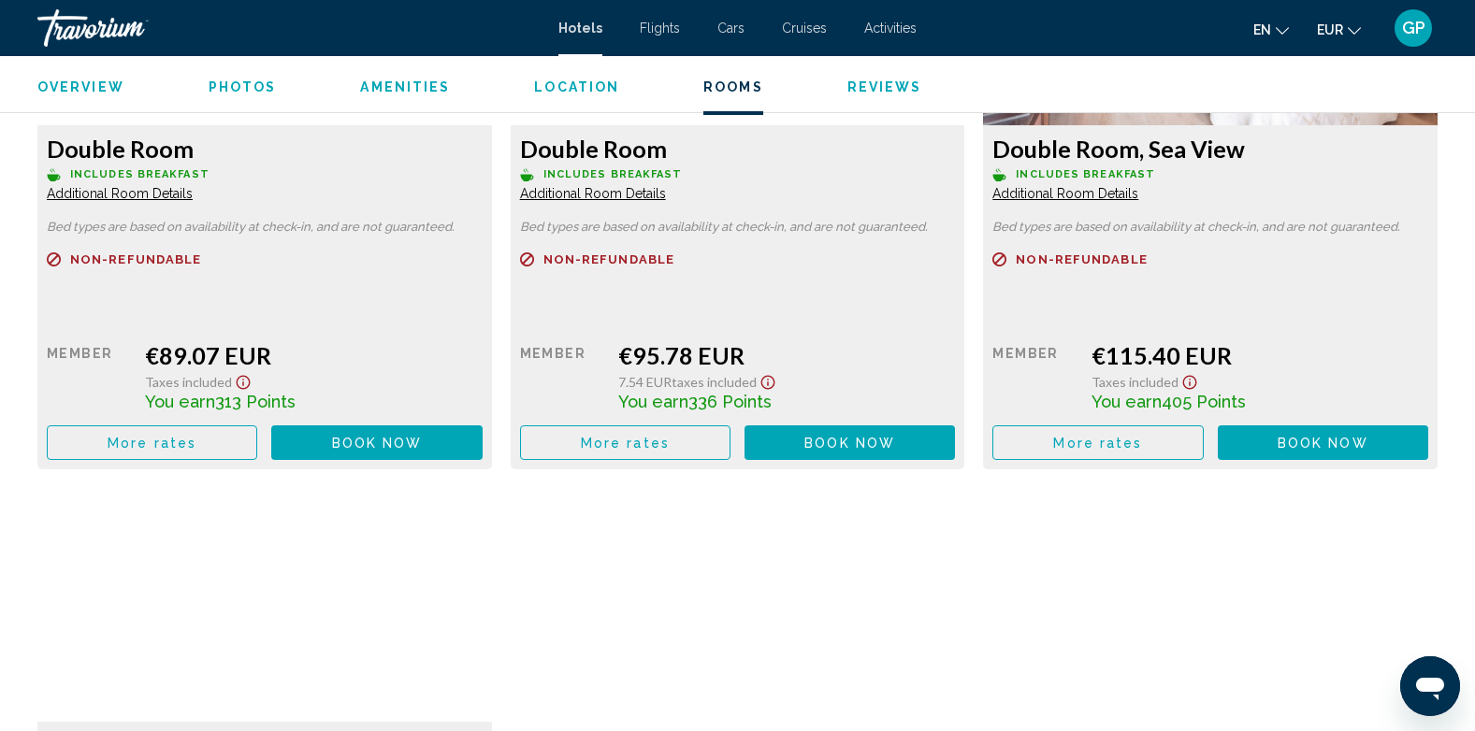
scroll to position [2714, 0]
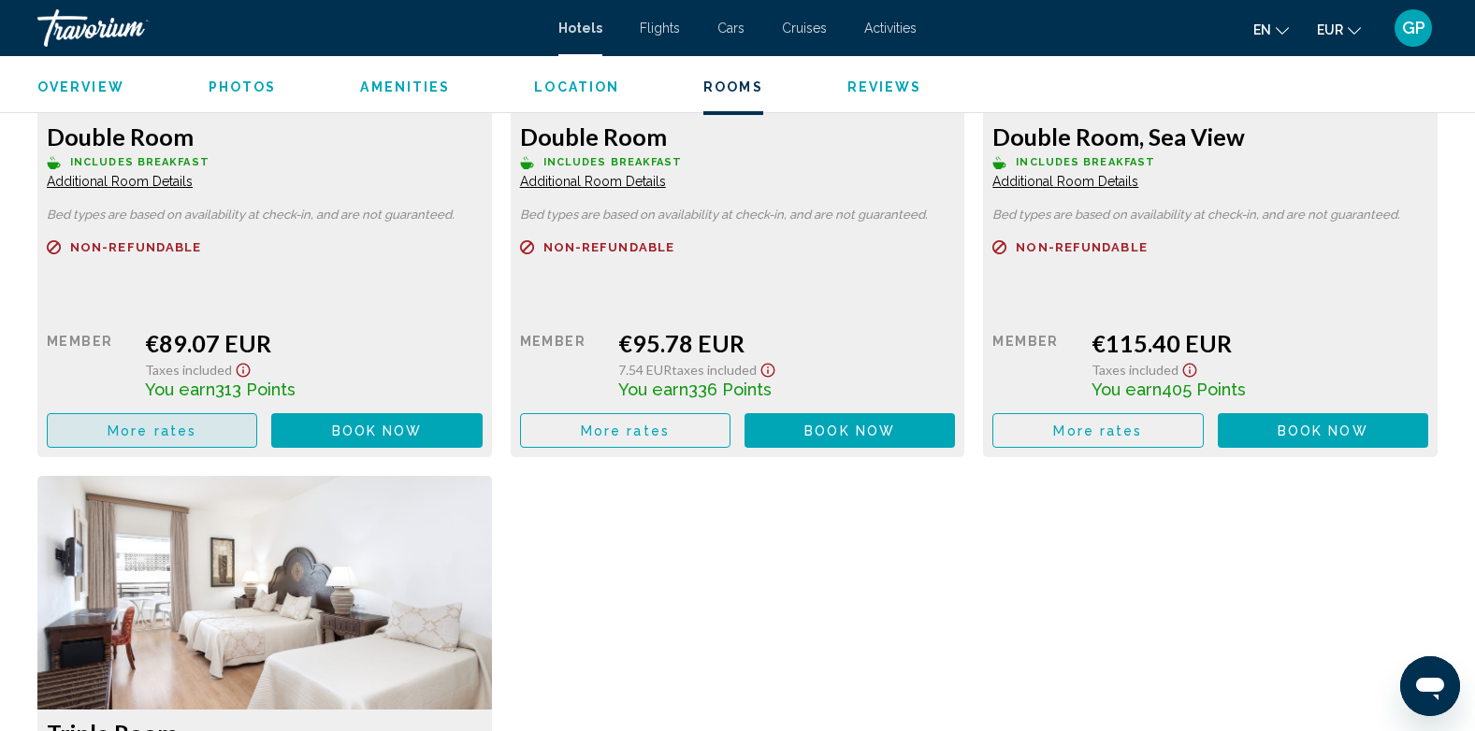
click at [101, 437] on button "More rates" at bounding box center [152, 430] width 210 height 35
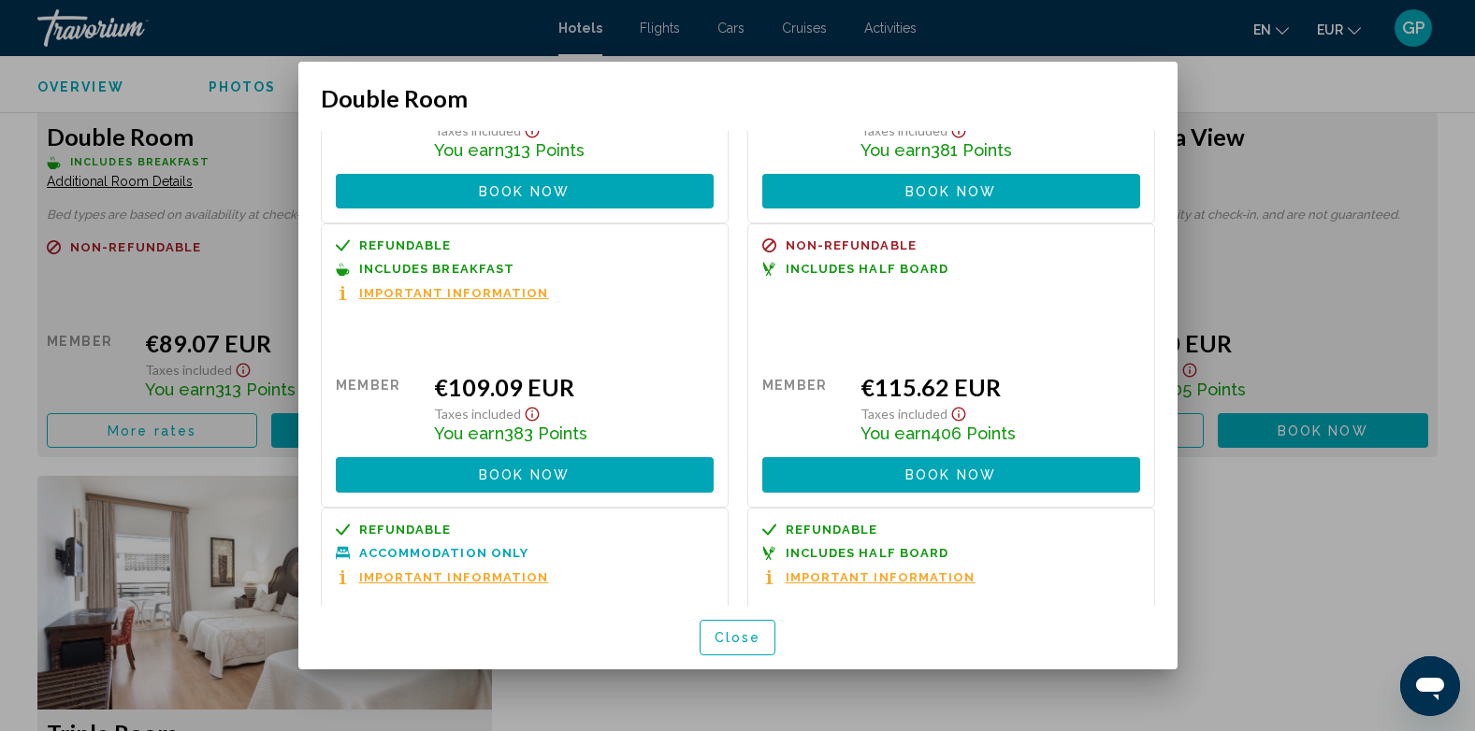
scroll to position [0, 0]
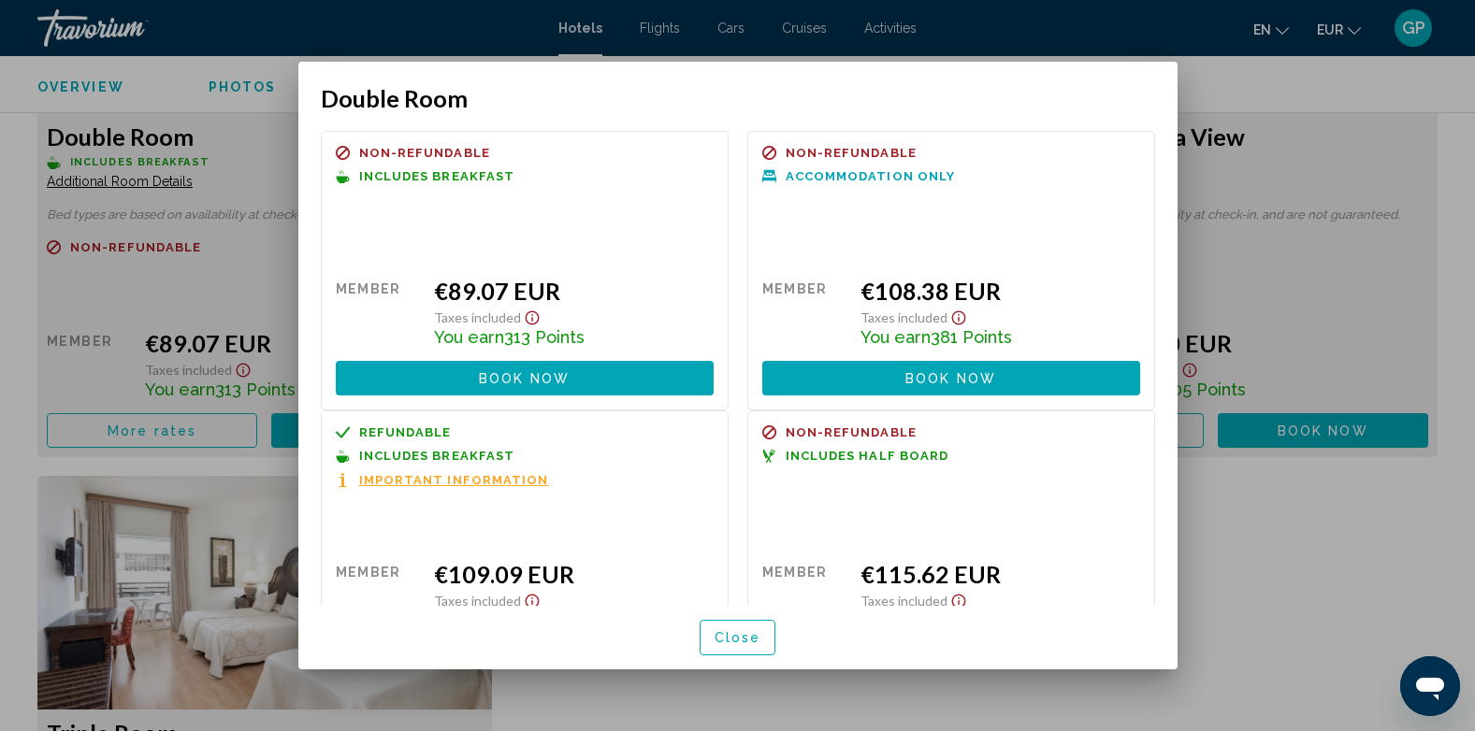
click at [746, 631] on span "Close" at bounding box center [738, 638] width 47 height 15
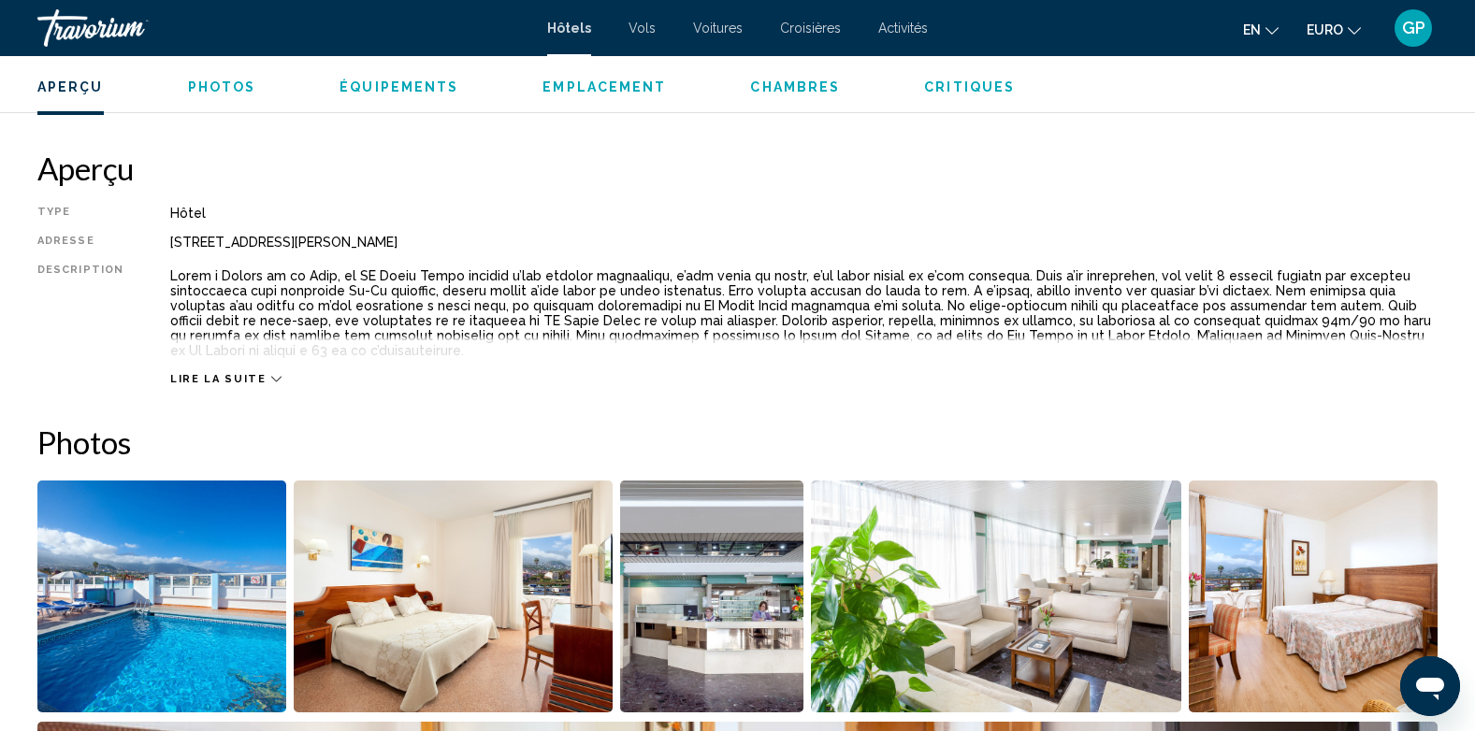
scroll to position [656, 0]
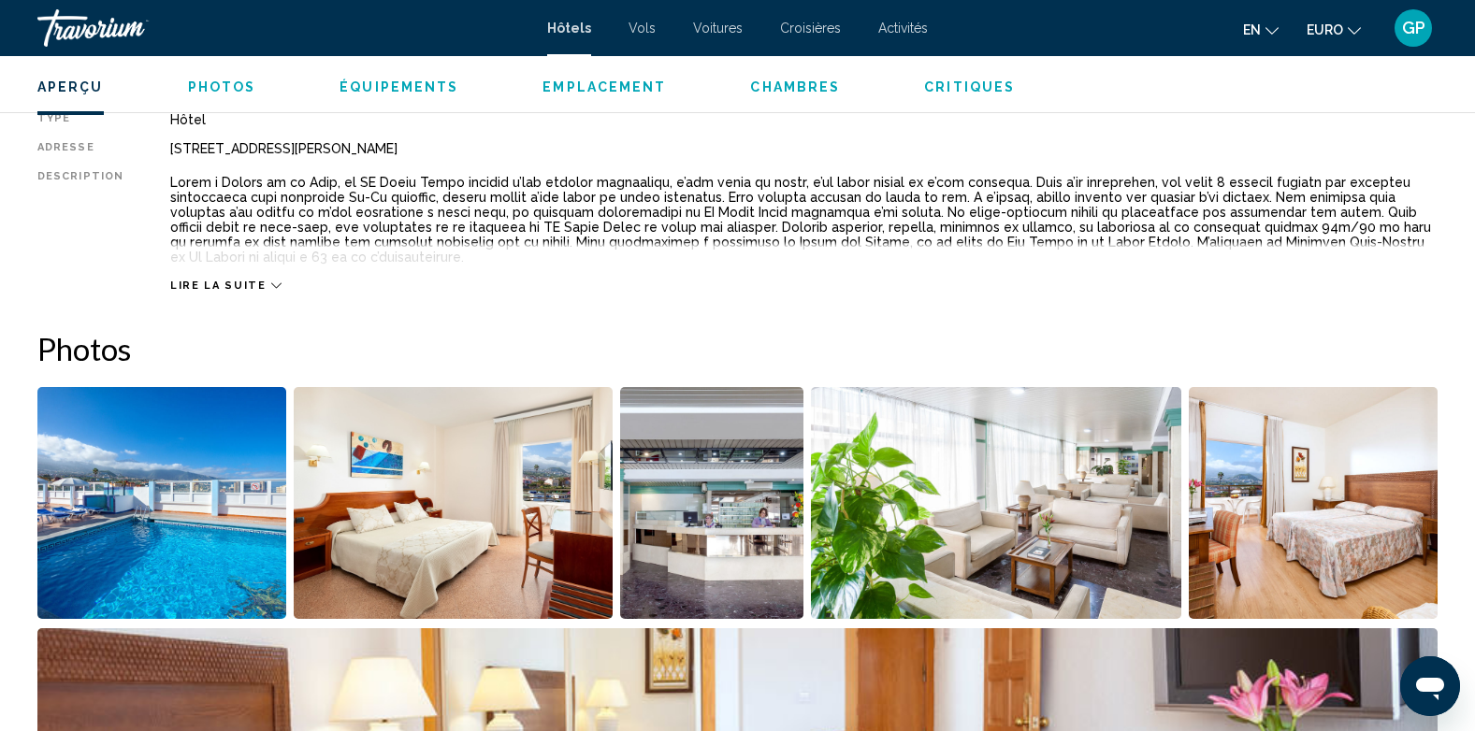
click at [230, 282] on span "Lire la suite" at bounding box center [217, 286] width 95 height 12
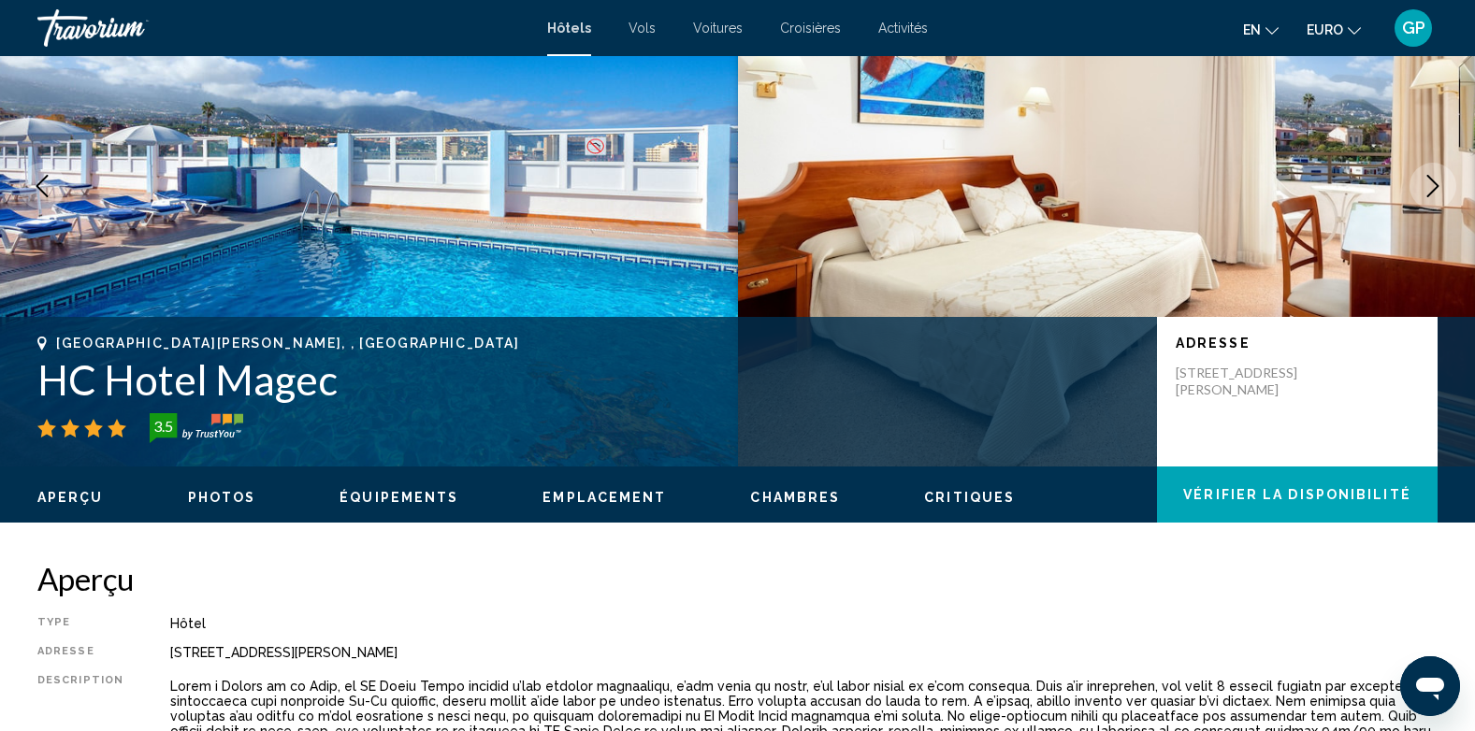
scroll to position [0, 0]
